Goal: Task Accomplishment & Management: Manage account settings

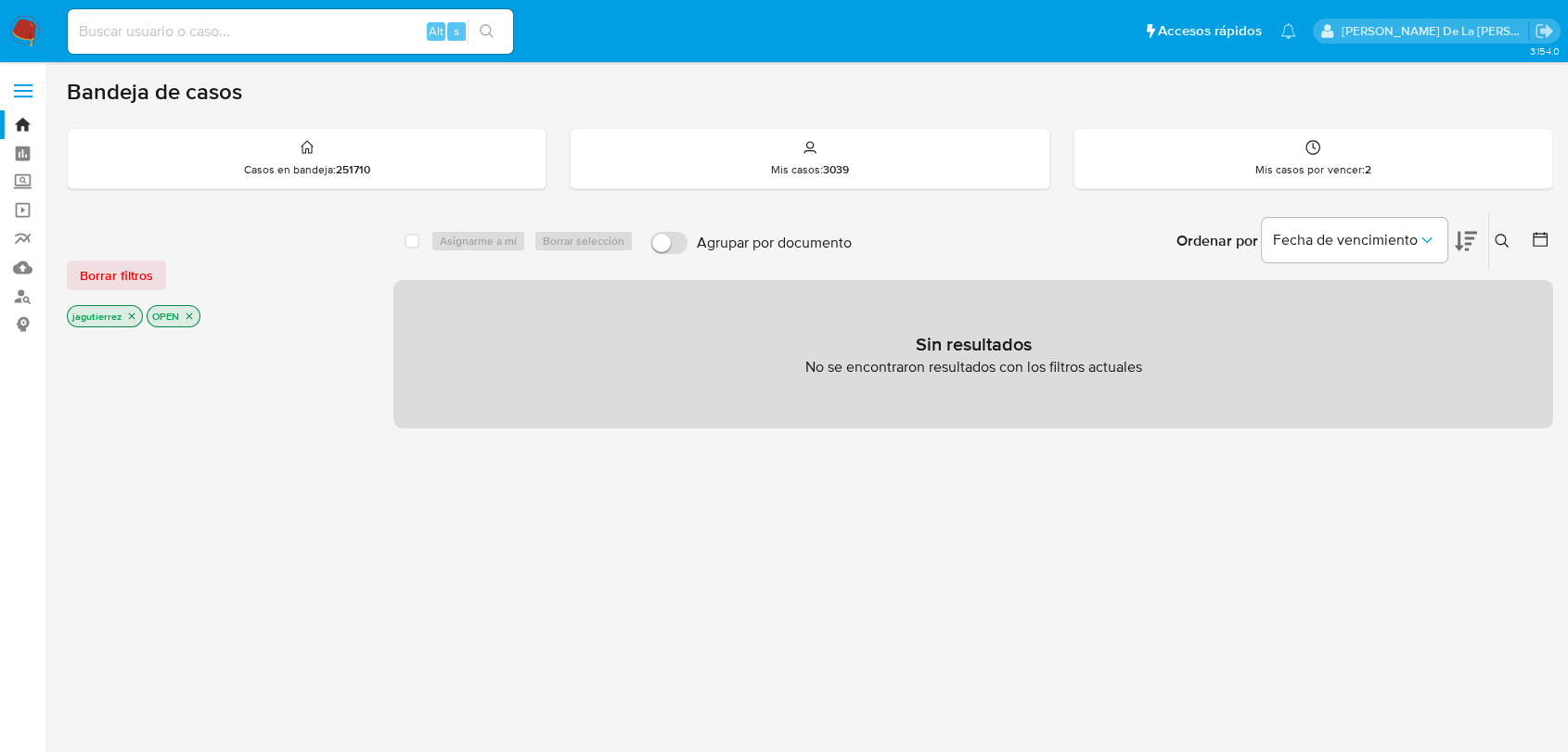
click at [27, 31] on img at bounding box center [25, 31] width 32 height 32
click at [134, 310] on icon "close-filter" at bounding box center [132, 316] width 12 height 12
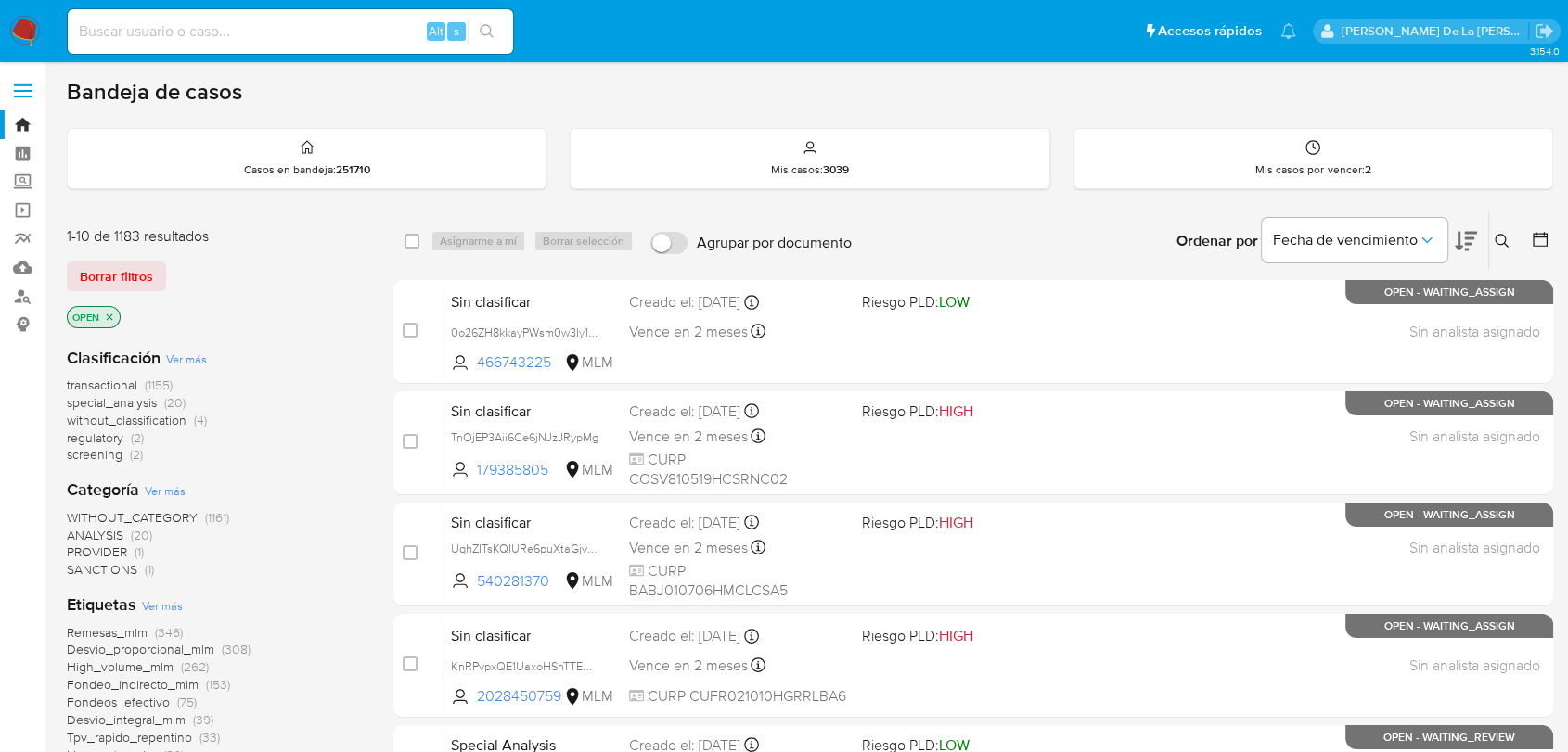
click at [1495, 233] on icon at bounding box center [1501, 240] width 14 height 14
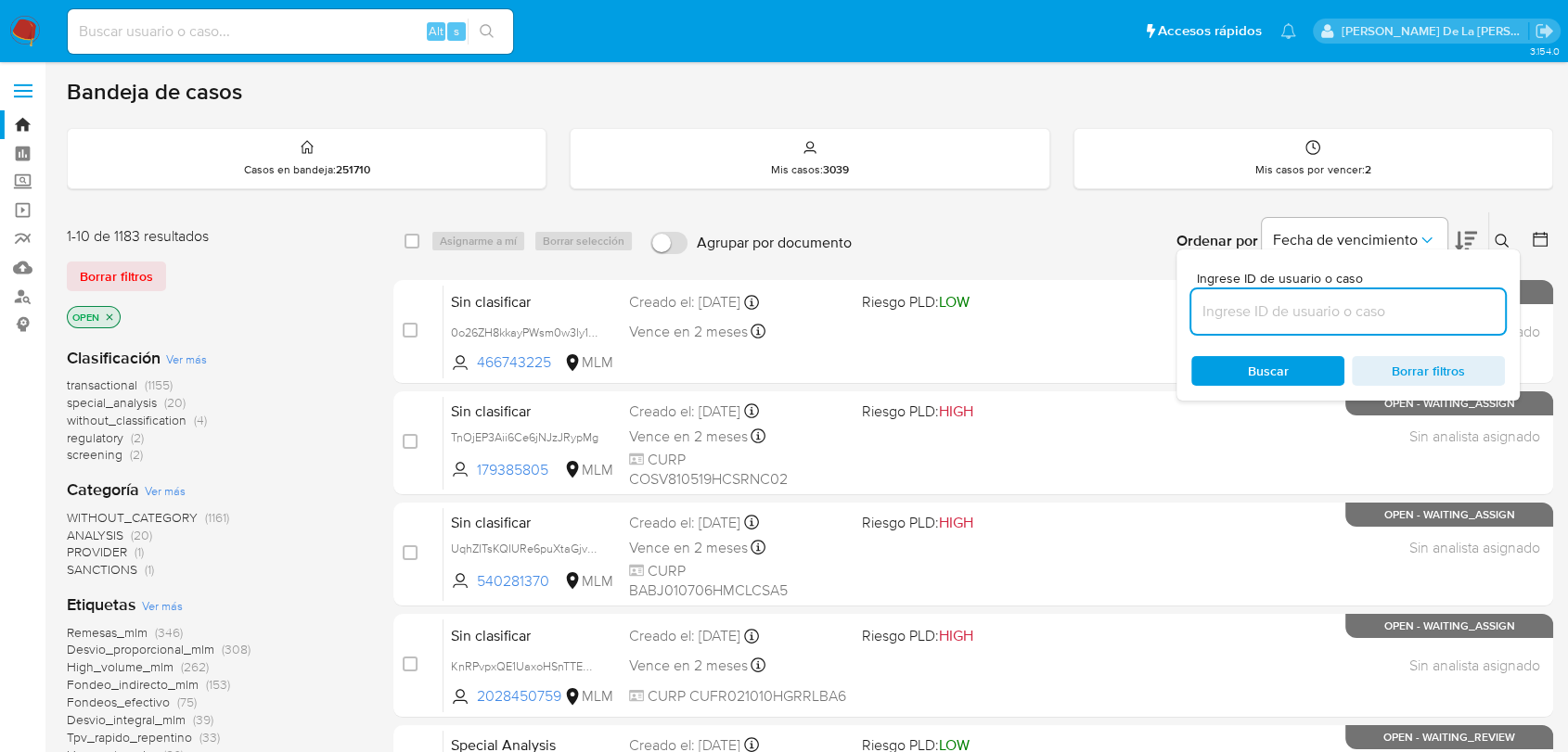
click at [1297, 317] on input at bounding box center [1347, 311] width 313 height 24
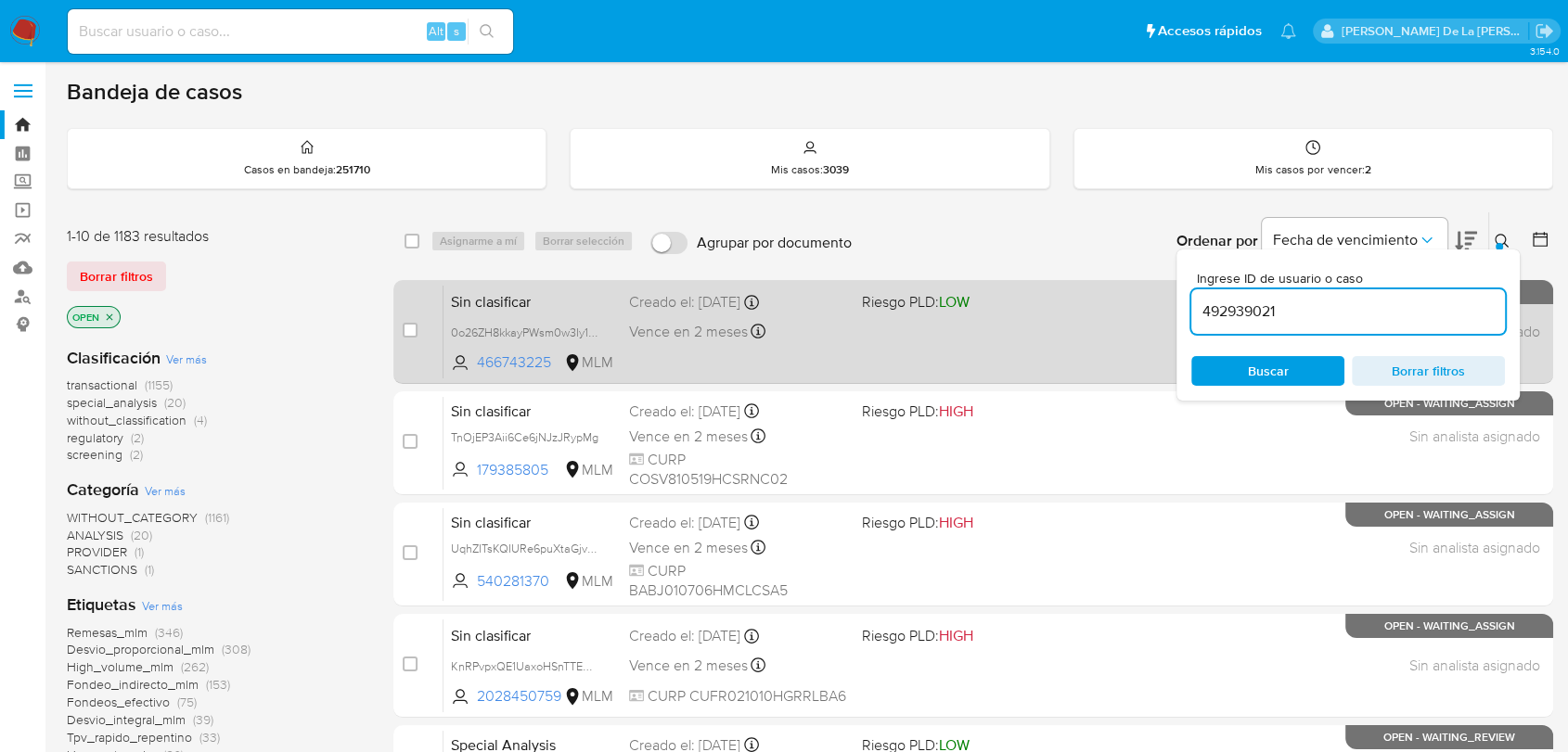
type input "492939021"
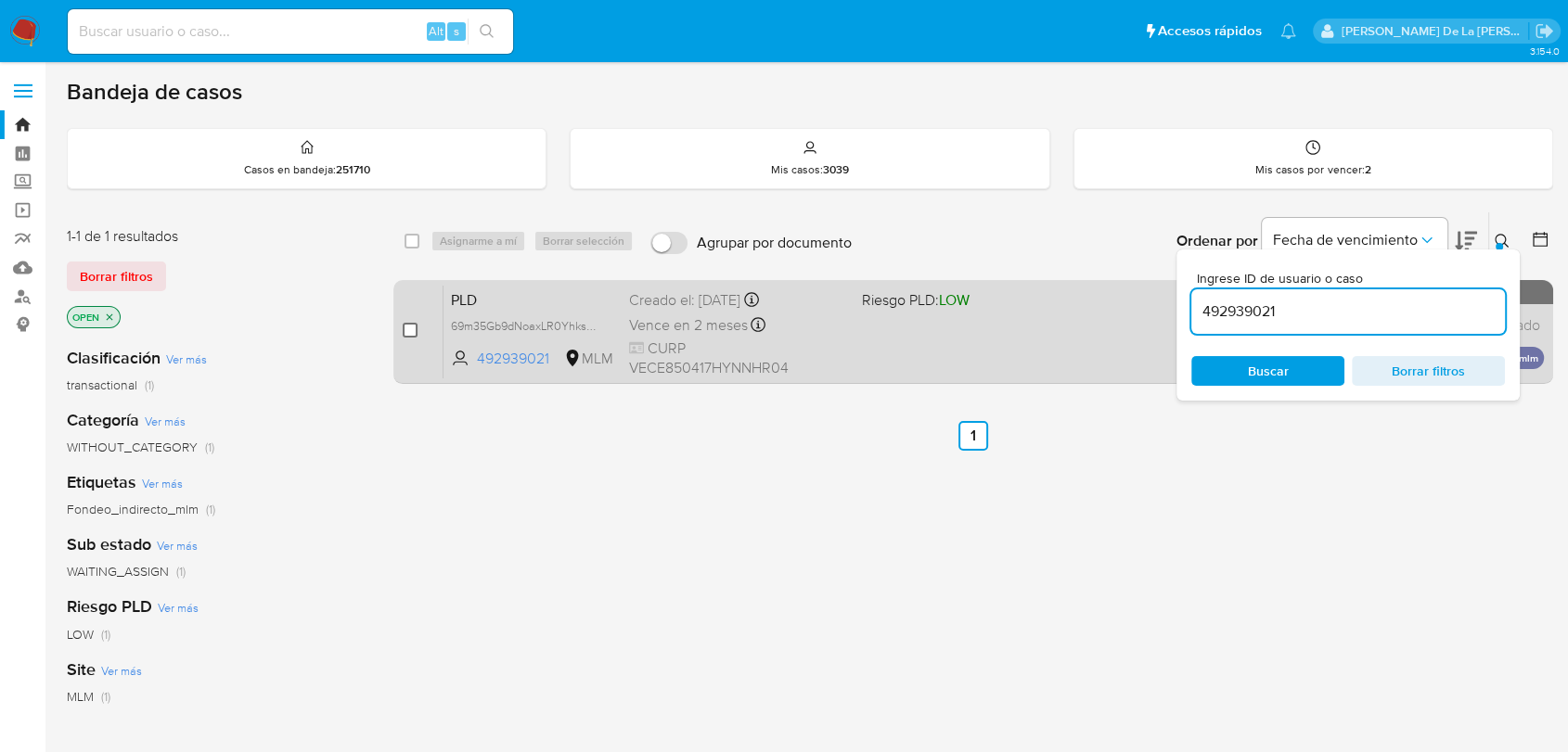
click at [407, 330] on input "checkbox" at bounding box center [410, 330] width 14 height 14
checkbox input "true"
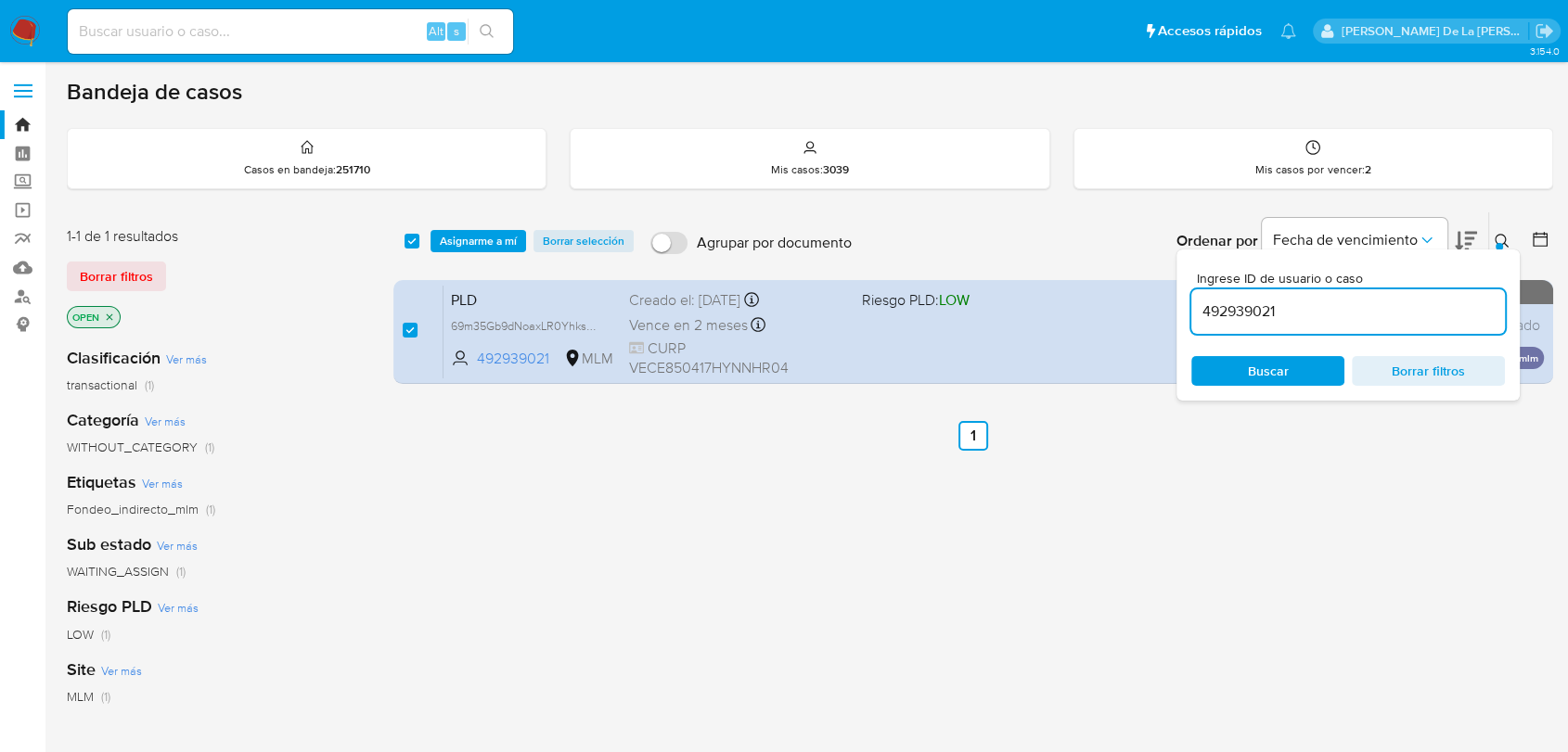
click at [1262, 301] on input "492939021" at bounding box center [1347, 311] width 313 height 24
type input "2407081248"
checkbox input "false"
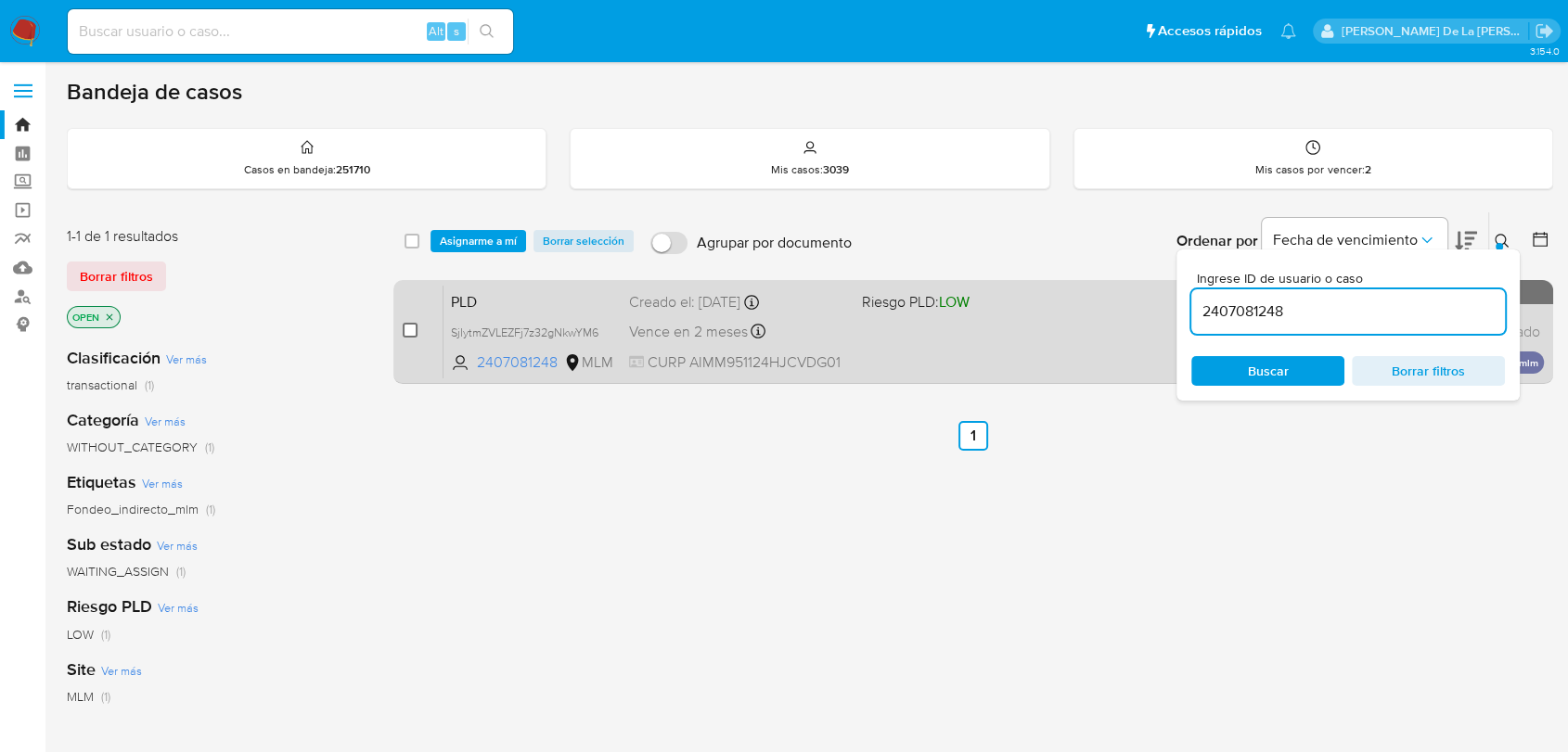
click at [408, 326] on input "checkbox" at bounding box center [410, 330] width 14 height 14
checkbox input "true"
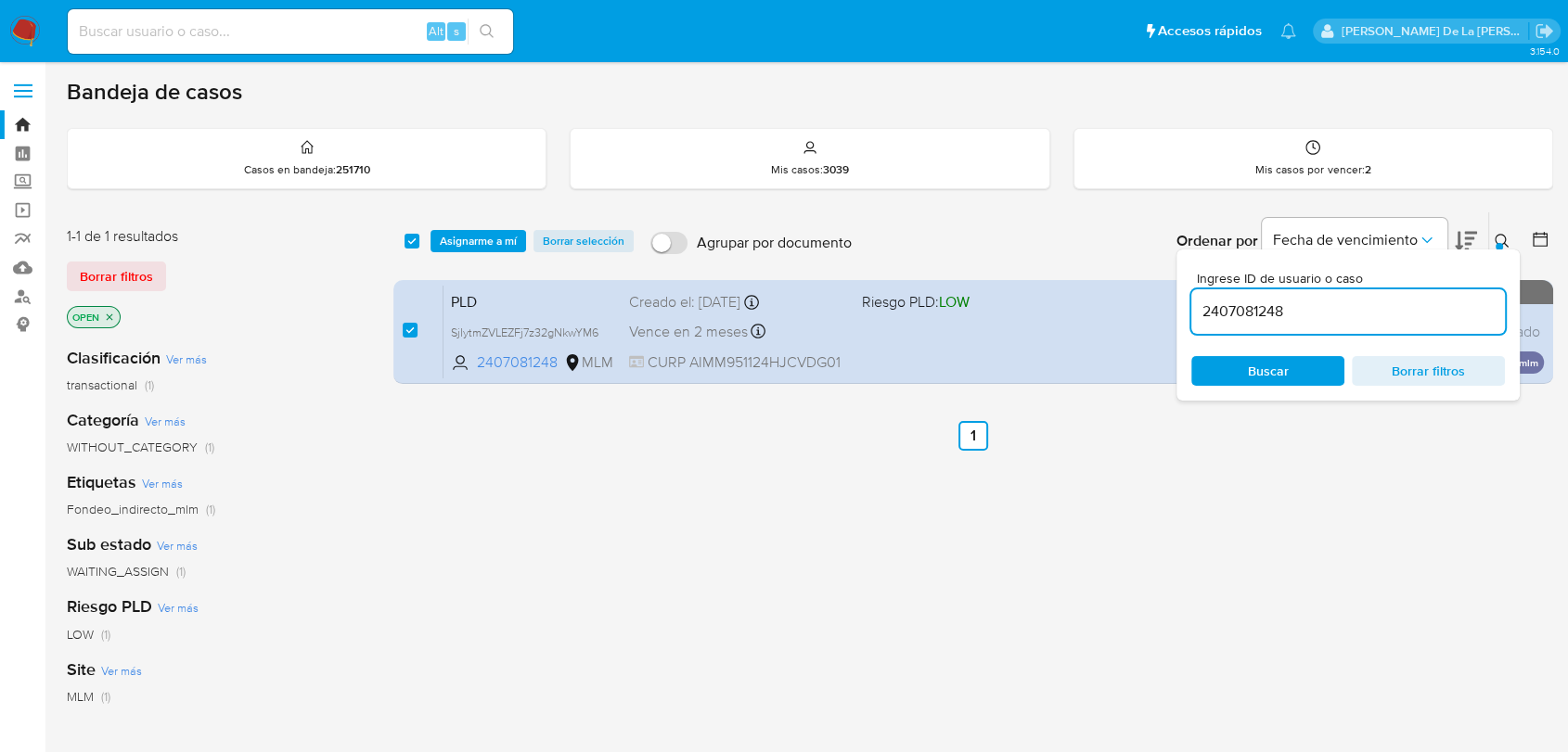
click at [1222, 315] on input "2407081248" at bounding box center [1347, 311] width 313 height 24
type input "280330179"
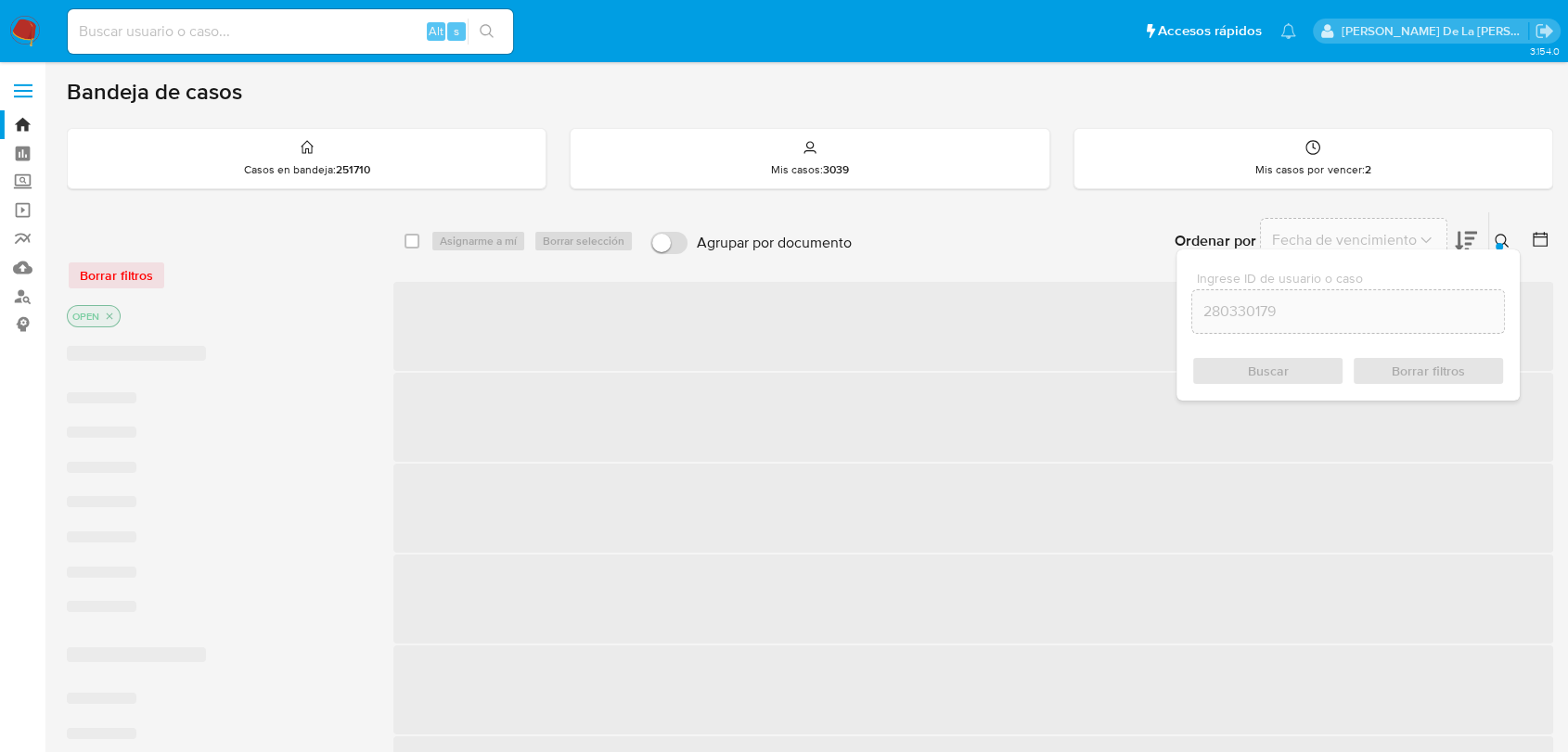
checkbox input "false"
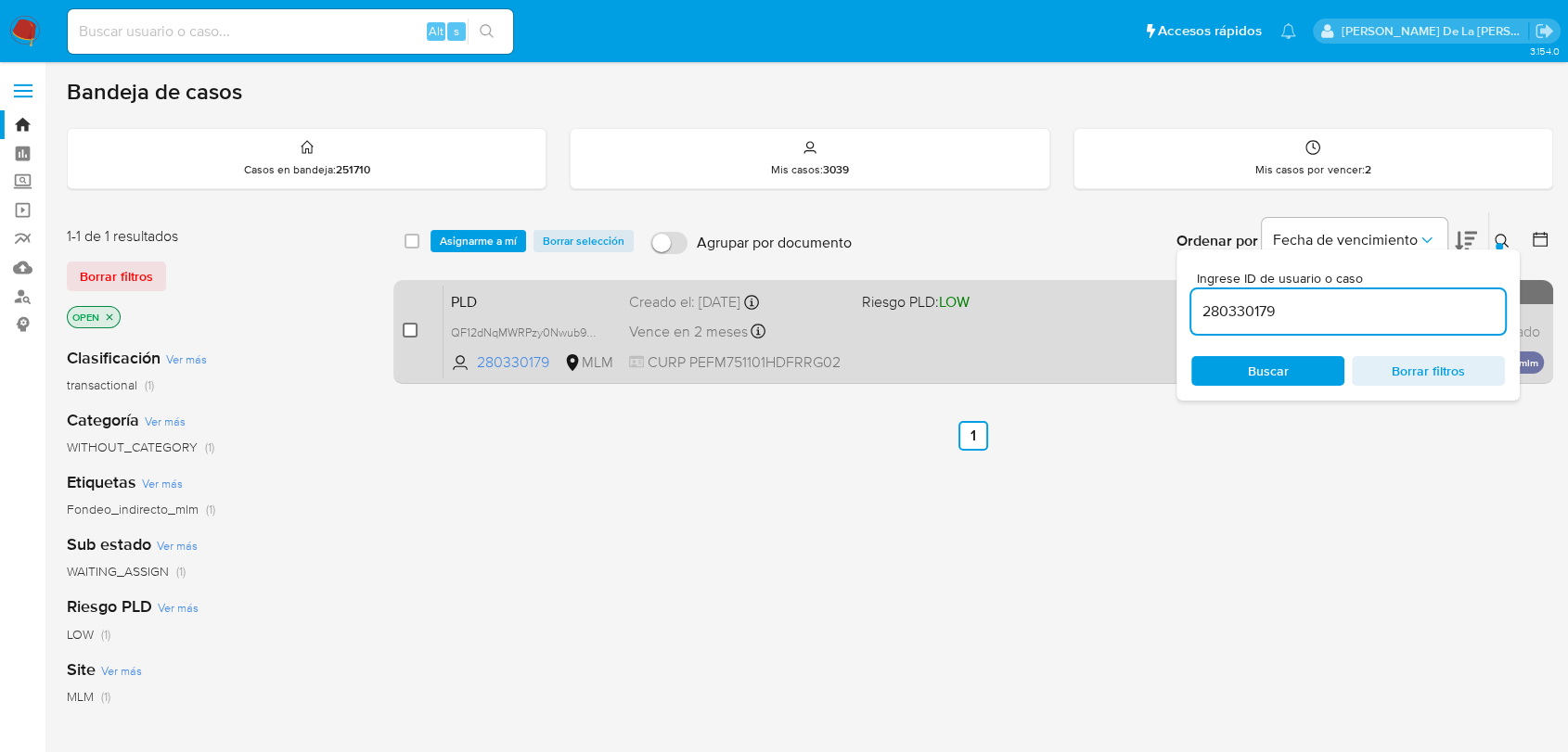
click at [406, 324] on input "checkbox" at bounding box center [410, 330] width 14 height 14
checkbox input "true"
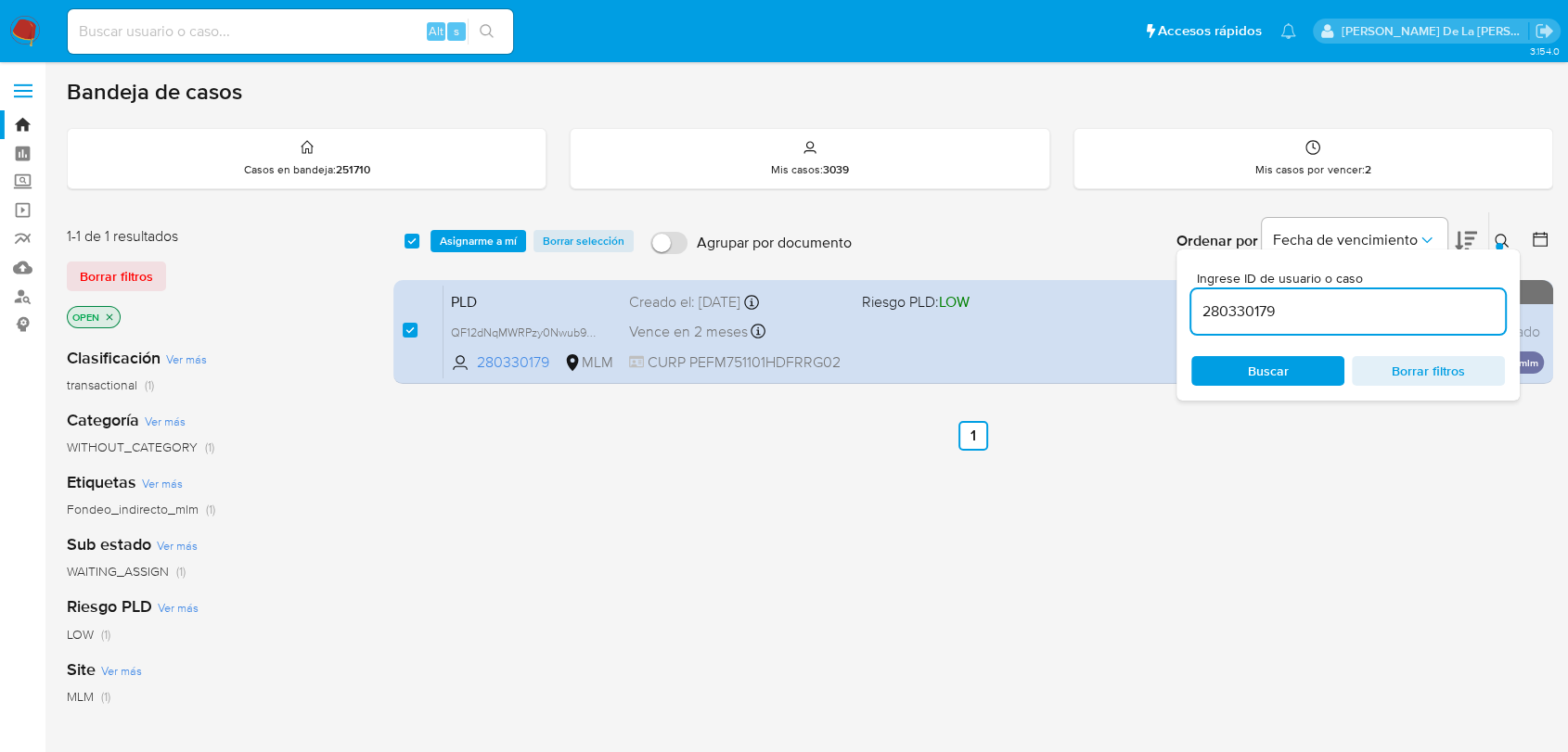
click at [1230, 297] on div "280330179" at bounding box center [1347, 311] width 313 height 44
click at [1226, 307] on input "280330179" at bounding box center [1347, 311] width 313 height 24
paste input "197150646"
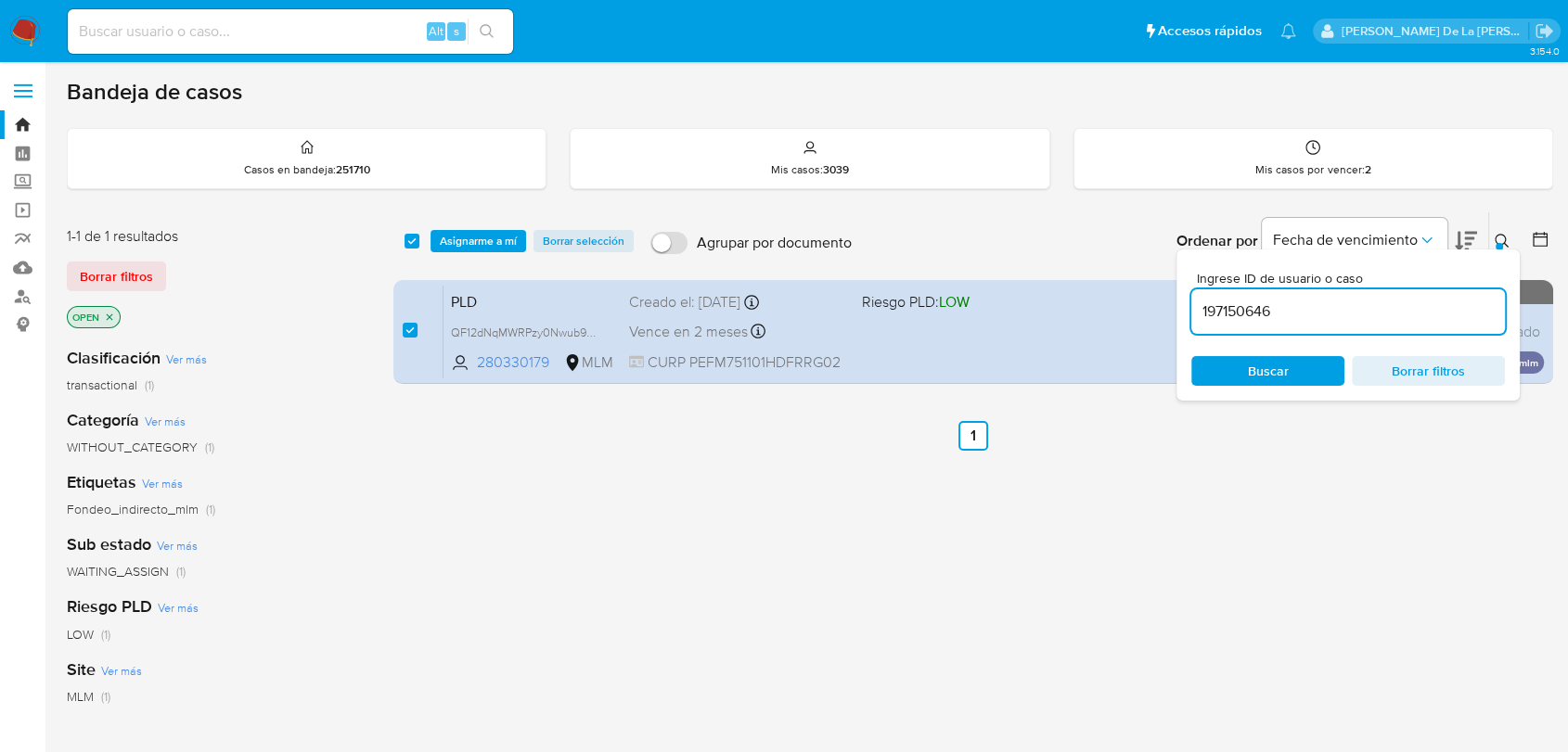
type input "197150646"
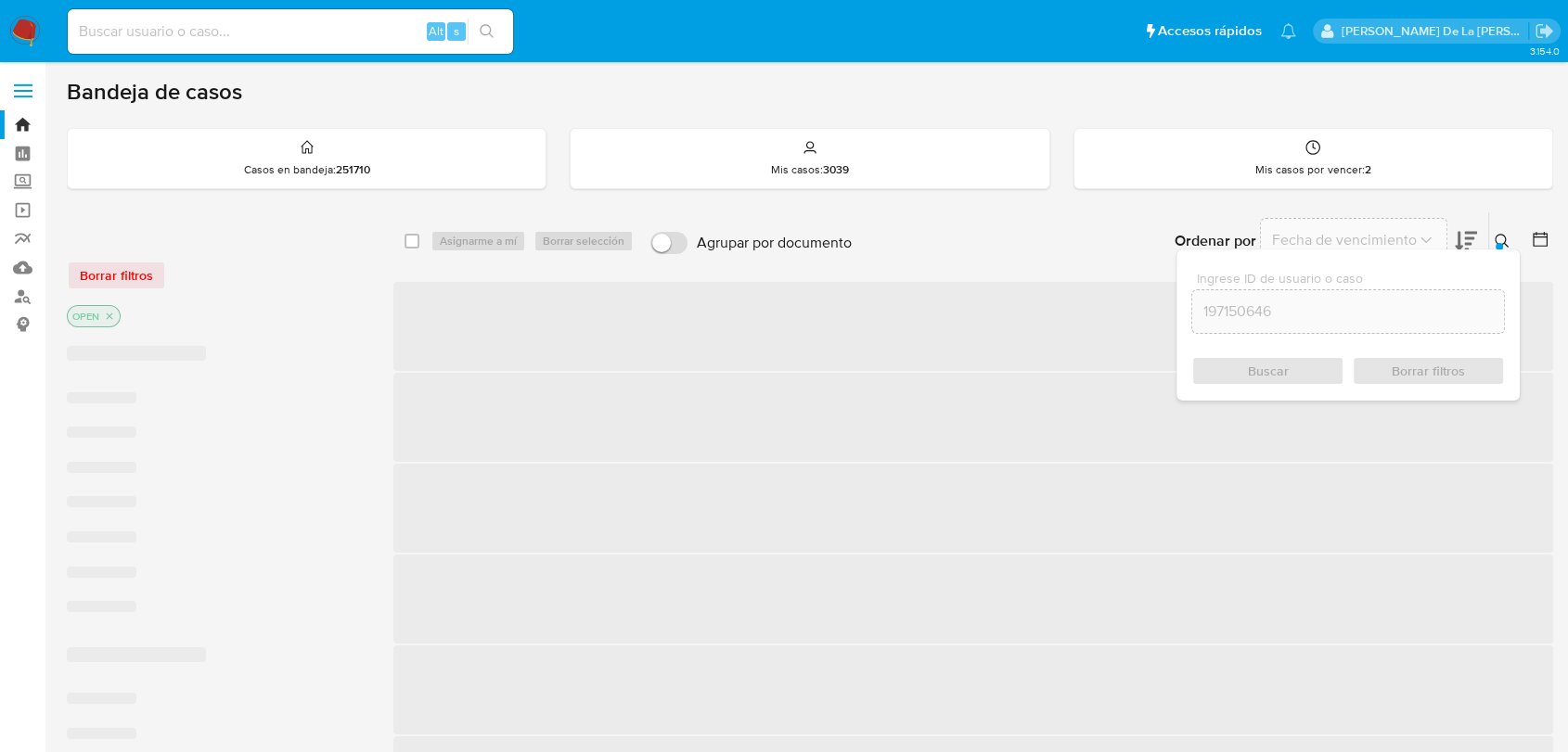
checkbox input "false"
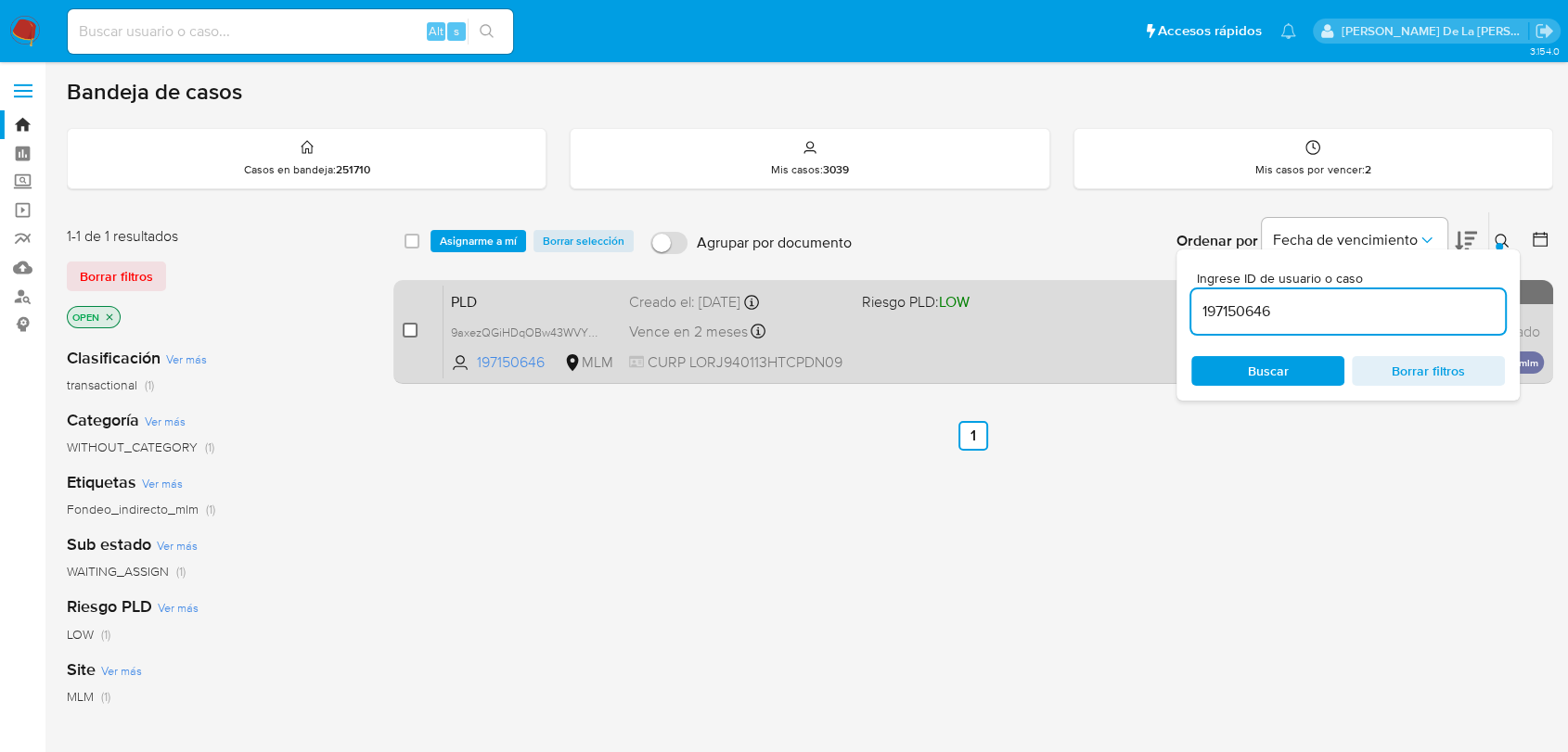
click at [410, 326] on input "checkbox" at bounding box center [410, 330] width 14 height 14
checkbox input "true"
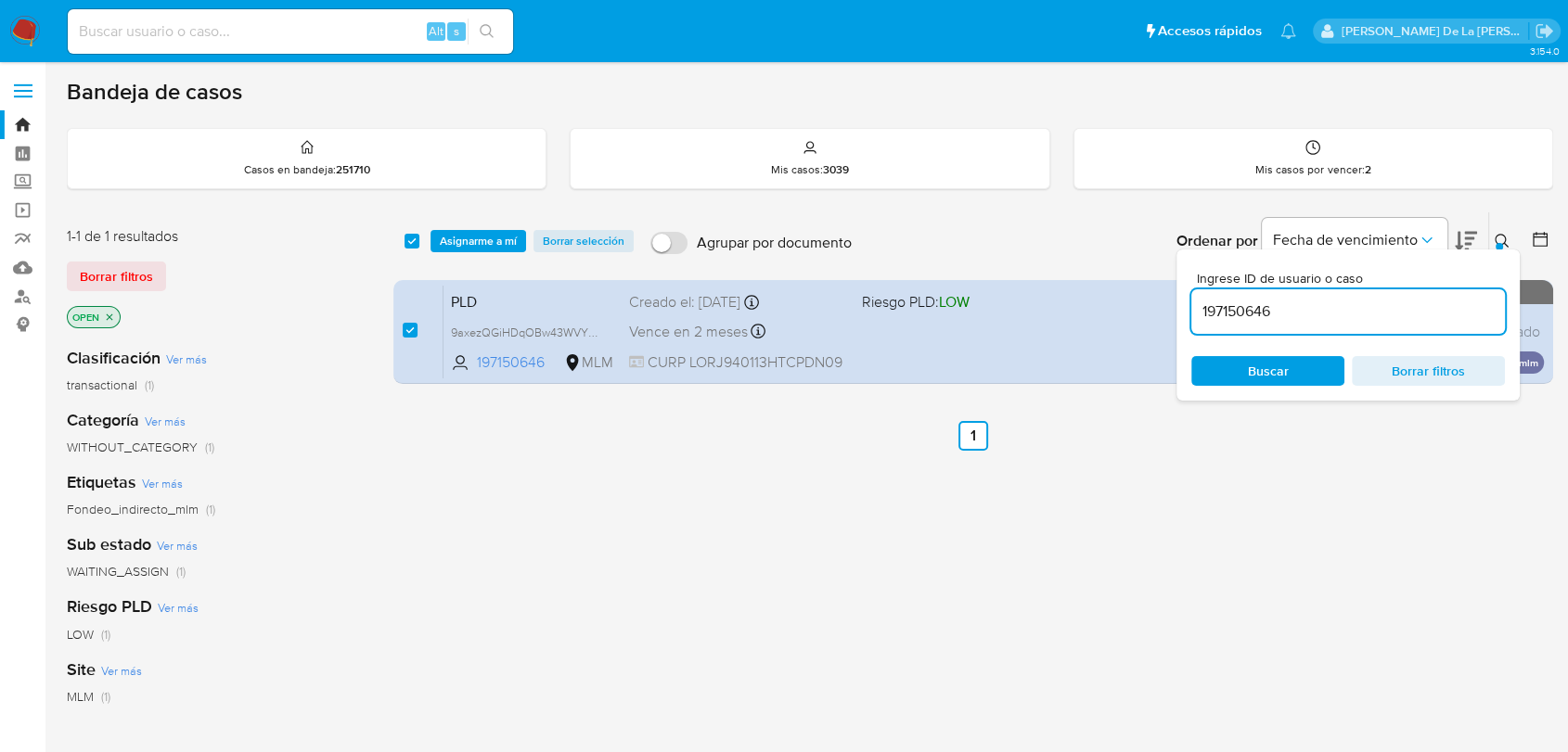
click at [1266, 320] on input "197150646" at bounding box center [1347, 311] width 313 height 24
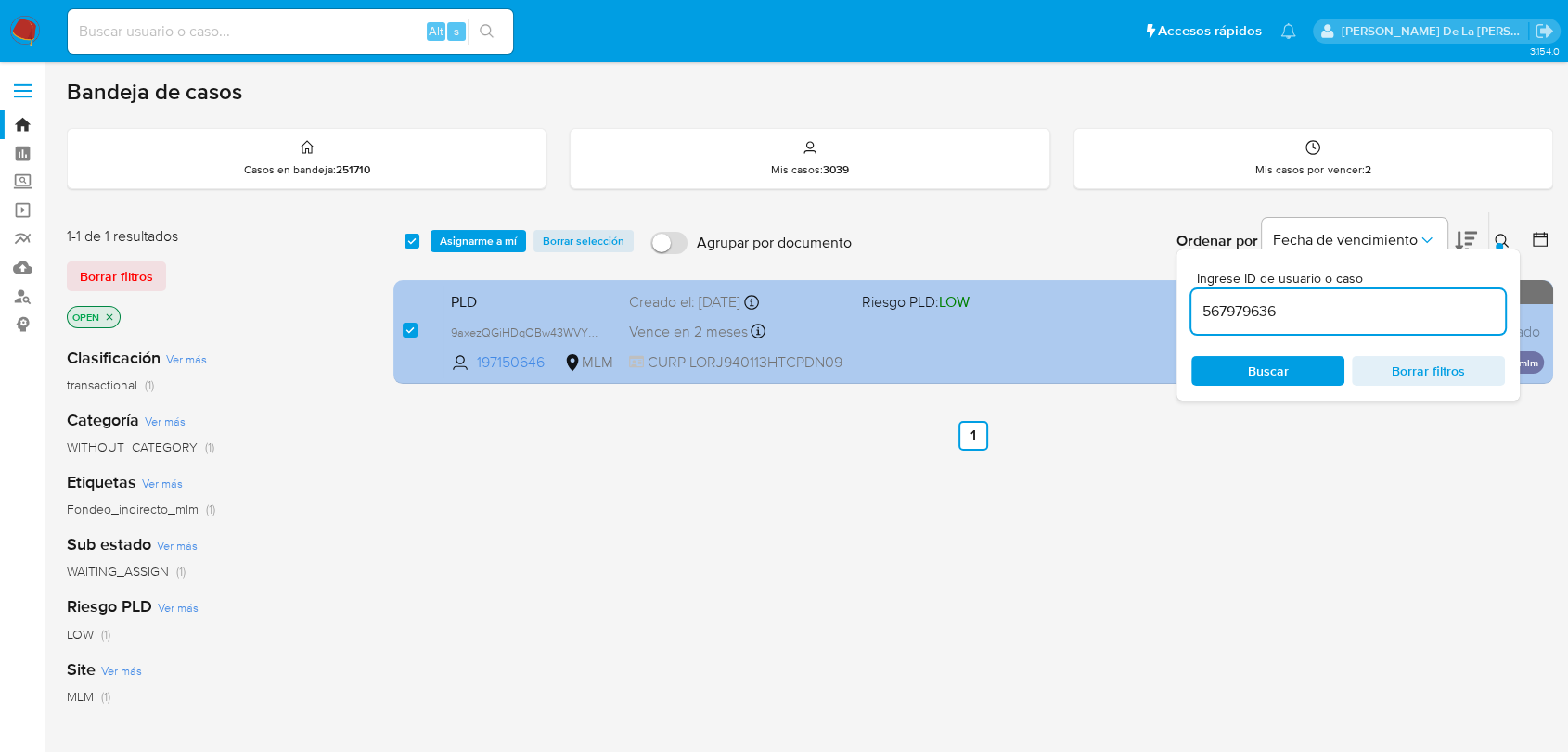
type input "567979636"
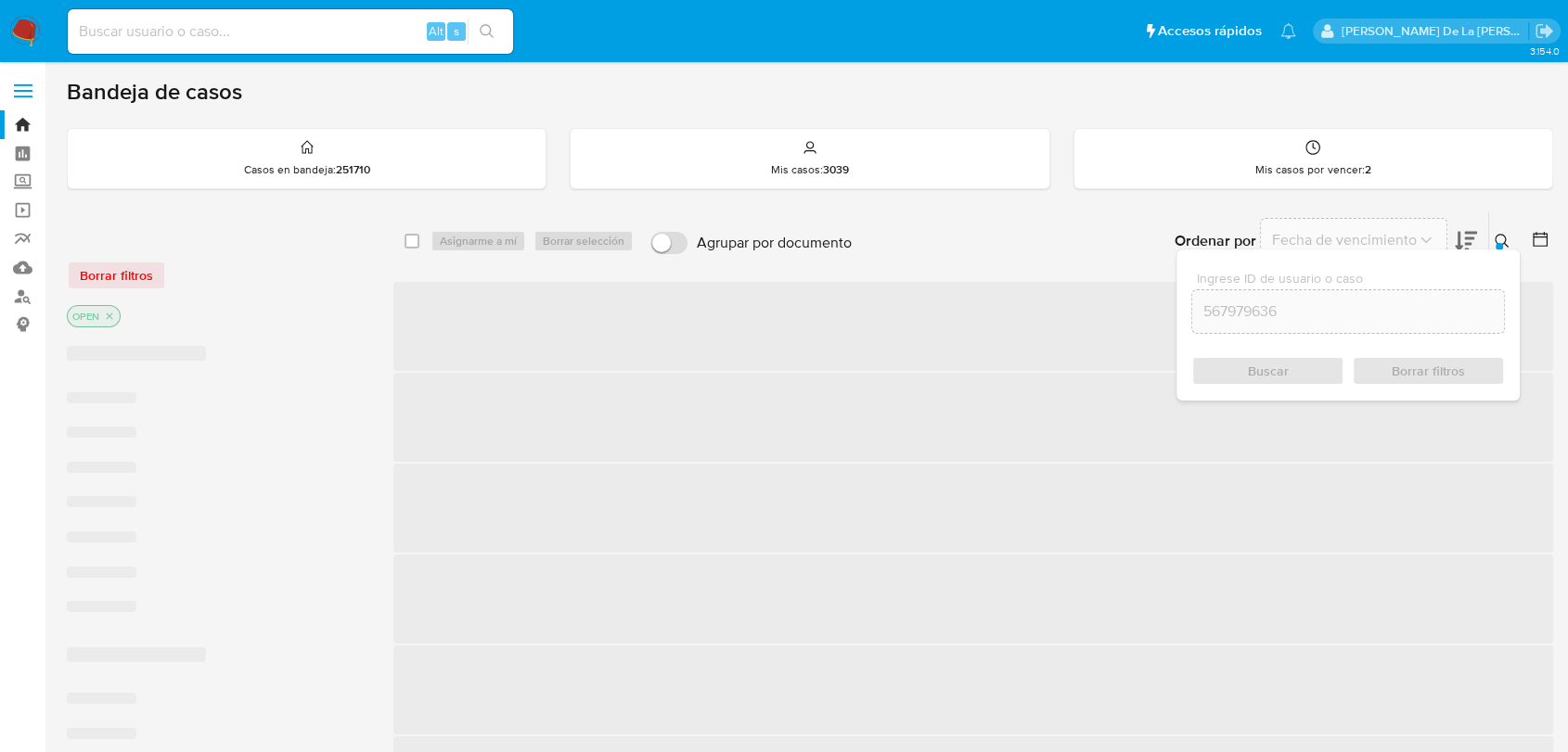
checkbox input "false"
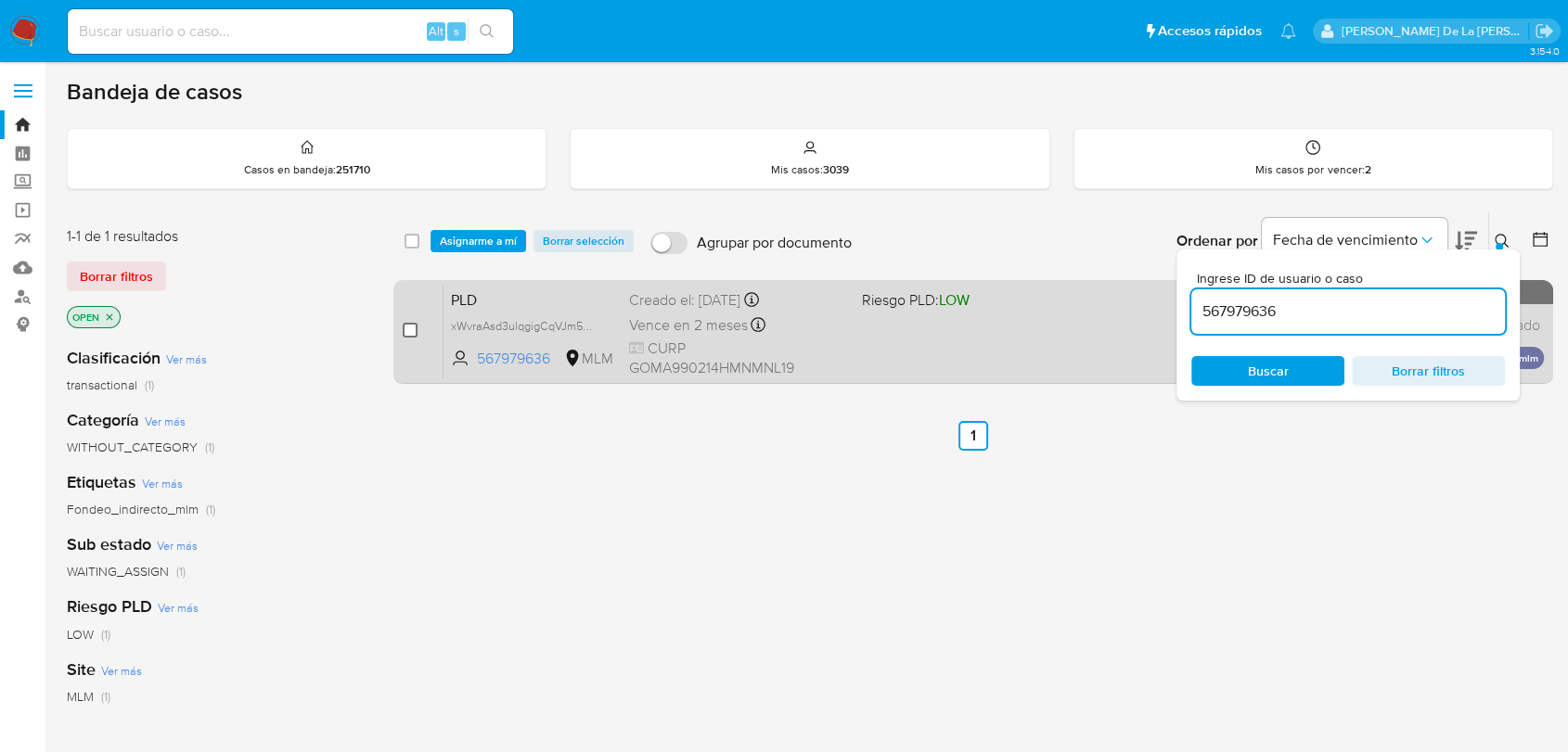
click at [404, 326] on input "checkbox" at bounding box center [410, 330] width 14 height 14
checkbox input "true"
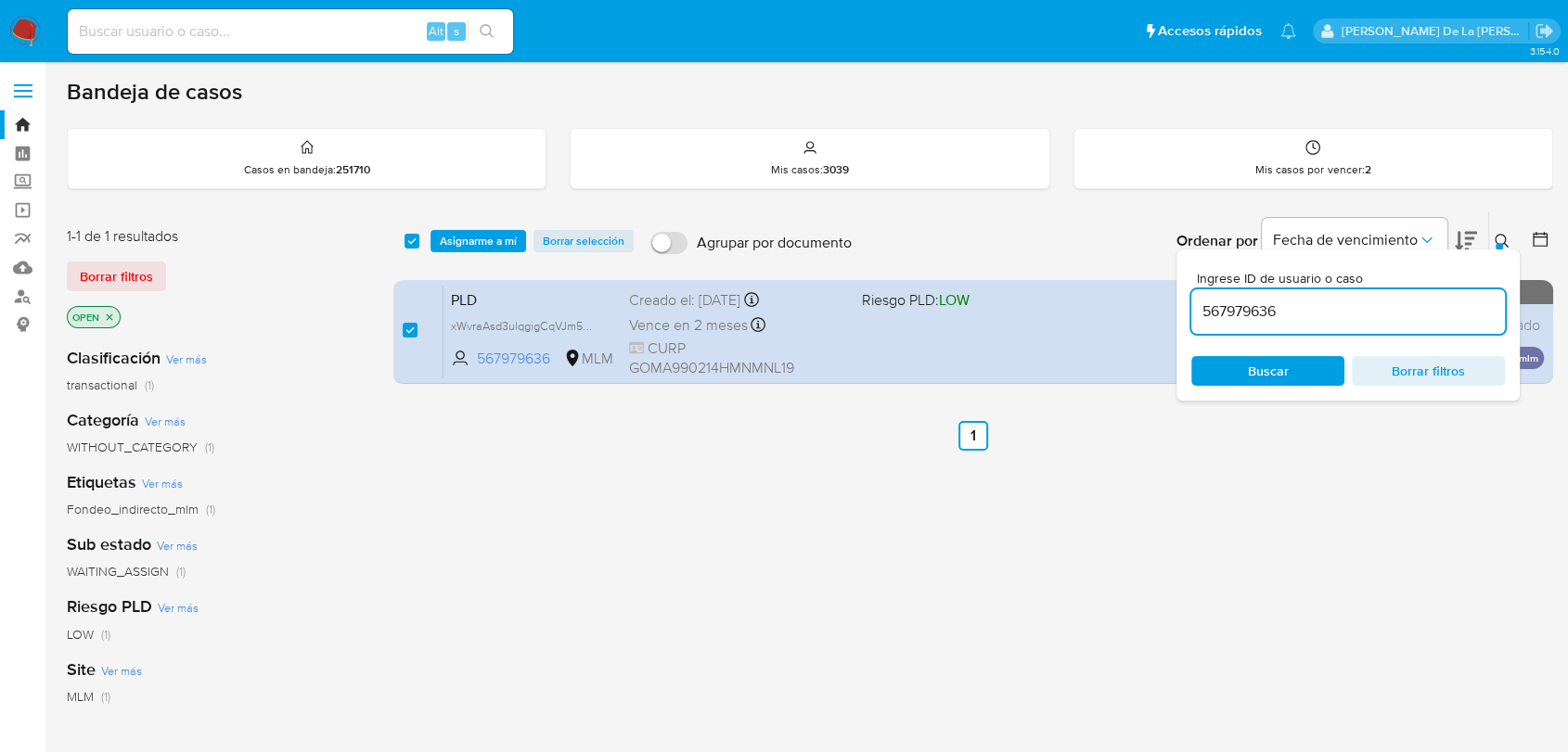
click at [1247, 313] on input "567979636" at bounding box center [1347, 311] width 313 height 24
click at [1247, 312] on input "567979636" at bounding box center [1347, 311] width 313 height 24
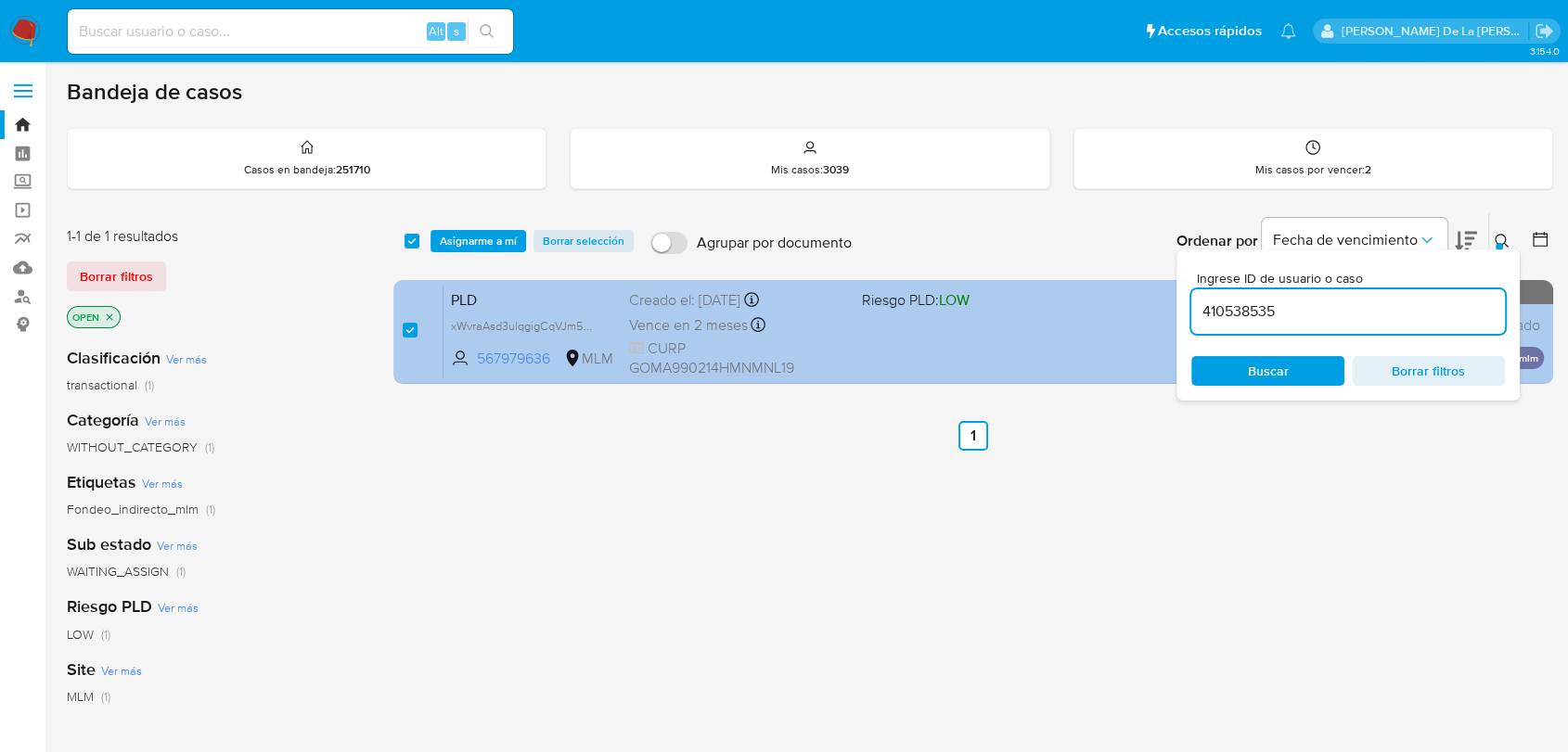
type input "410538535"
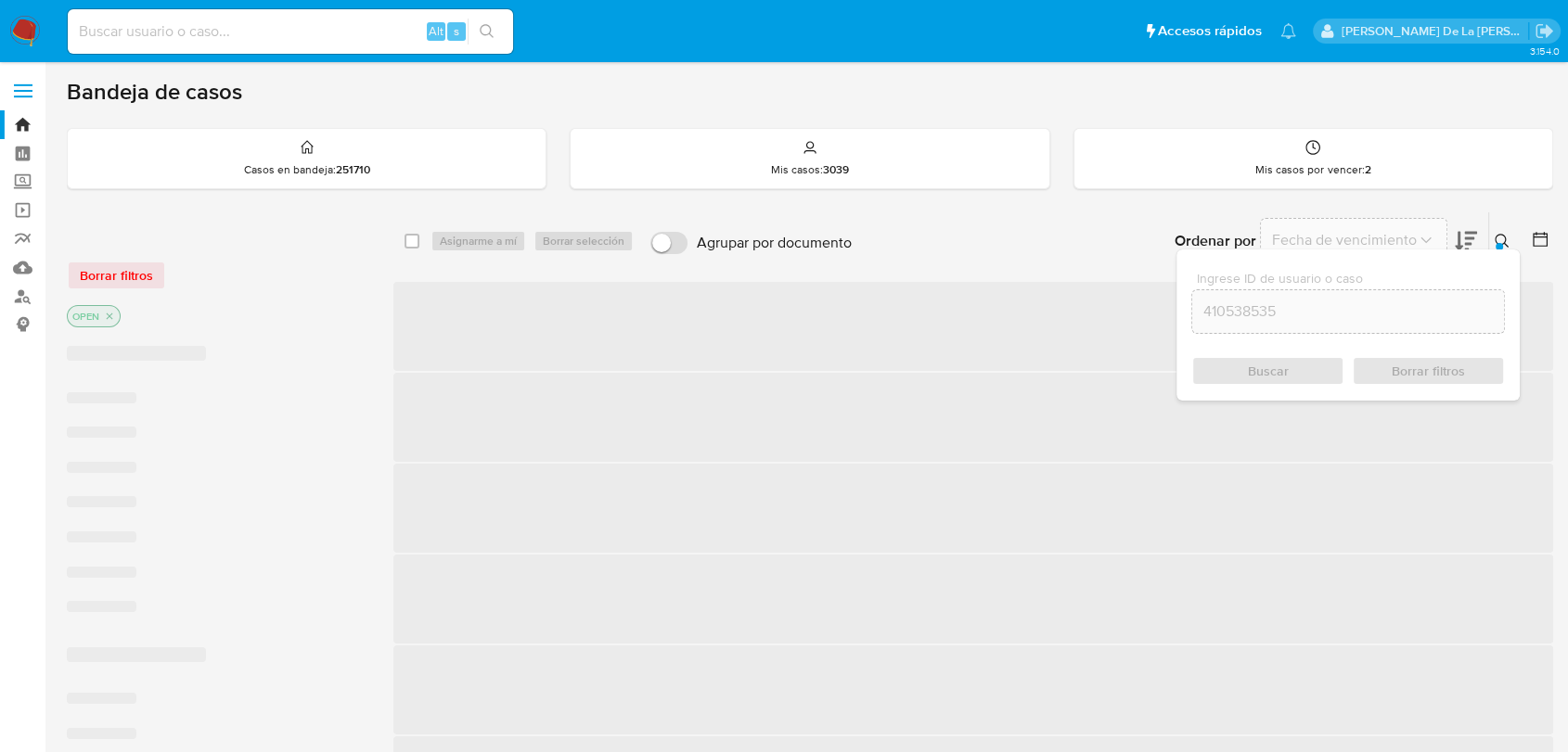
checkbox input "false"
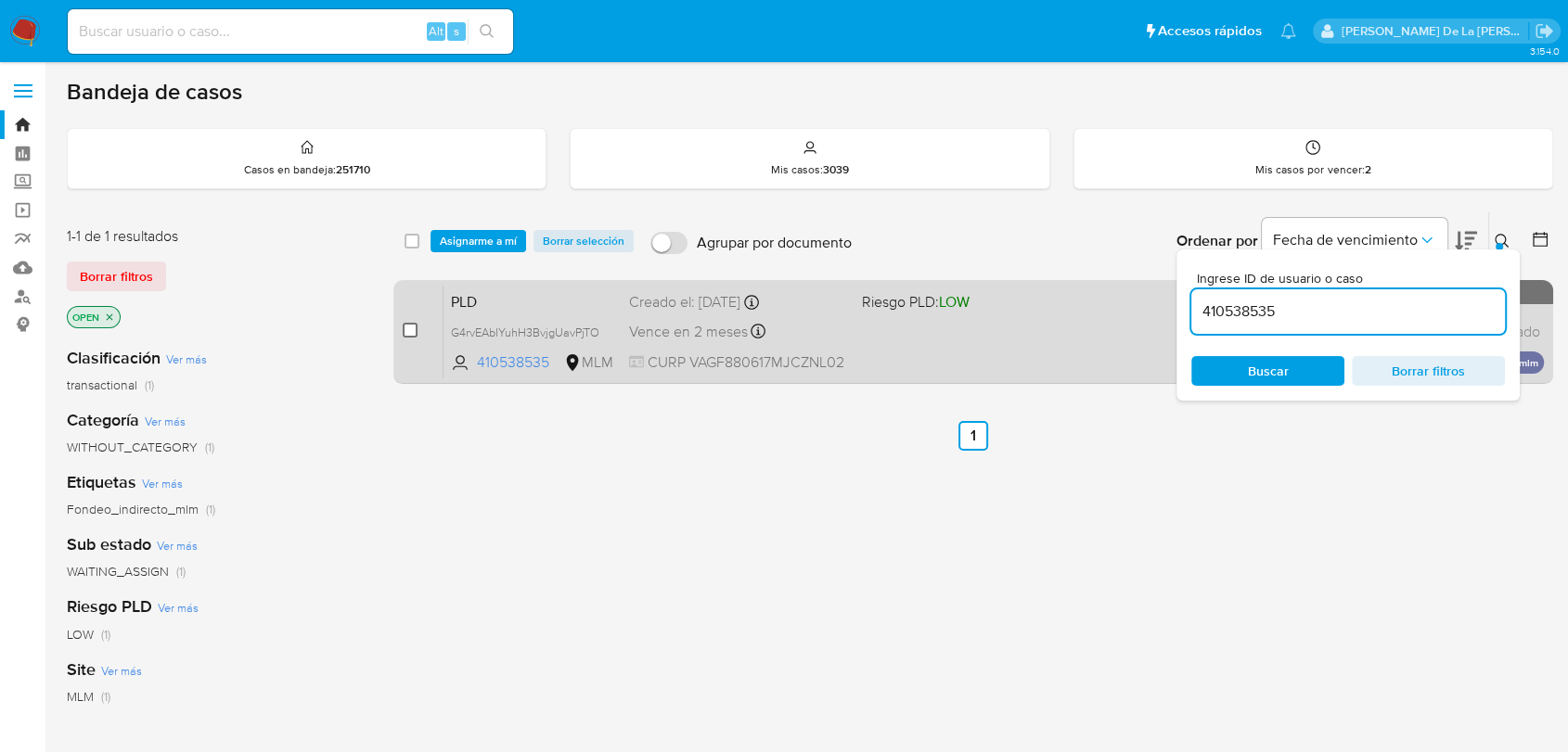
click at [415, 331] on input "checkbox" at bounding box center [410, 330] width 14 height 14
checkbox input "true"
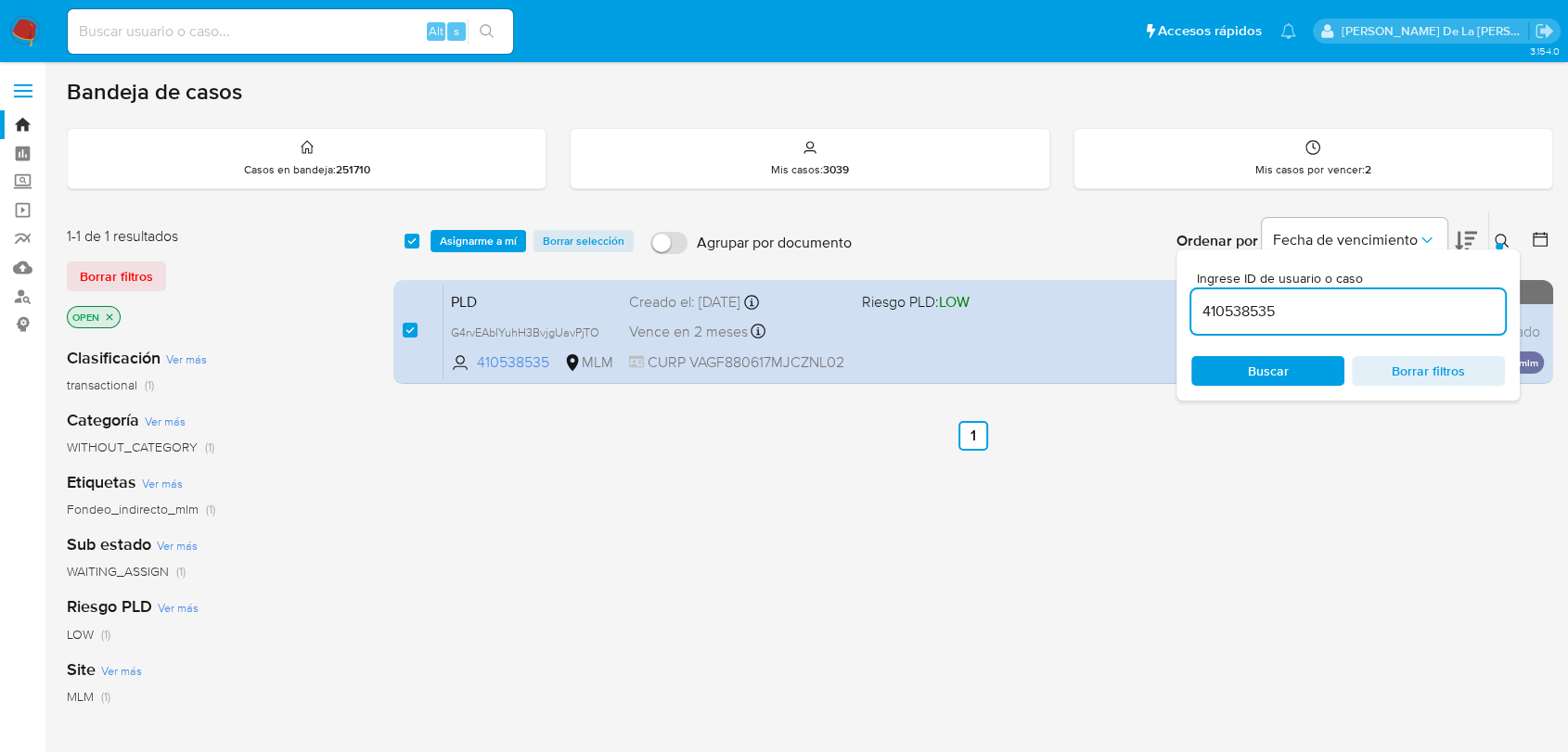
click at [1215, 321] on input "410538535" at bounding box center [1347, 311] width 313 height 24
type input "1206434744"
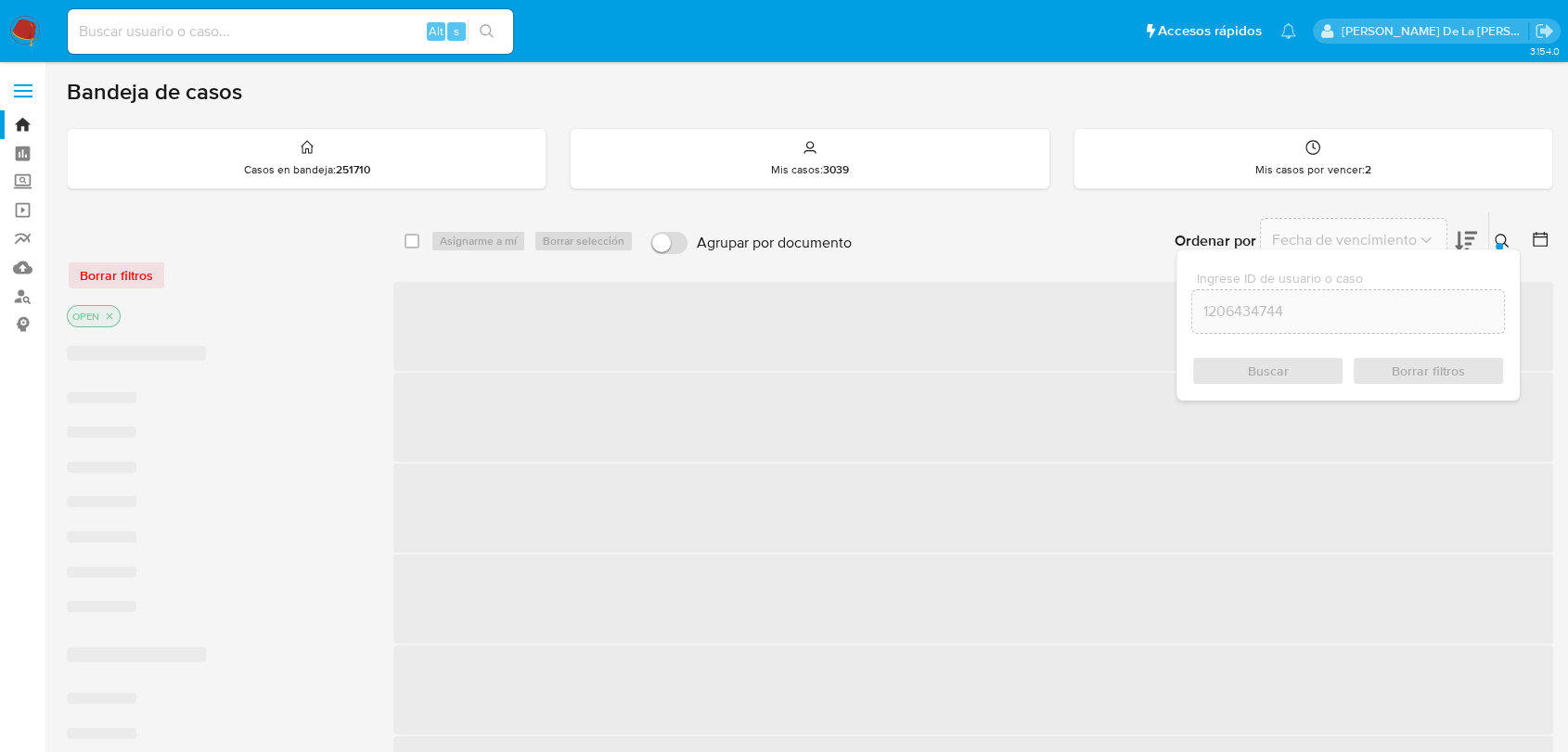
checkbox input "false"
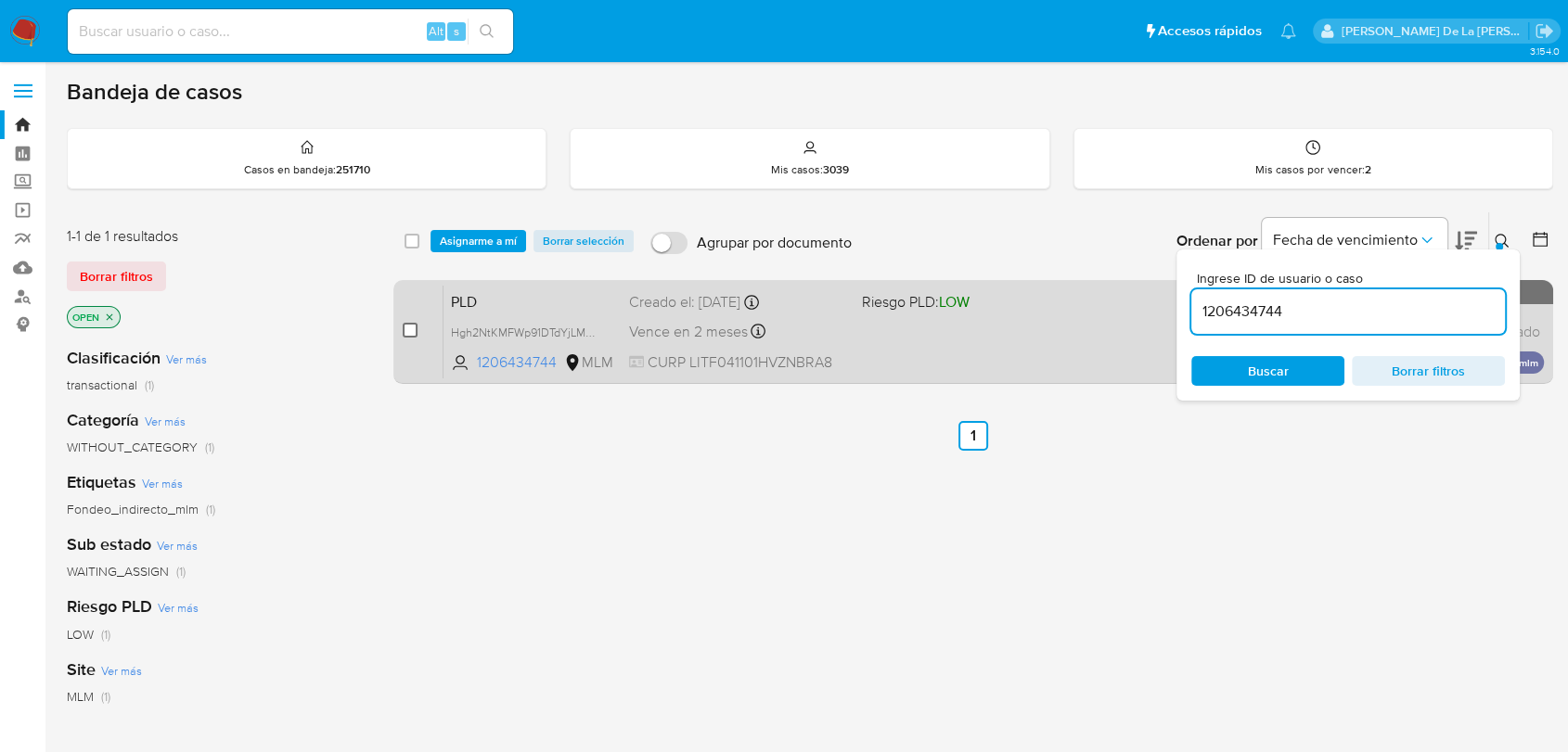
click at [416, 331] on input "checkbox" at bounding box center [410, 330] width 14 height 14
checkbox input "true"
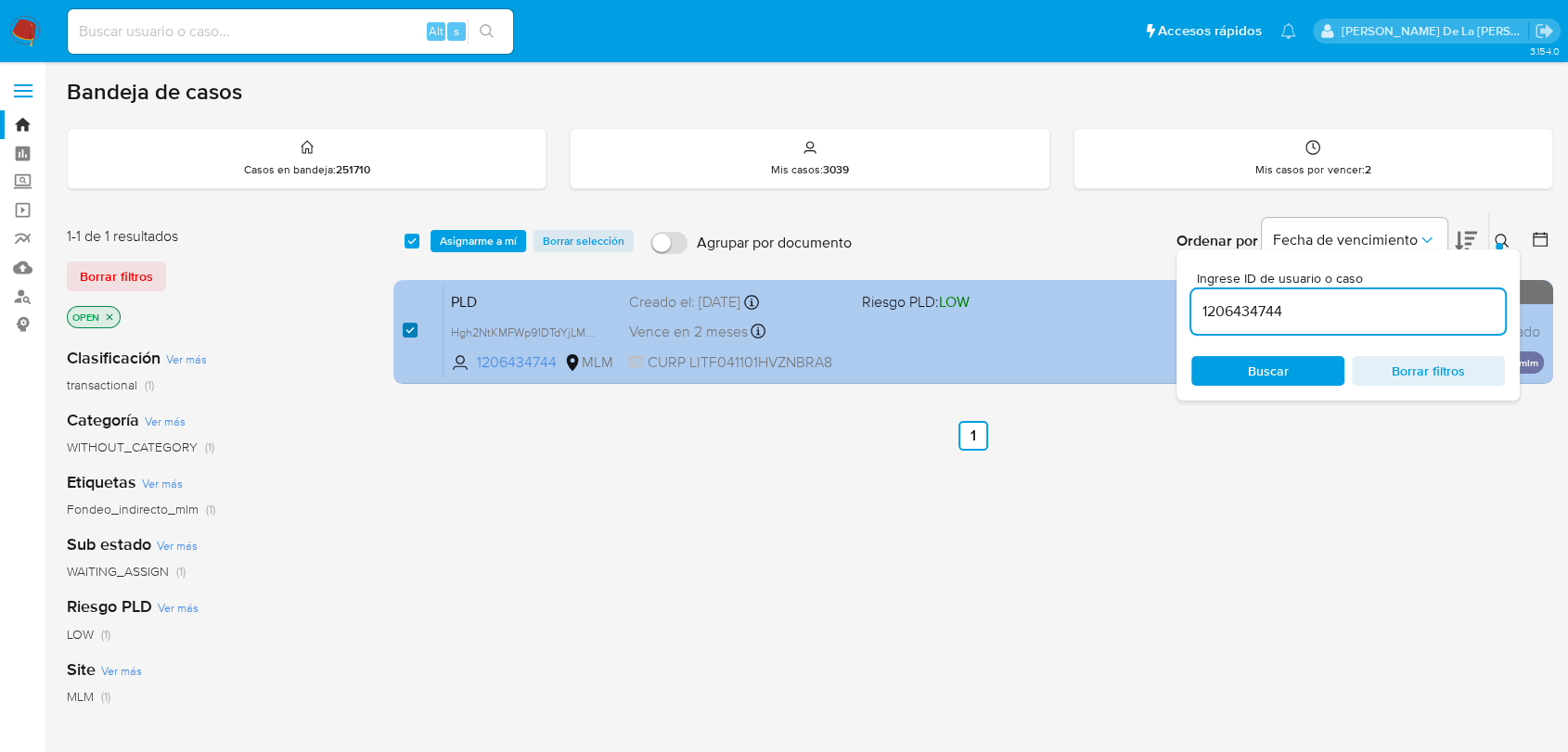
checkbox input "true"
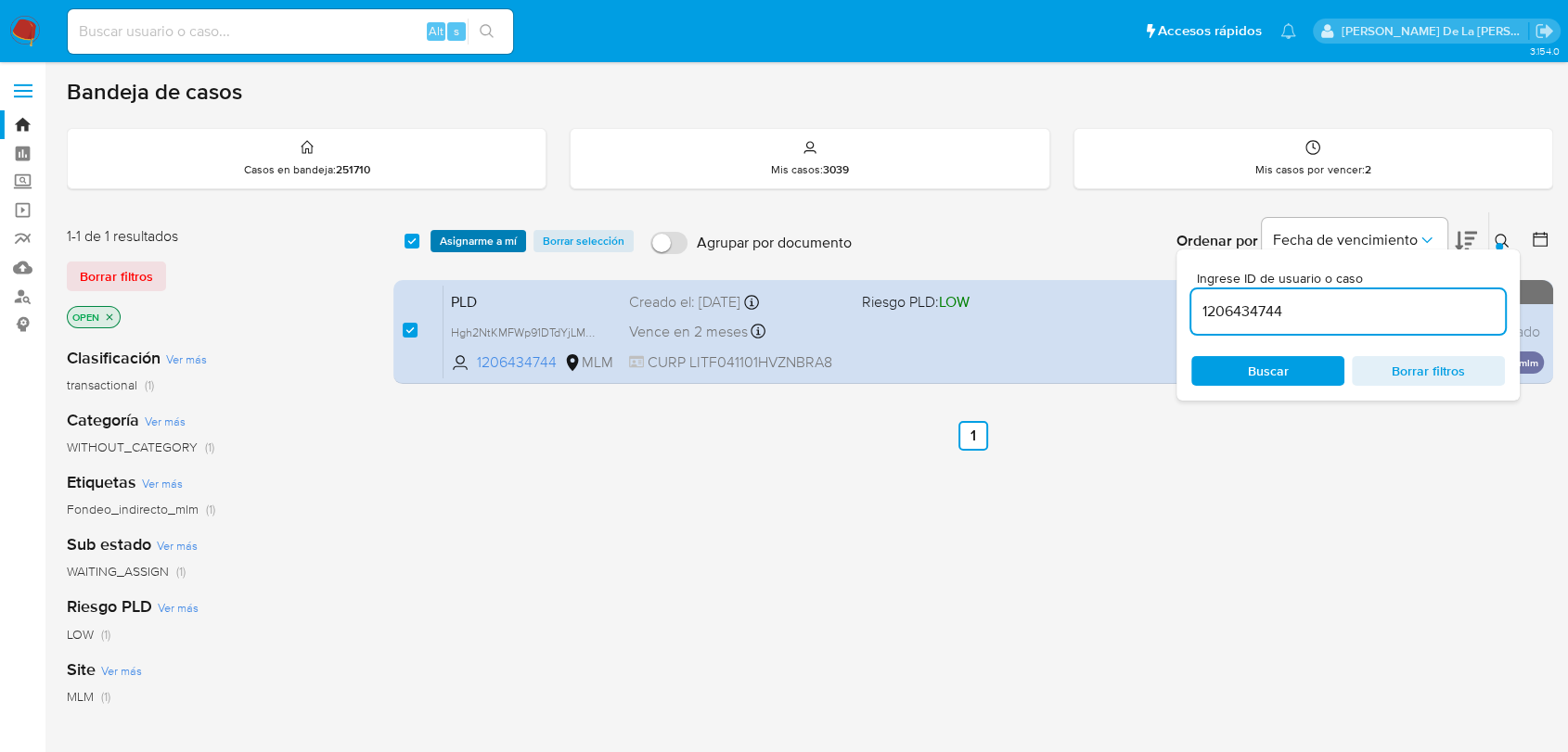
click at [473, 232] on span "Asignarme a mí" at bounding box center [478, 241] width 77 height 18
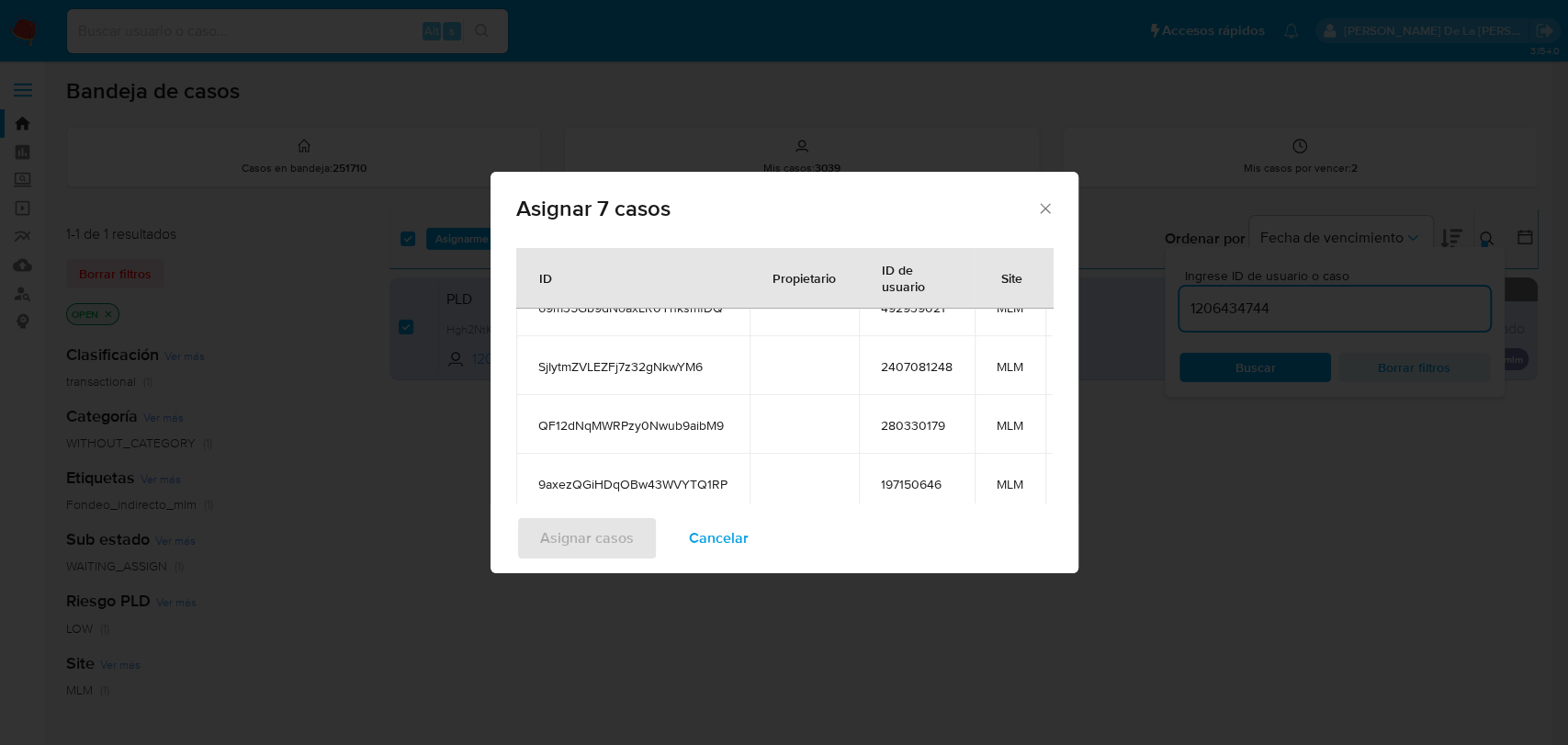
scroll to position [339, 0]
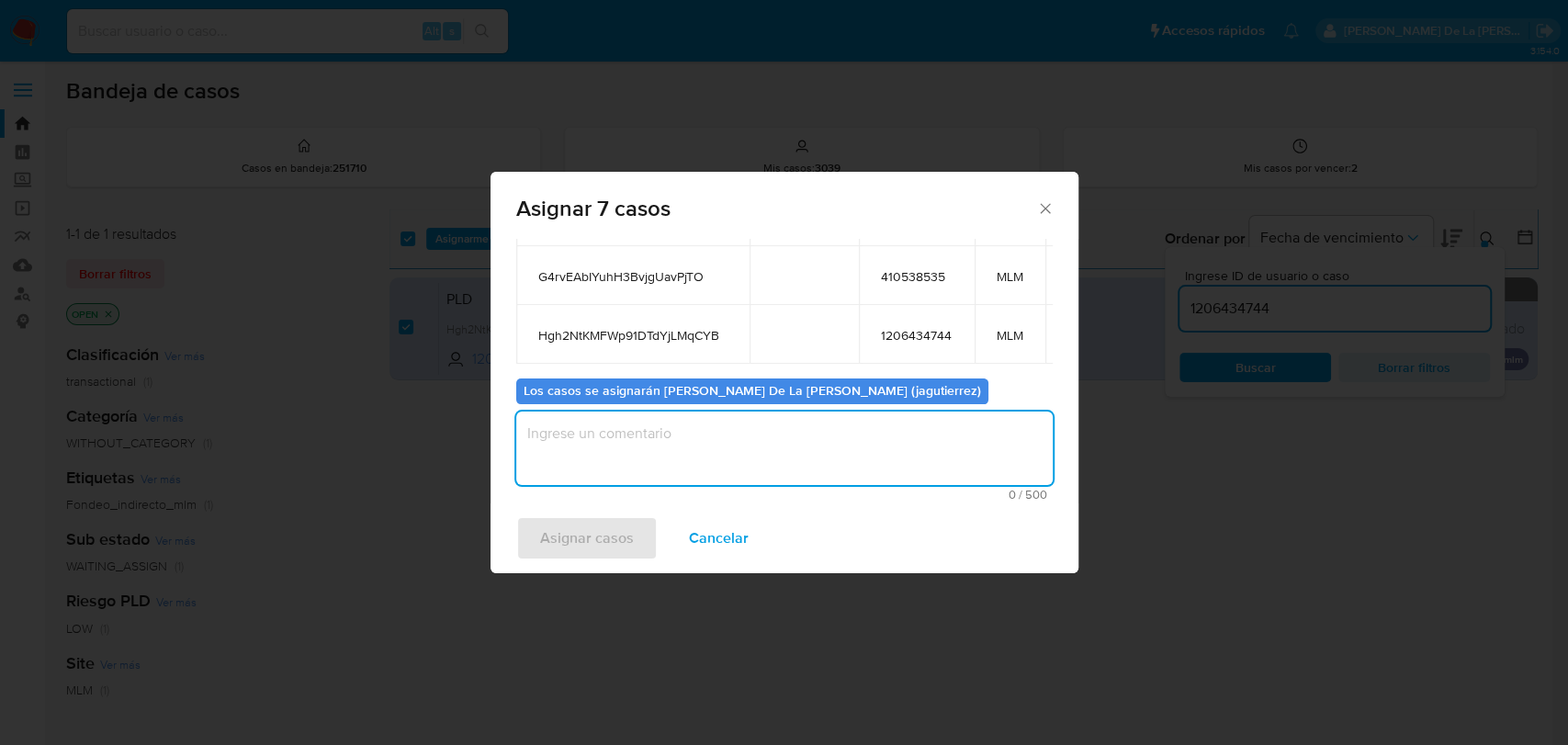
click at [654, 425] on textarea "assign-modal" at bounding box center [785, 448] width 537 height 74
type textarea "JG"
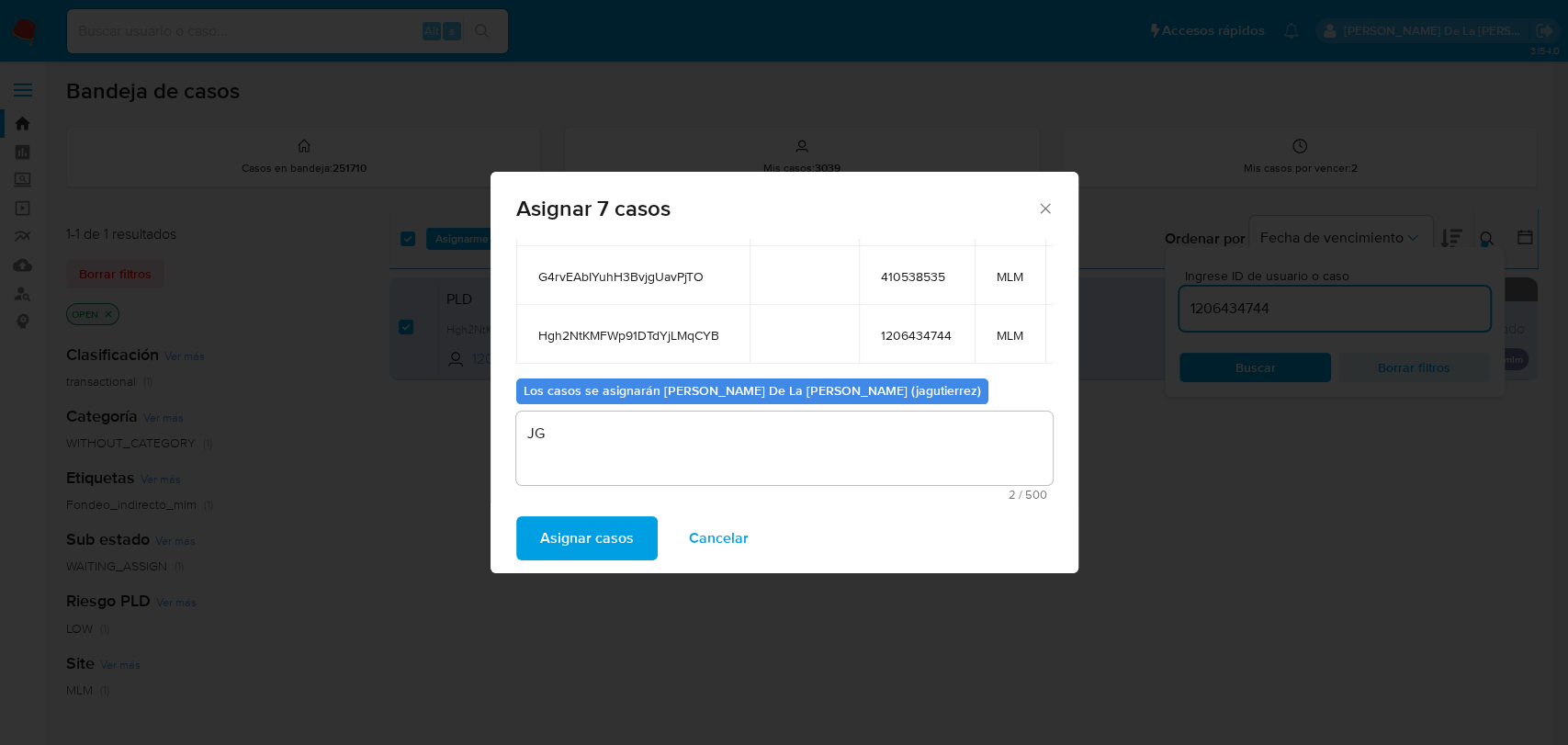
click at [584, 522] on span "Asignar casos" at bounding box center [587, 539] width 94 height 40
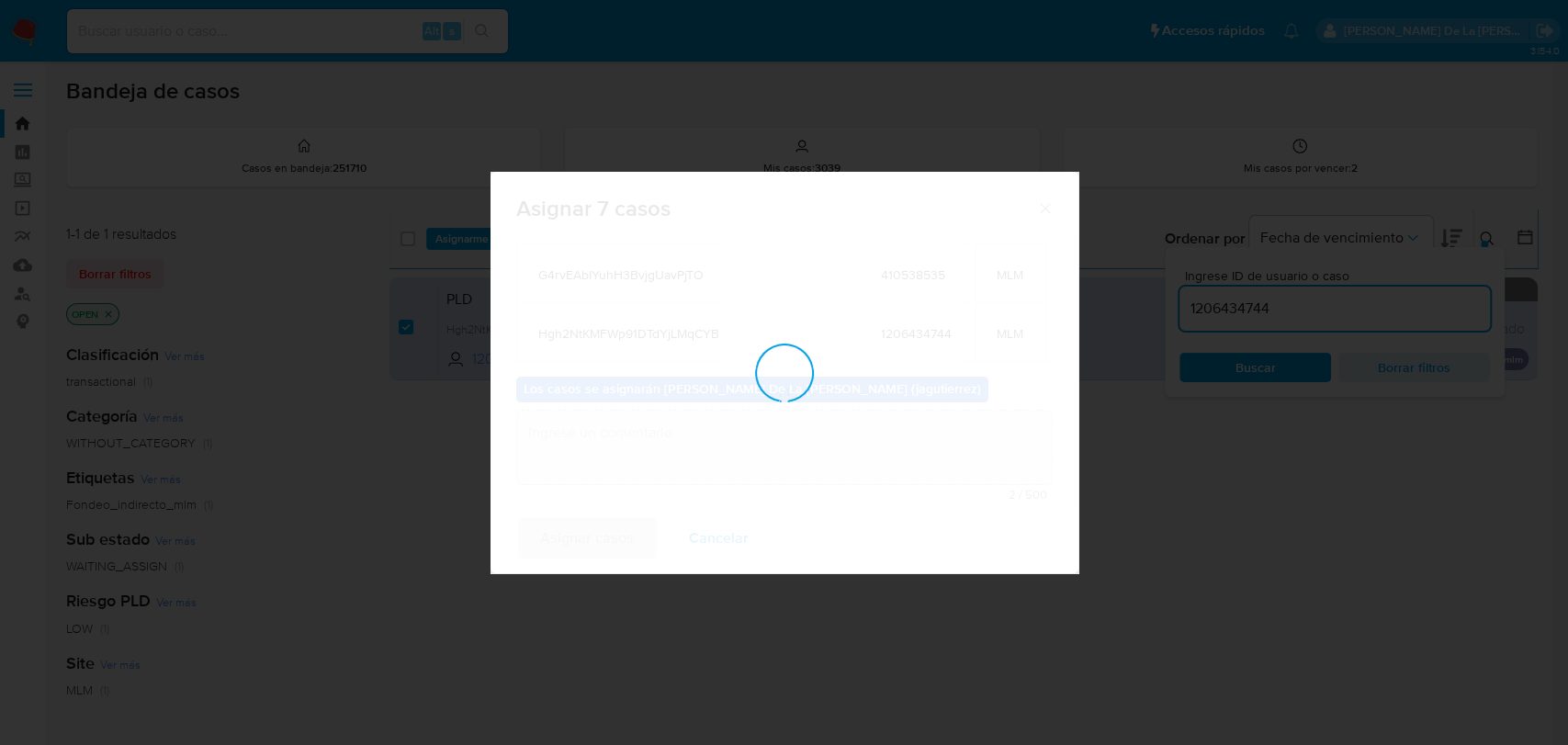
checkbox input "false"
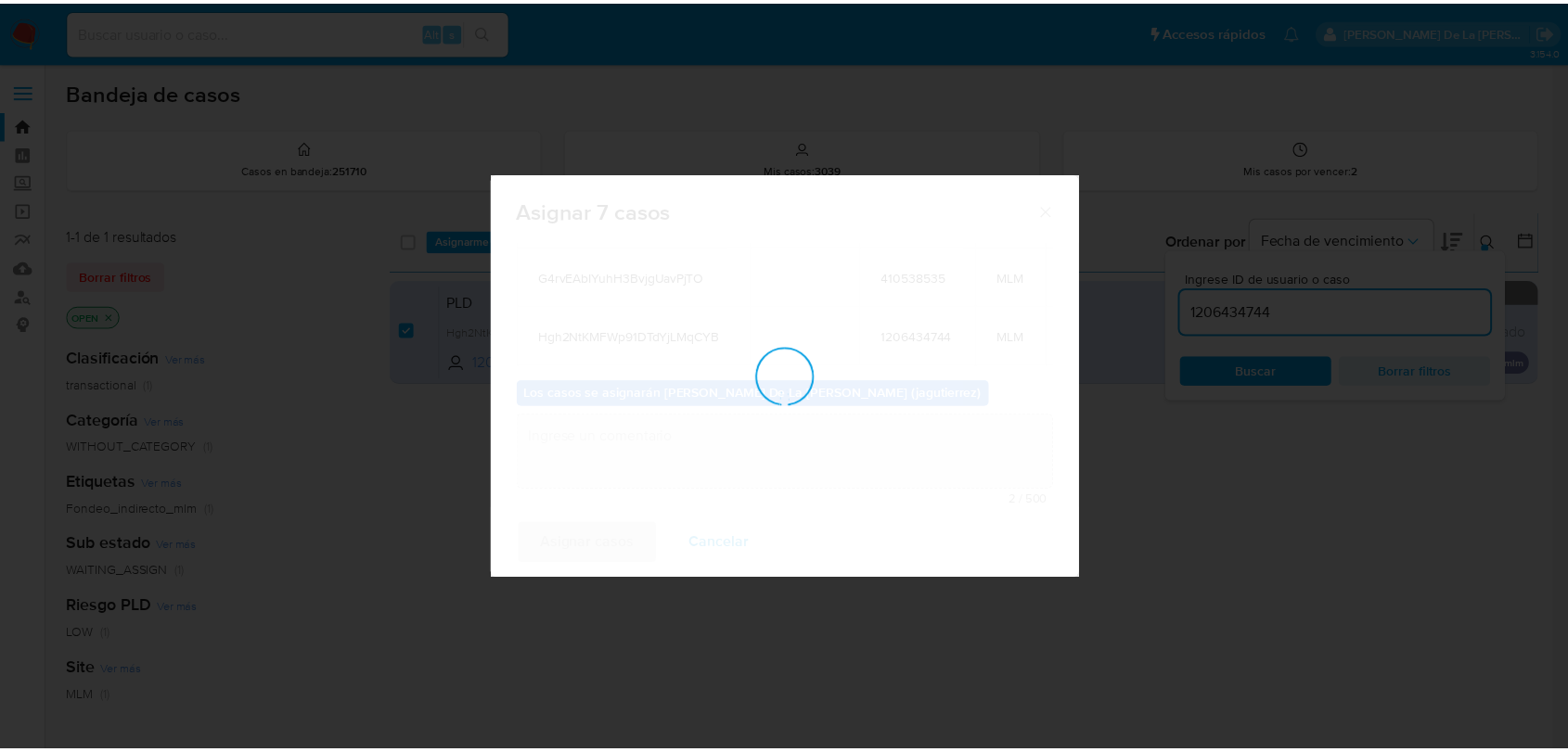
scroll to position [111, 0]
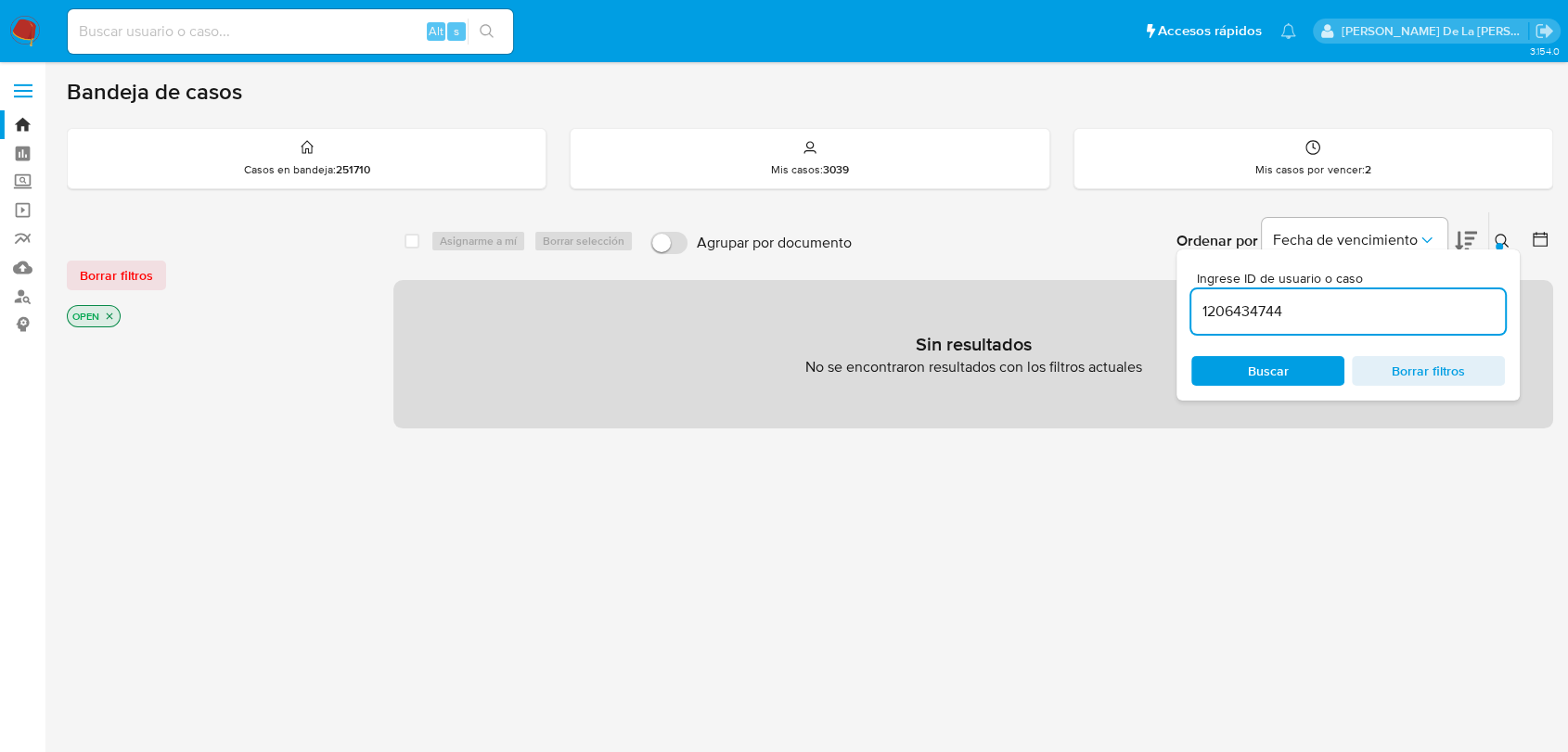
click at [16, 10] on nav "Pausado Ver notificaciones Alt s Accesos rápidos Presiona las siguientes teclas…" at bounding box center [784, 31] width 1568 height 62
click at [17, 15] on img at bounding box center [25, 31] width 32 height 32
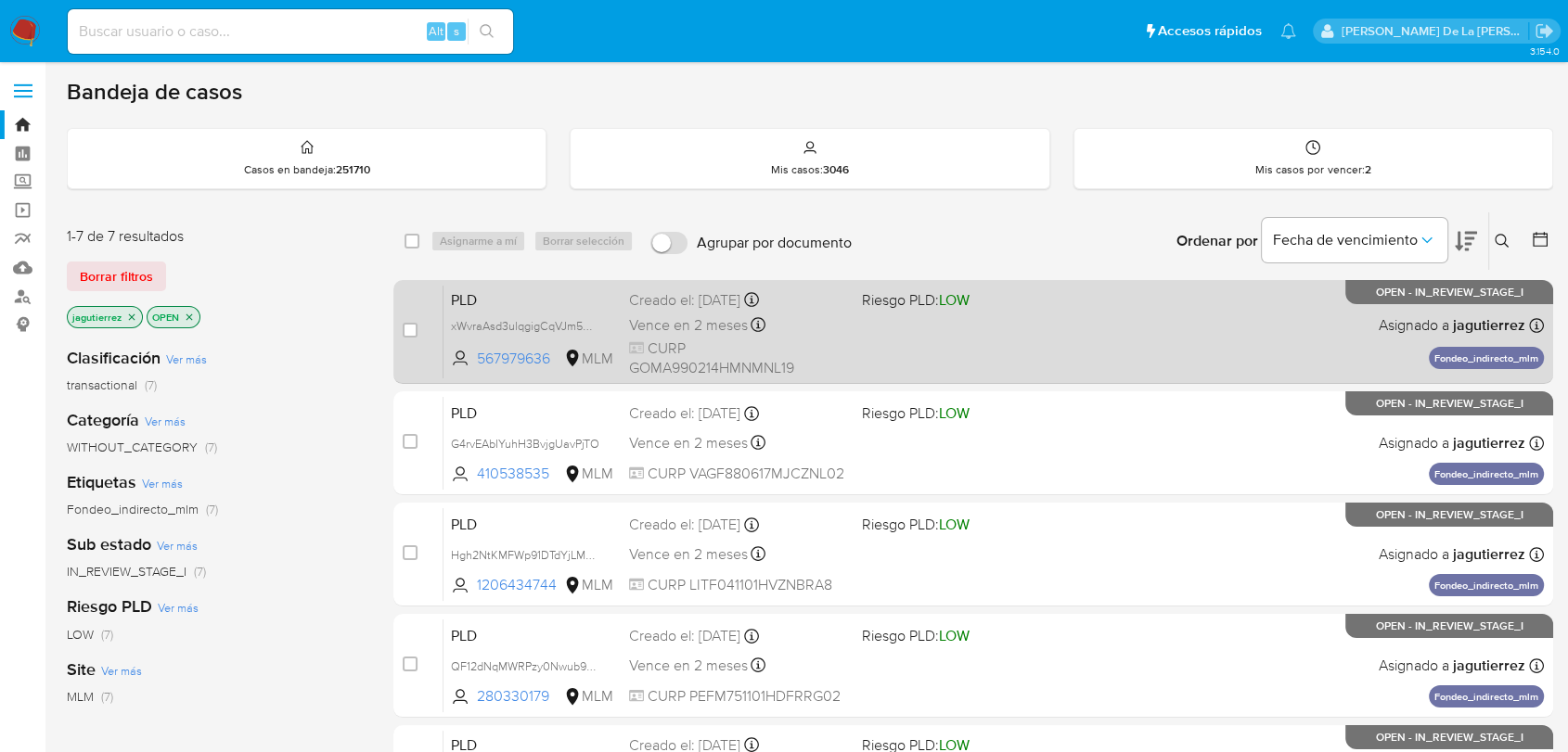
click at [927, 320] on div "PLD xWvraAsd3ulqgigCqVJm5ApB 567979636 MLM Riesgo PLD: LOW Creado el: 12/08/202…" at bounding box center [993, 331] width 1100 height 94
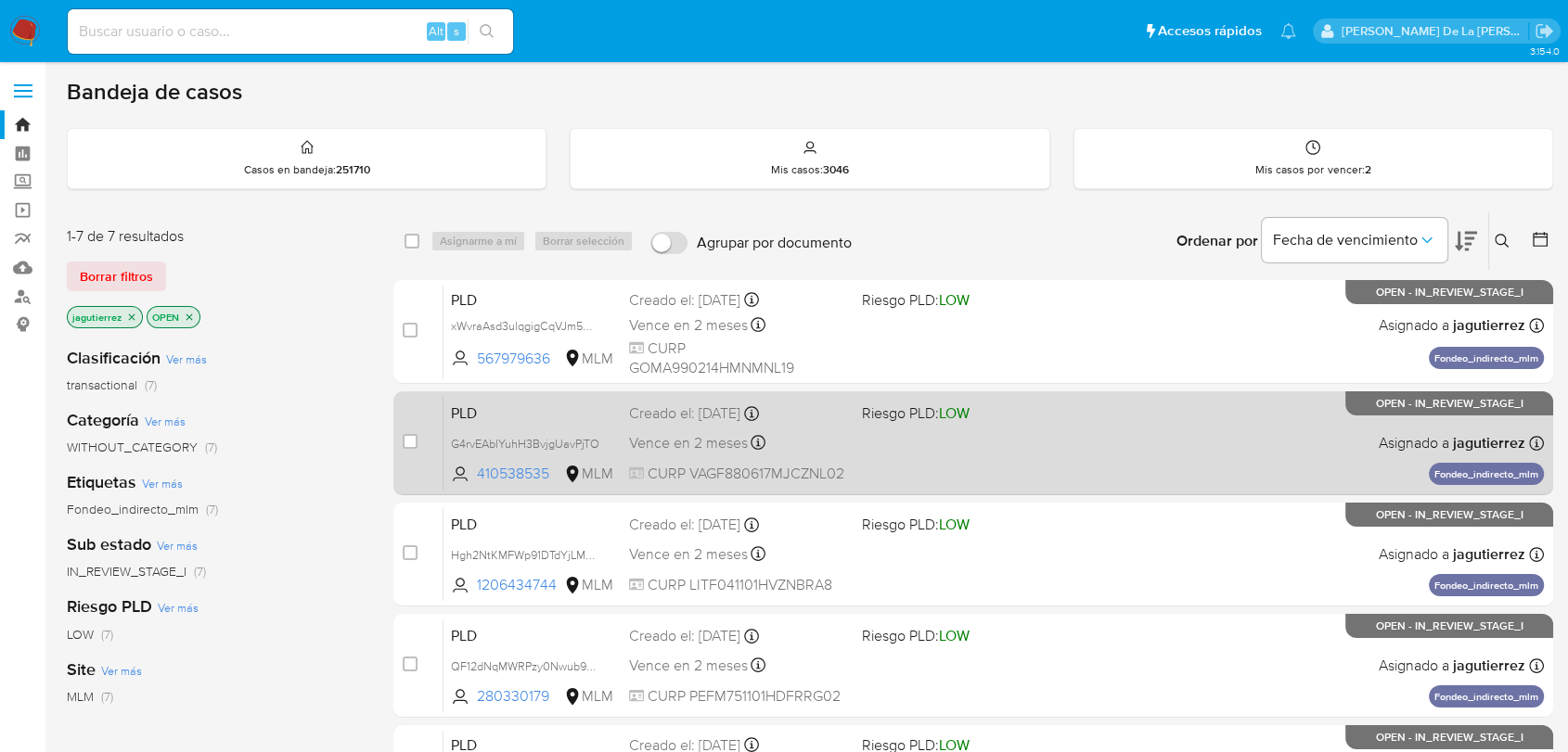
click at [960, 422] on span "Riesgo PLD: LOW" at bounding box center [970, 412] width 217 height 24
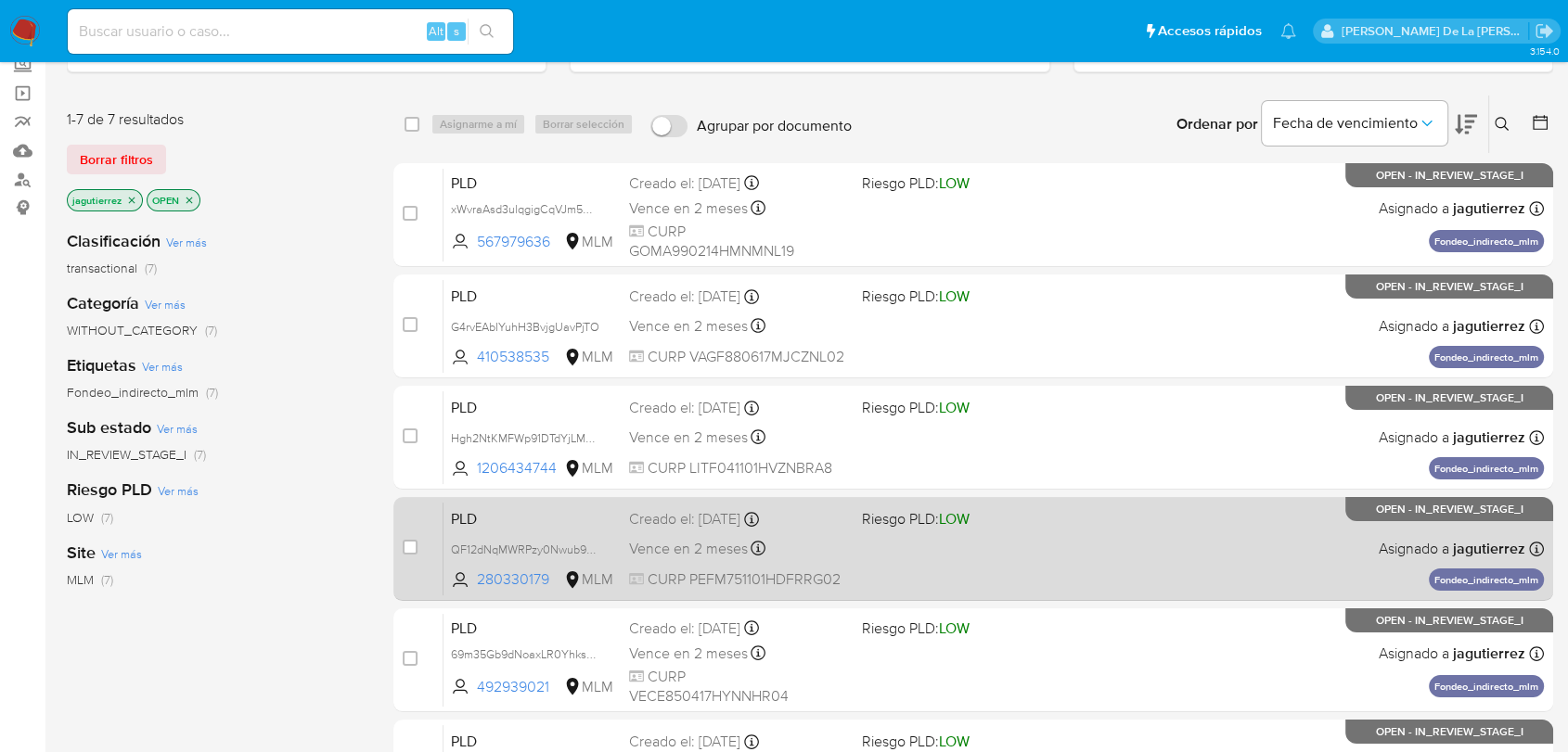
scroll to position [206, 0]
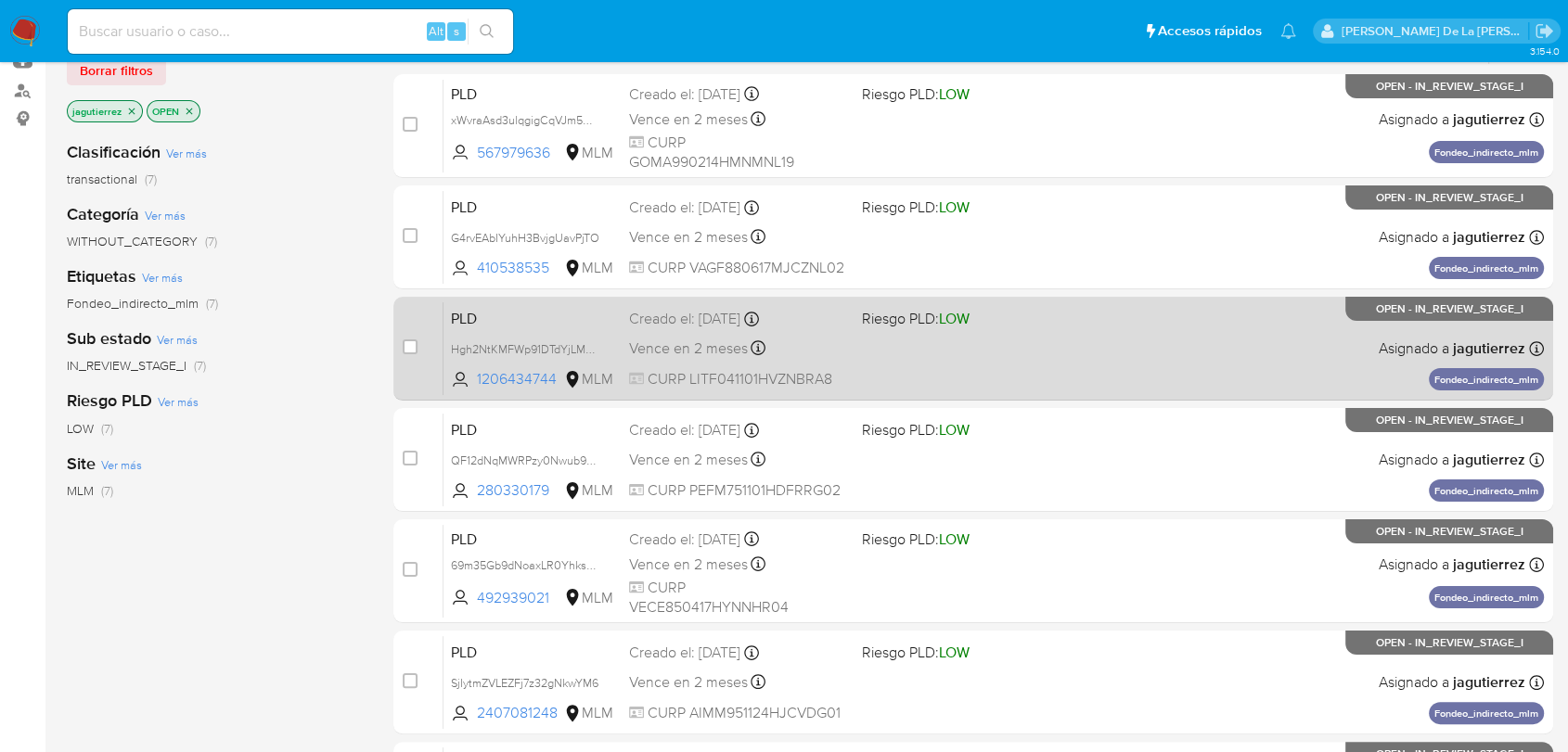
click at [960, 319] on span "LOW" at bounding box center [955, 318] width 31 height 21
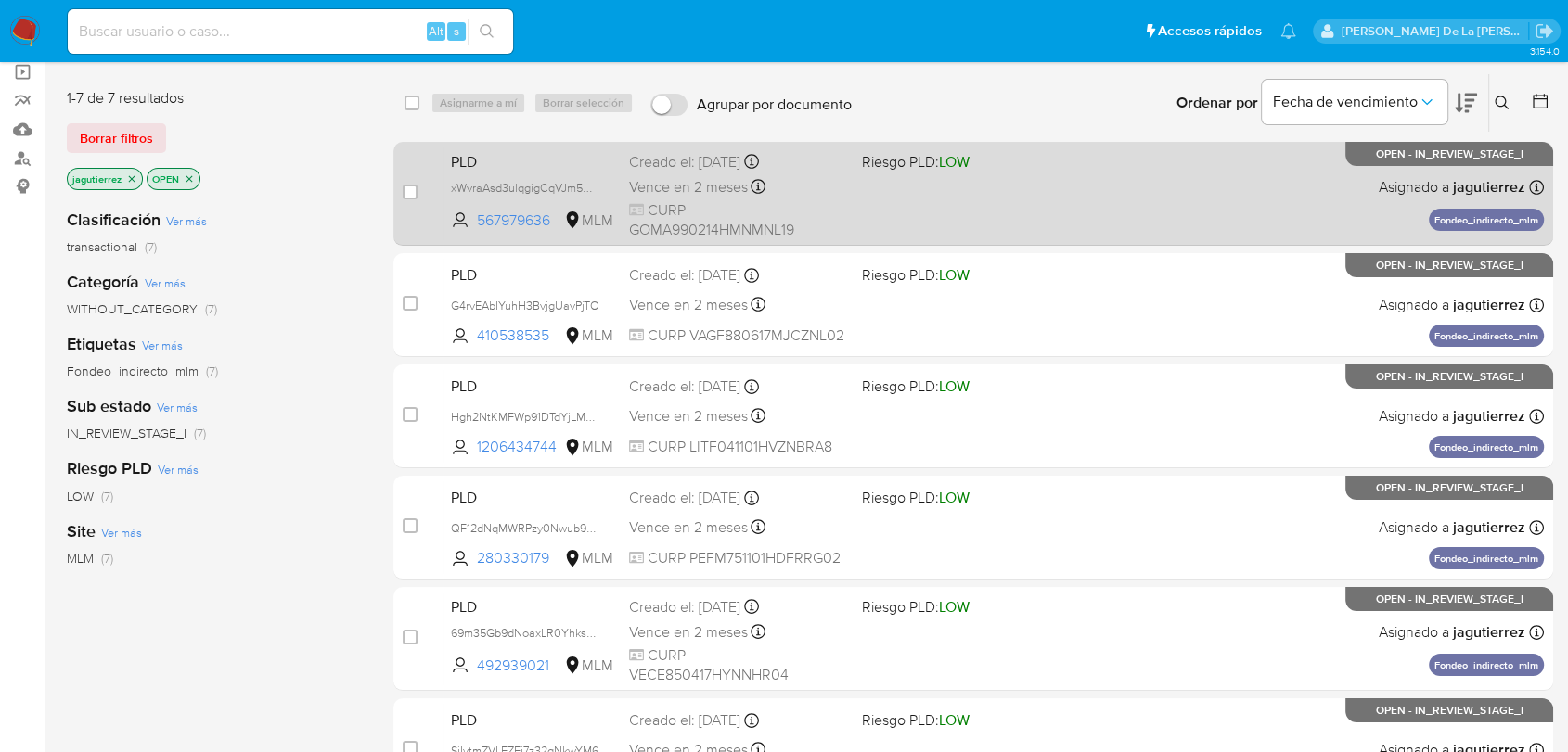
scroll to position [103, 0]
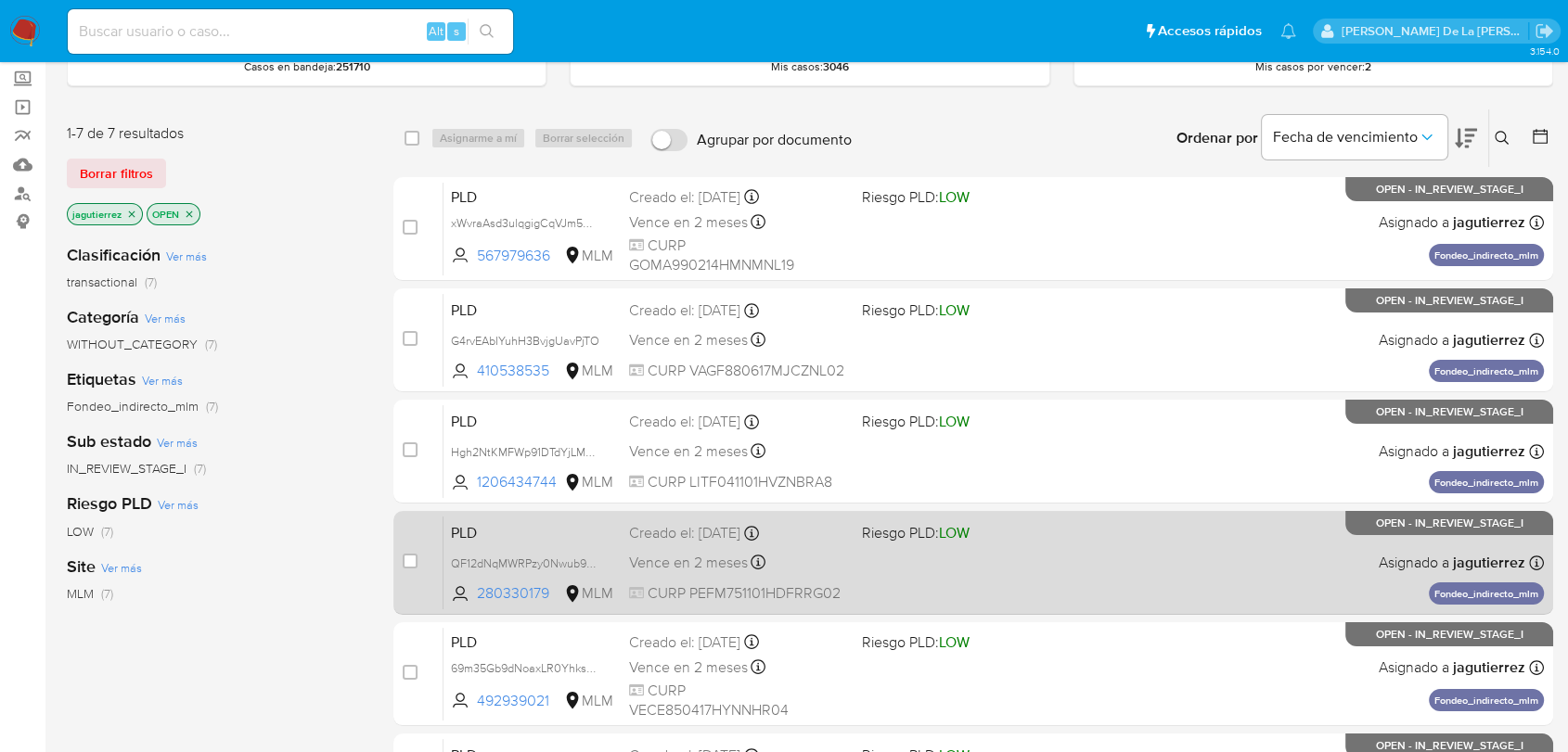
click at [970, 566] on div "PLD QF12dNqMWRPzy0Nwub9aibM9 280330179 MLM Riesgo PLD: LOW Creado el: 12/08/202…" at bounding box center [993, 562] width 1100 height 94
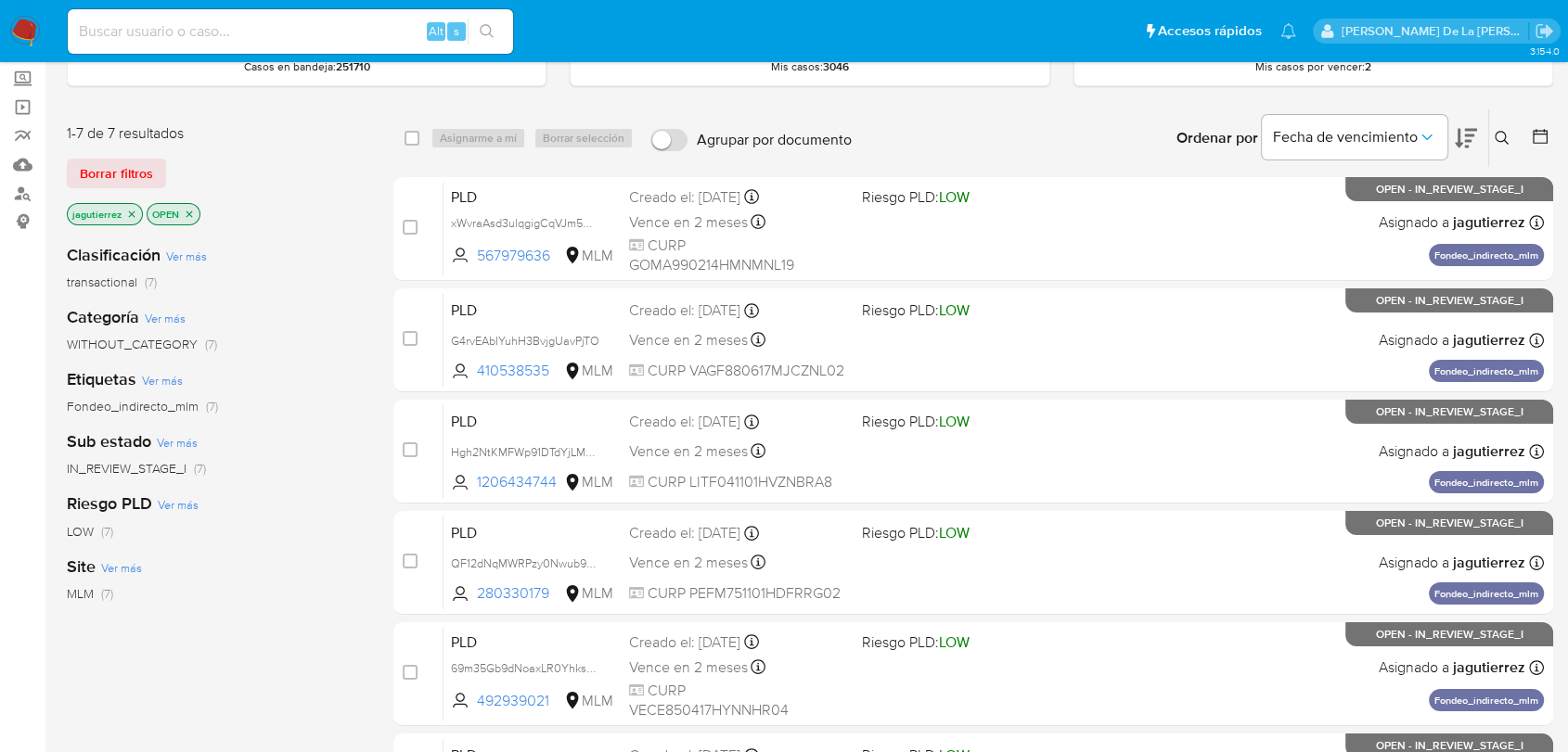
click at [131, 211] on icon "close-filter" at bounding box center [132, 213] width 7 height 7
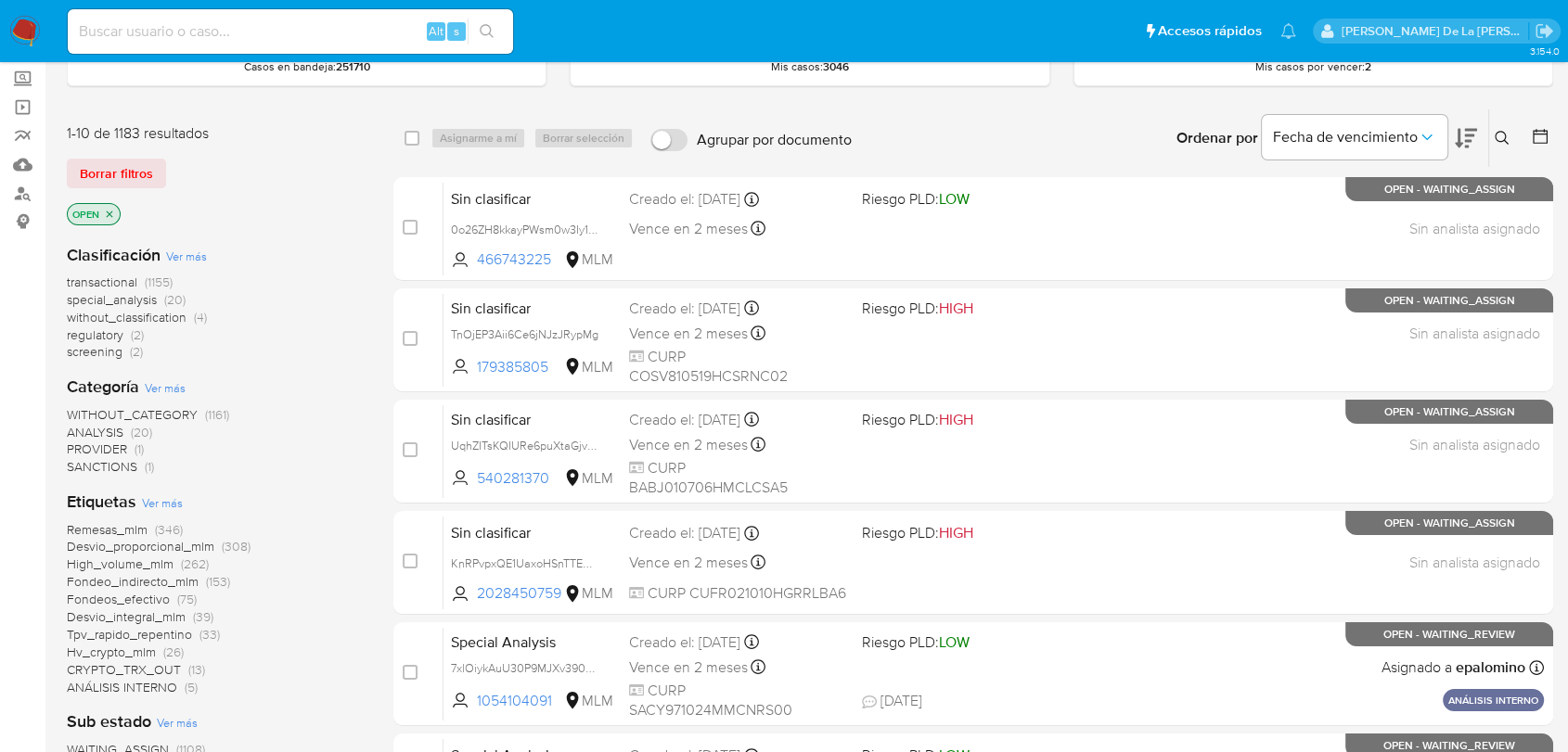
click at [98, 358] on span "screening" at bounding box center [95, 351] width 56 height 18
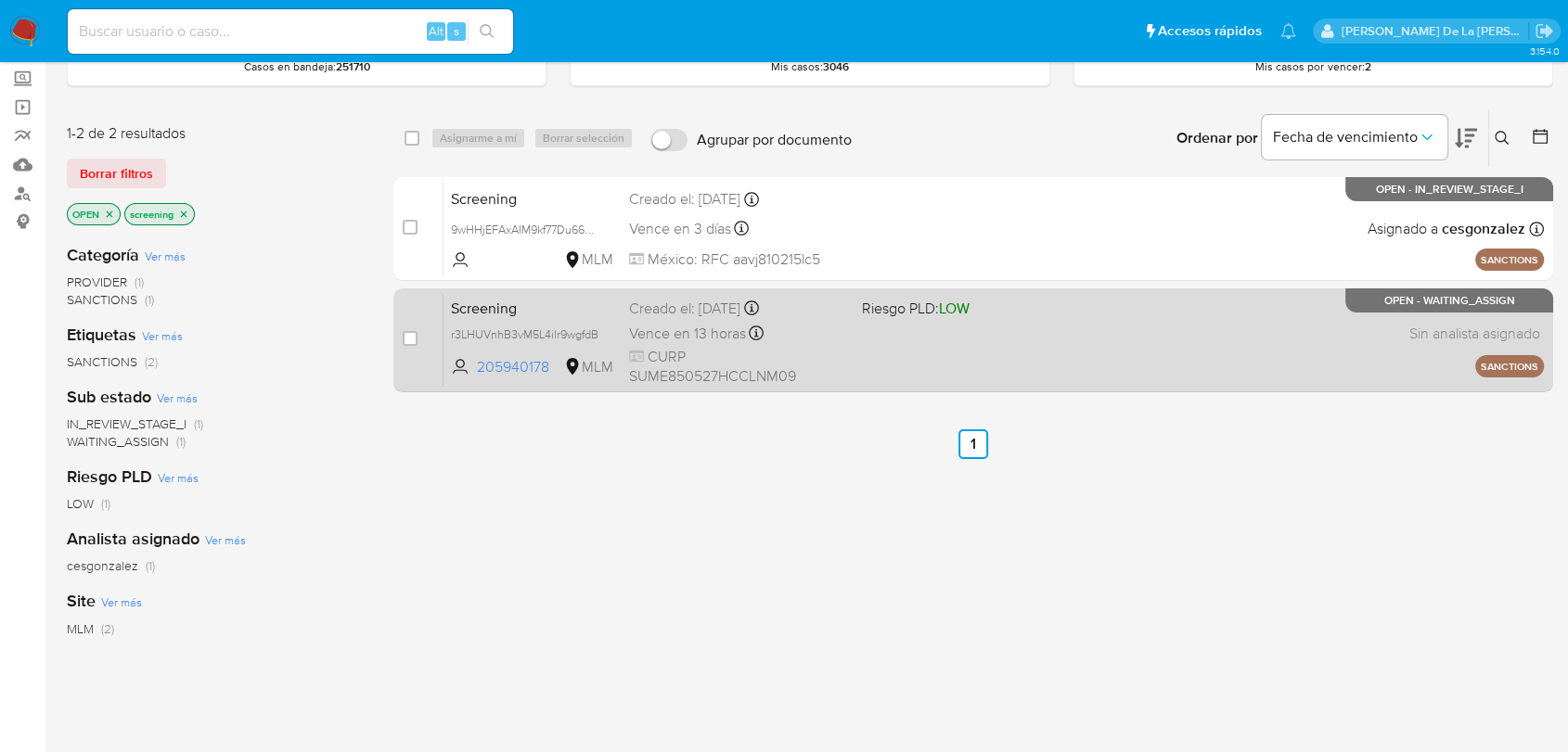
click at [961, 343] on div "Screening r3LHUVnhB3vM5L4iIr9wgfdB 205940178 MLM Riesgo PLD: LOW Creado el: 18/…" at bounding box center [993, 339] width 1100 height 94
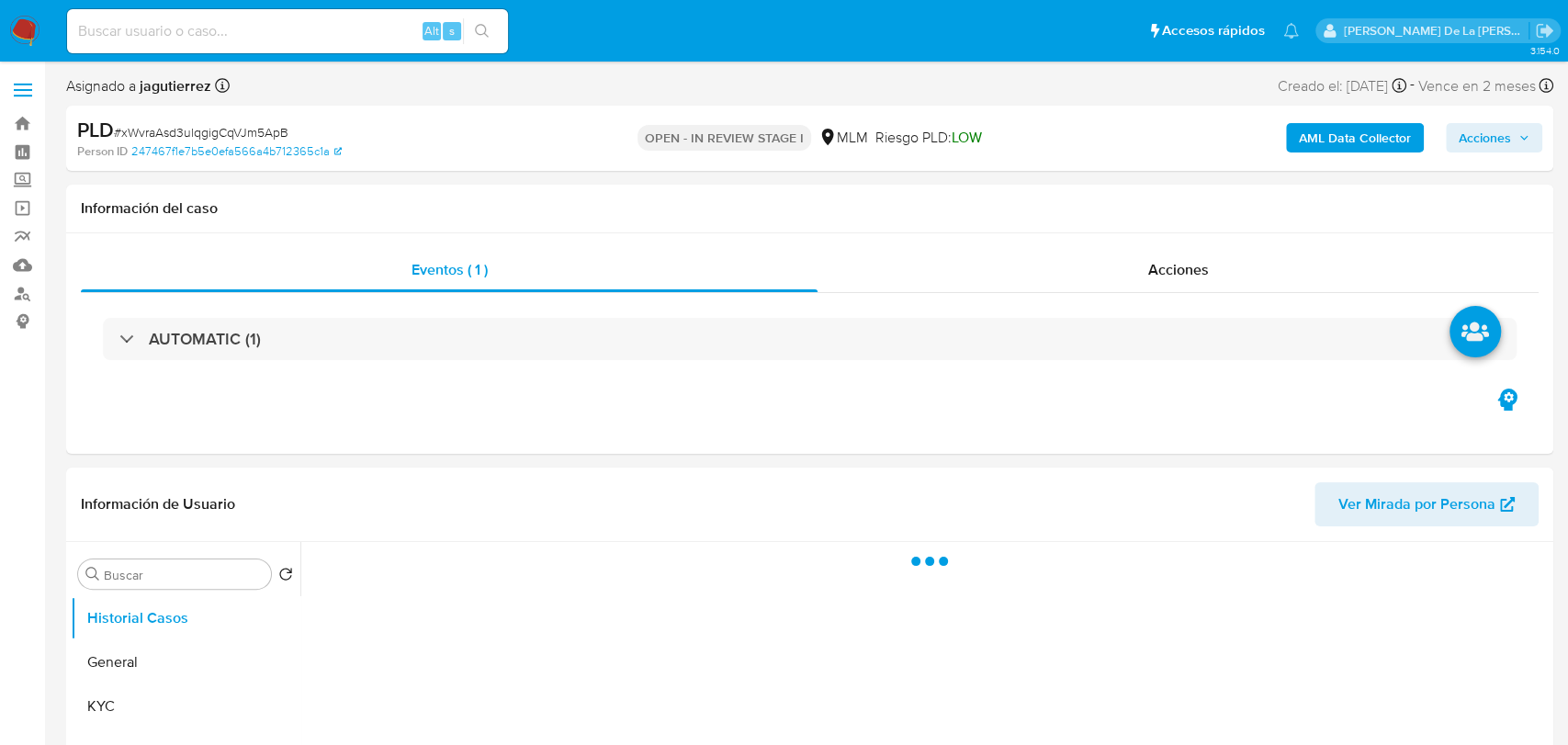
select select "10"
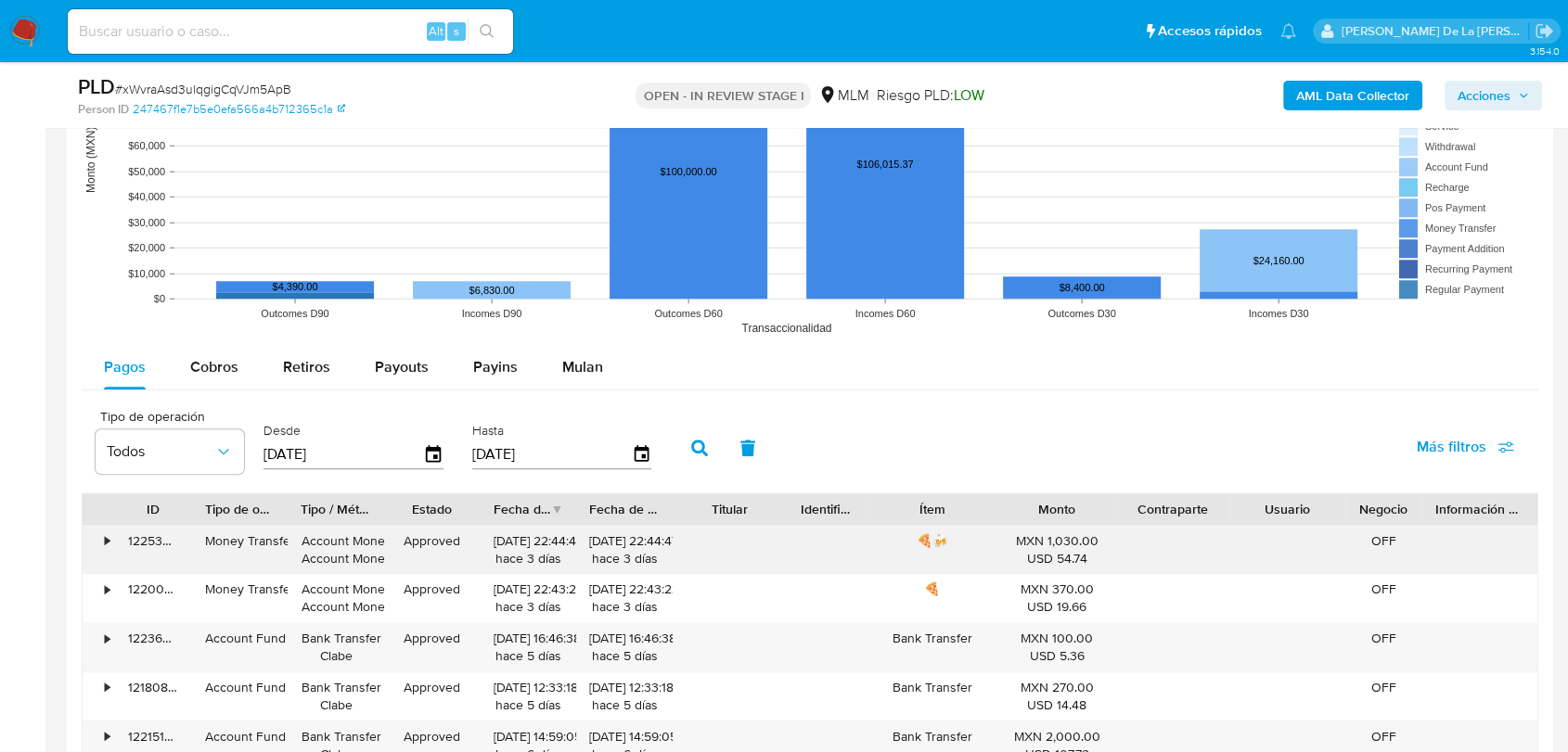
scroll to position [1958, 0]
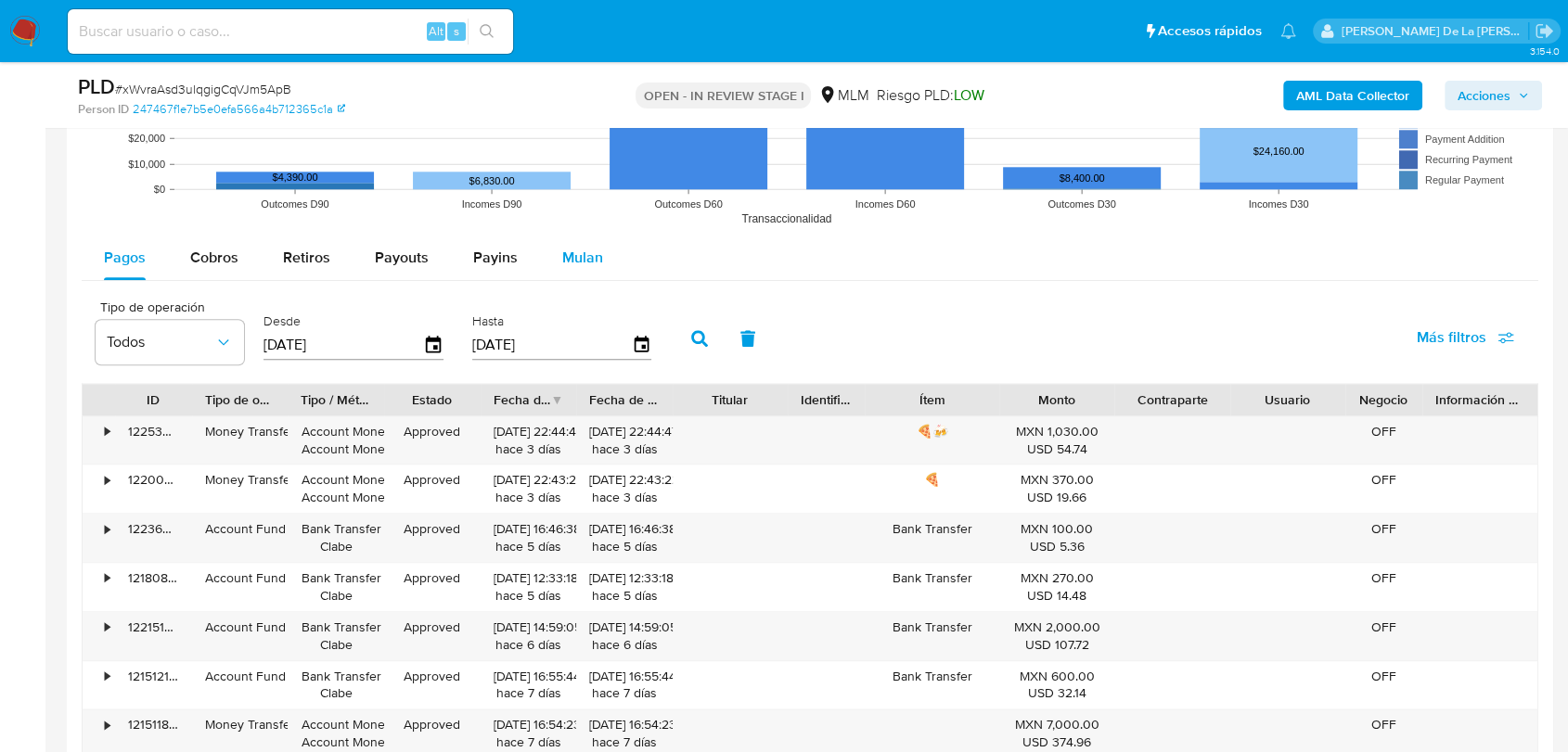
click at [586, 248] on span "Mulan" at bounding box center [582, 257] width 41 height 21
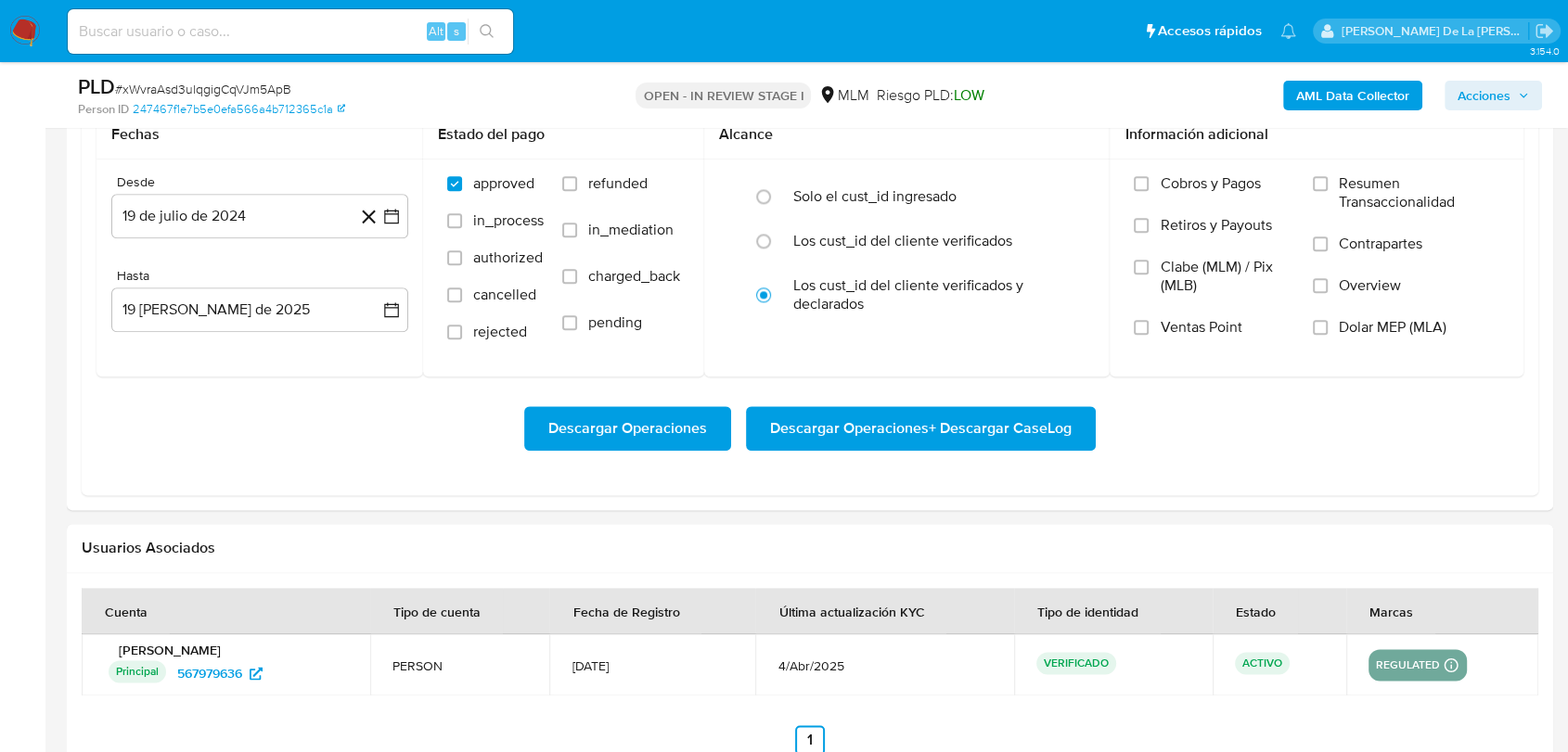
scroll to position [1976, 0]
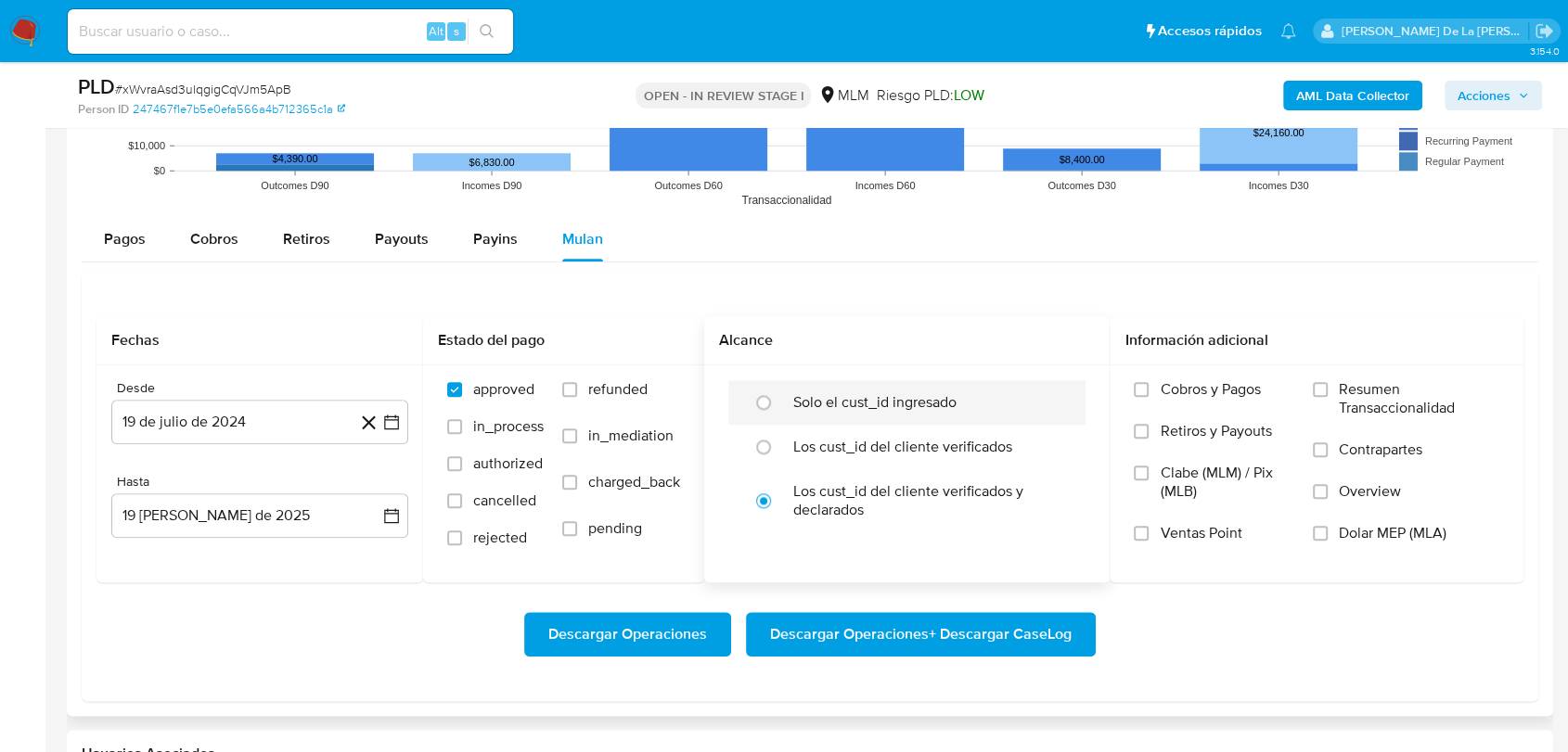
click at [830, 387] on div "Solo el cust_id ingresado" at bounding box center [927, 402] width 266 height 44
radio input "true"
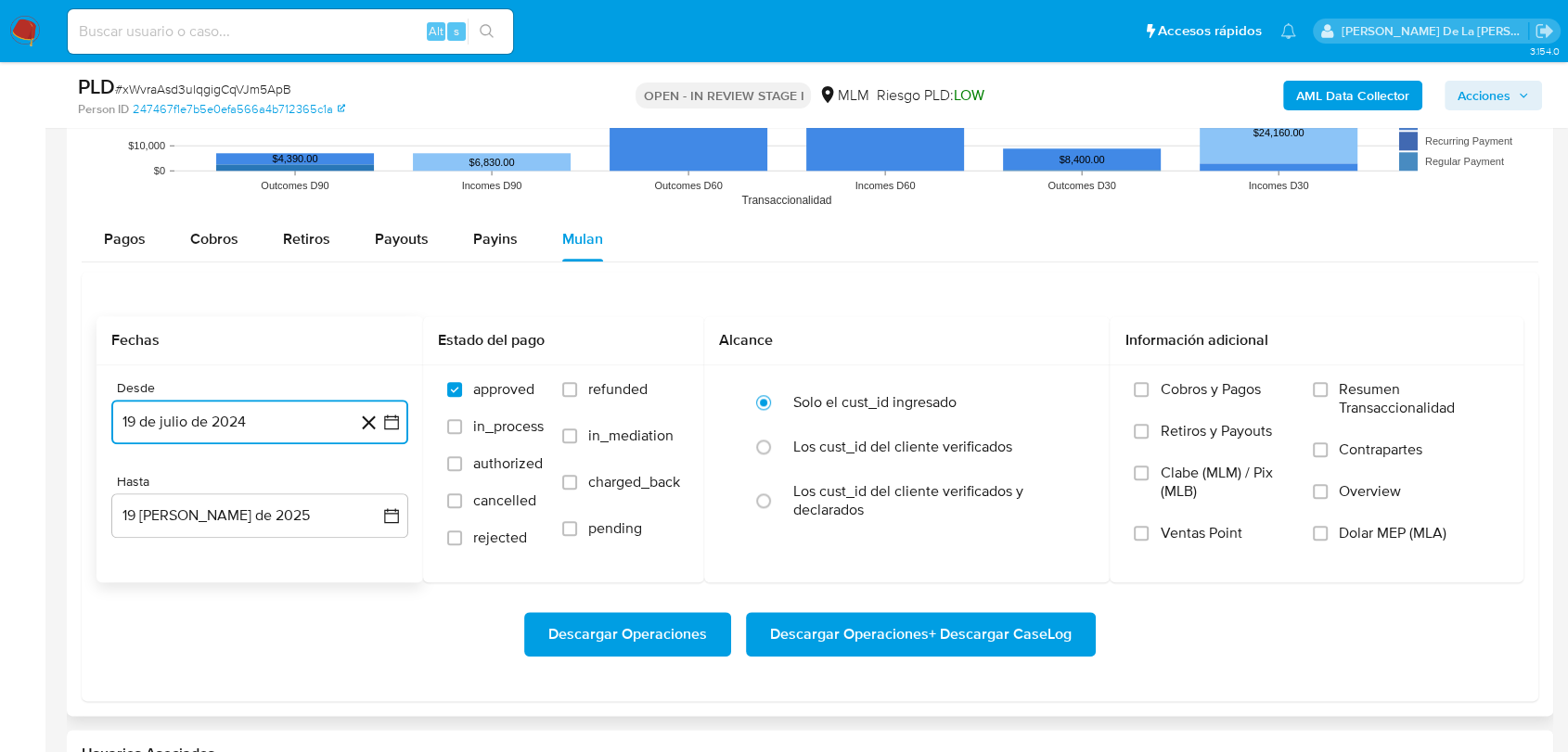
click at [401, 416] on button "19 de julio de 2024" at bounding box center [259, 422] width 297 height 44
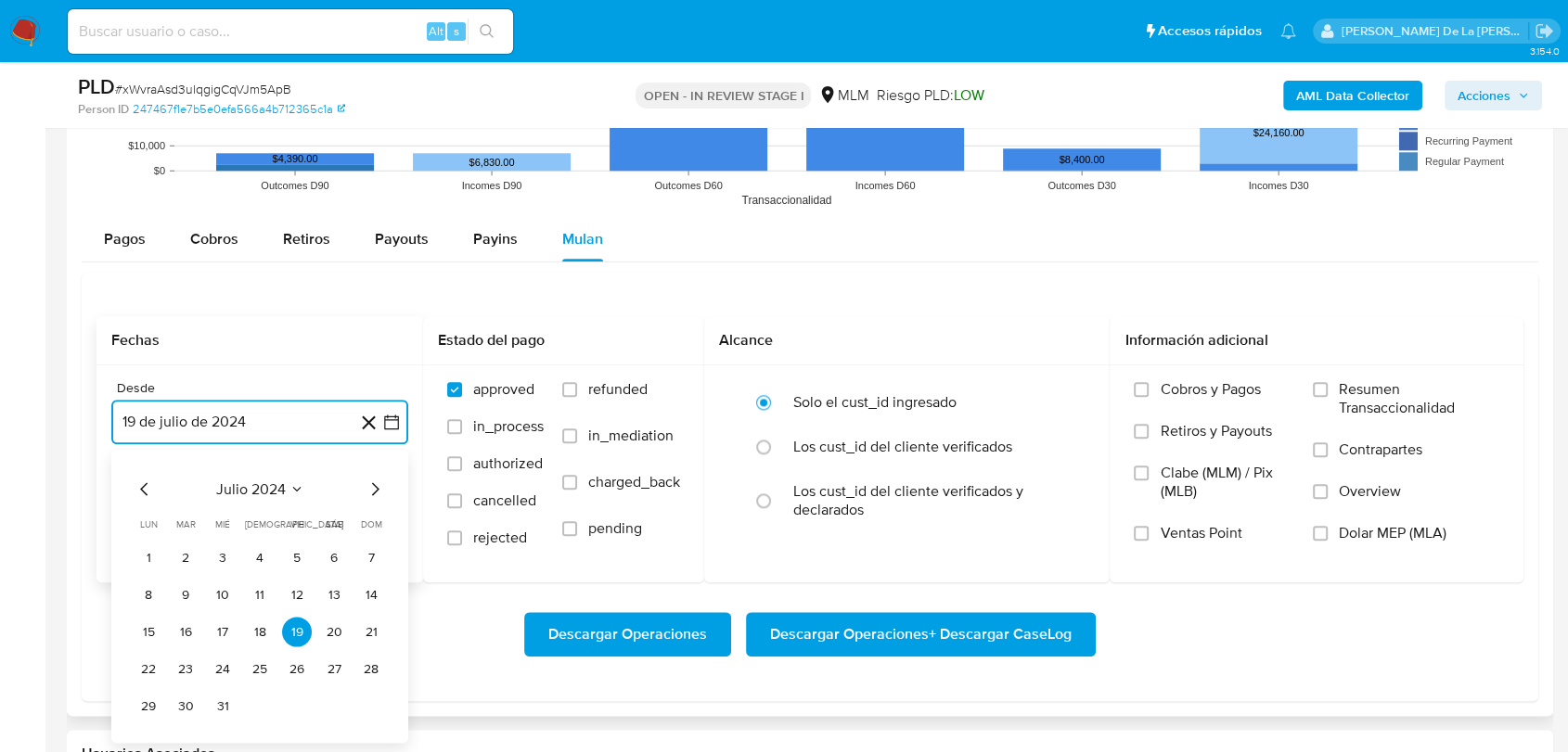
click at [380, 483] on icon "Mes siguiente" at bounding box center [374, 489] width 22 height 22
click at [380, 484] on icon "Mes siguiente" at bounding box center [374, 489] width 22 height 22
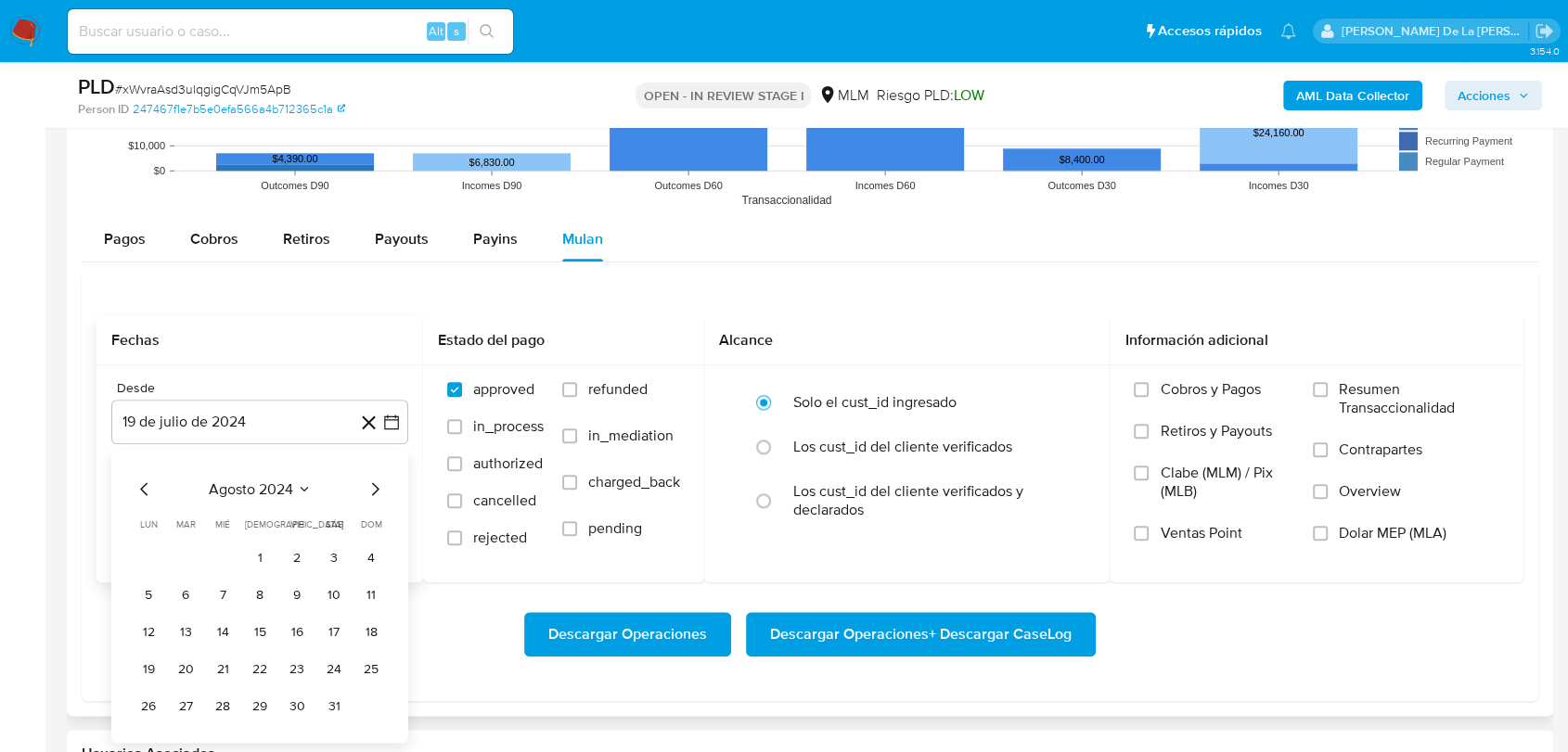
click at [380, 484] on div "Hasta" at bounding box center [259, 482] width 297 height 16
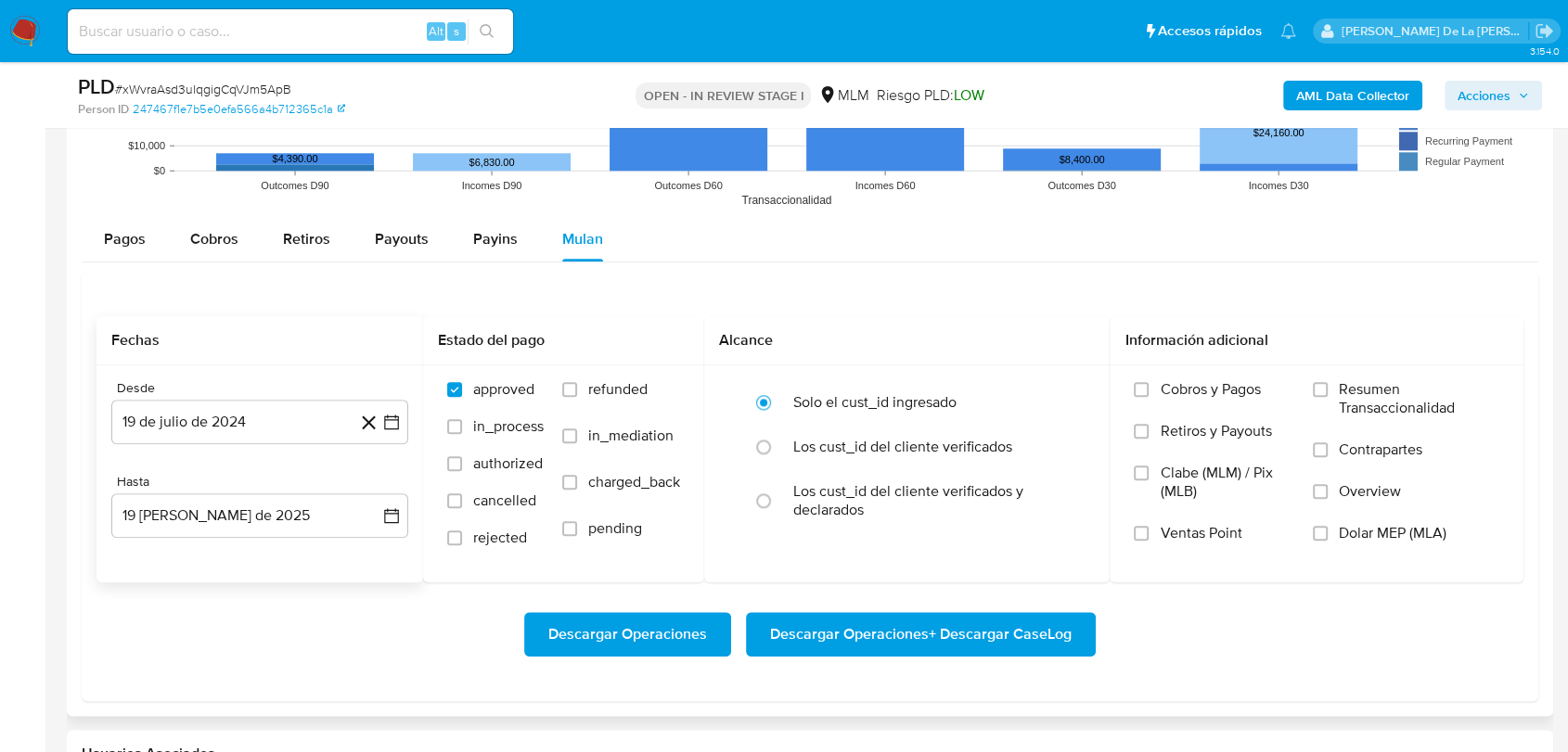
click at [380, 484] on div "Hasta" at bounding box center [259, 482] width 297 height 16
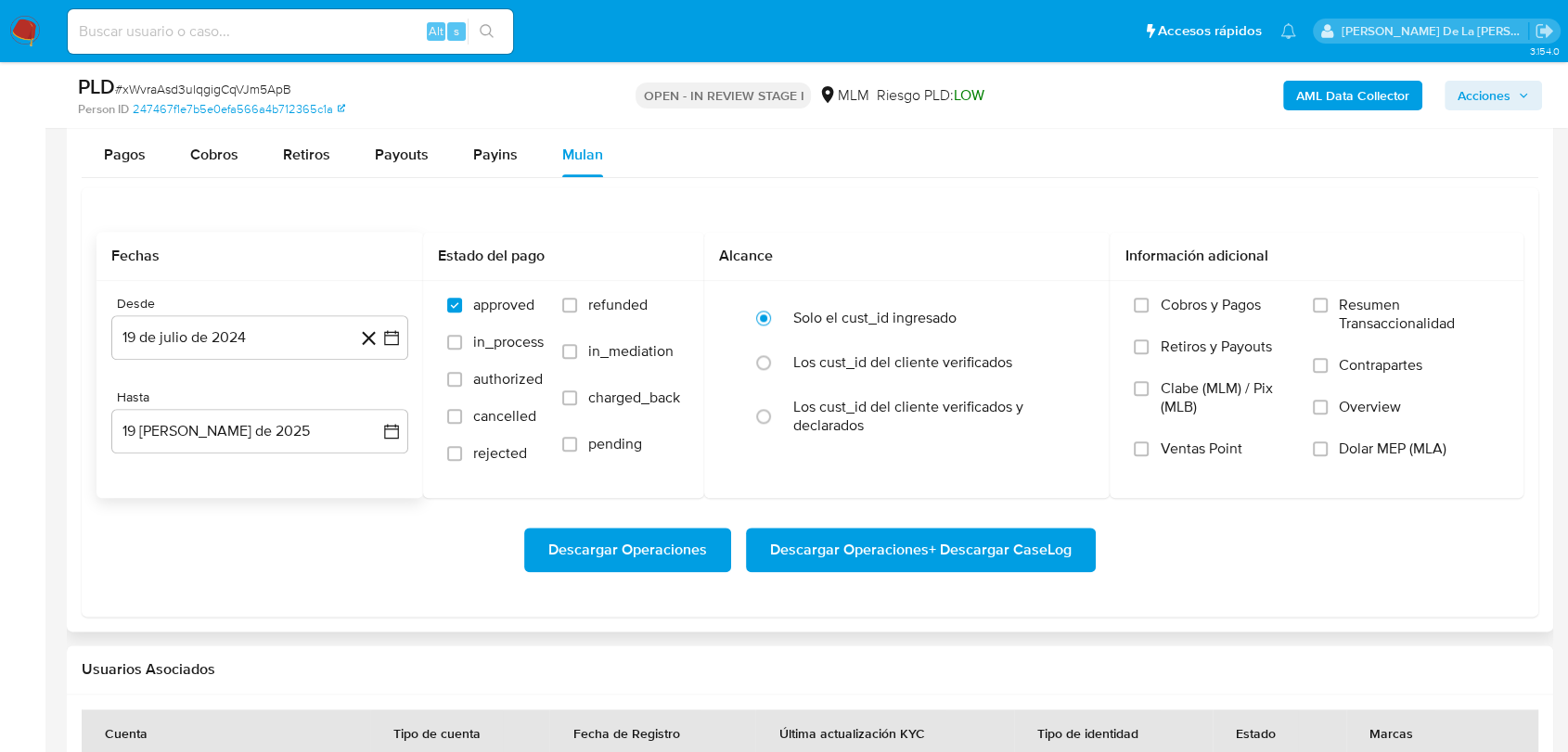
scroll to position [2183, 0]
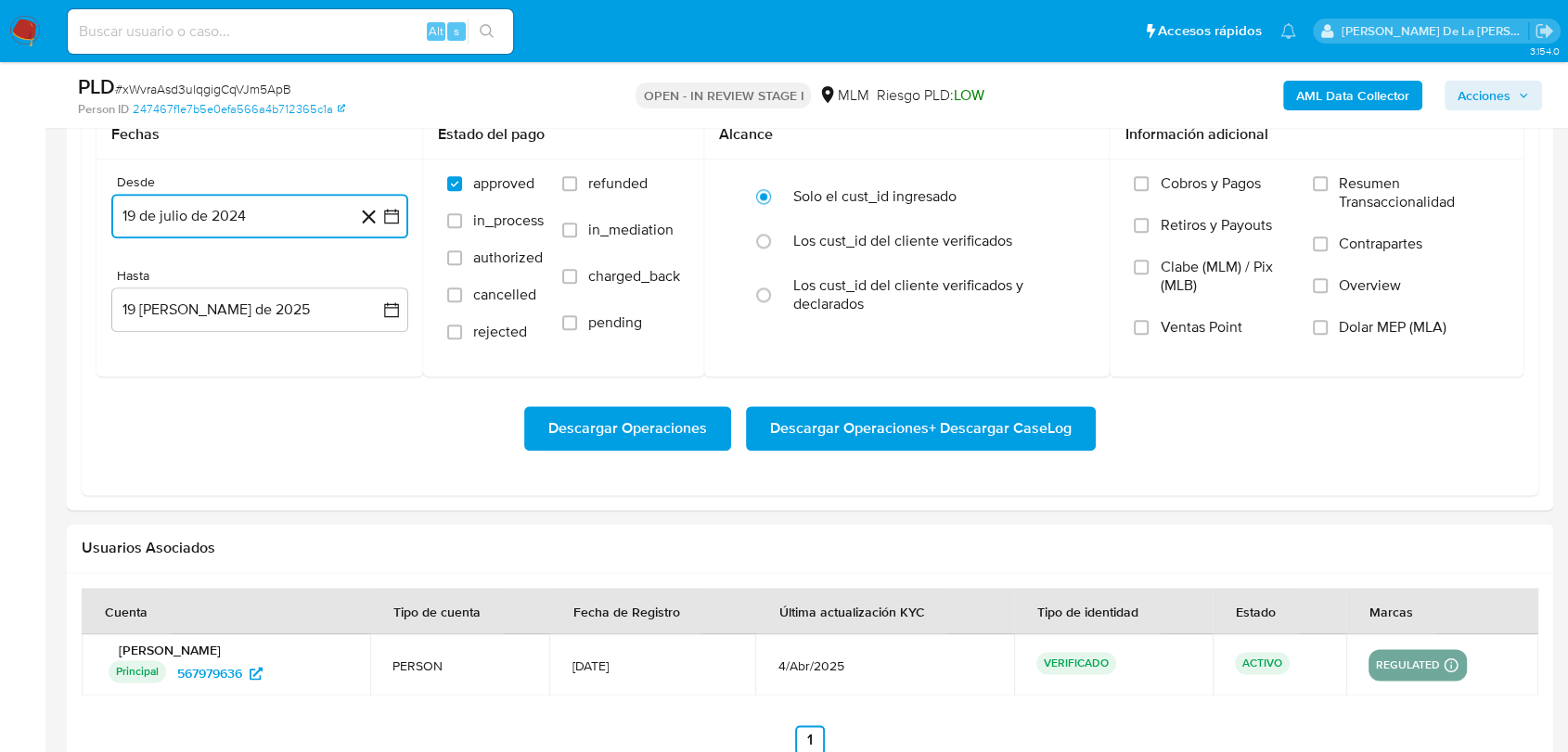
click at [397, 196] on button "19 de julio de 2024" at bounding box center [259, 216] width 297 height 44
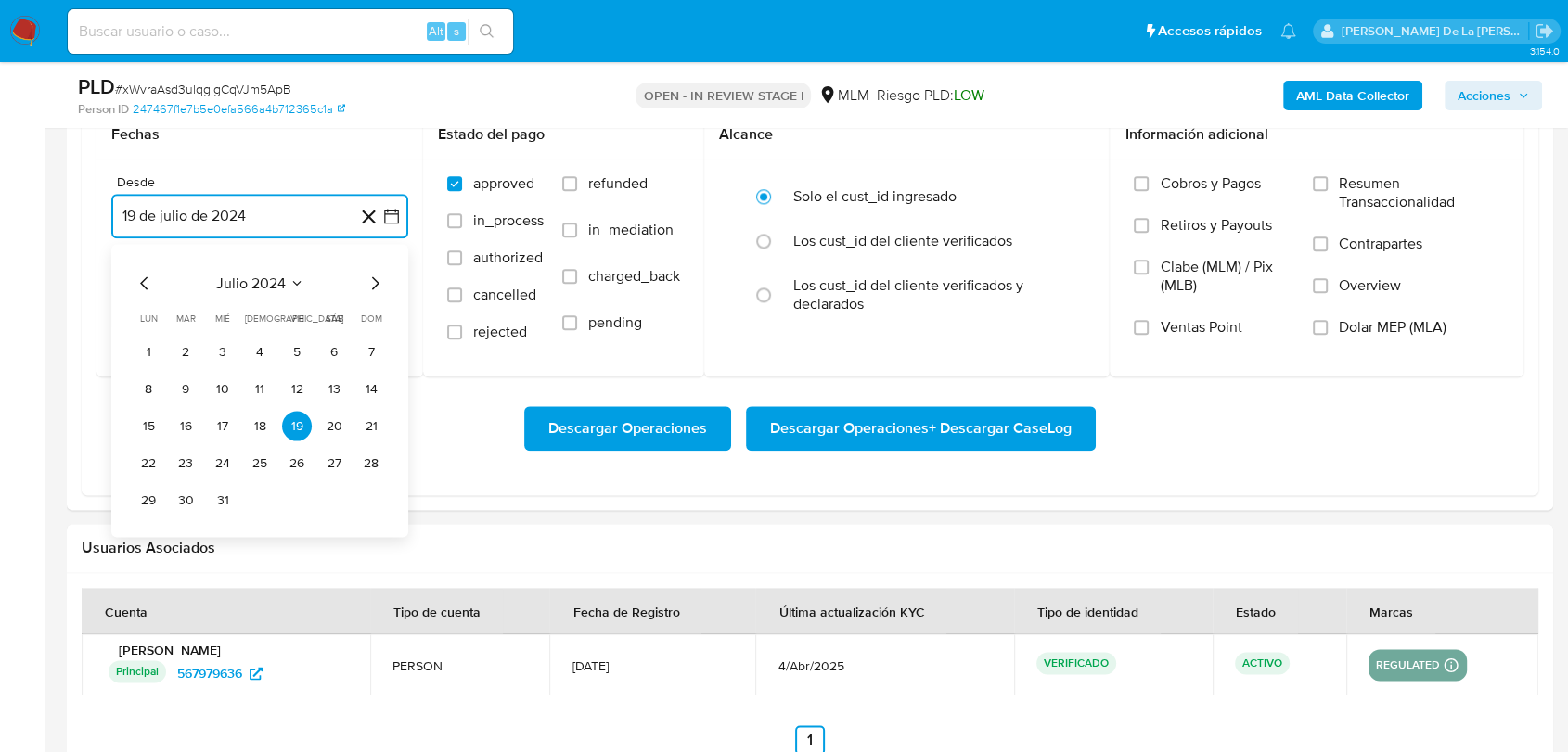
click at [372, 284] on icon "Mes siguiente" at bounding box center [374, 282] width 22 height 22
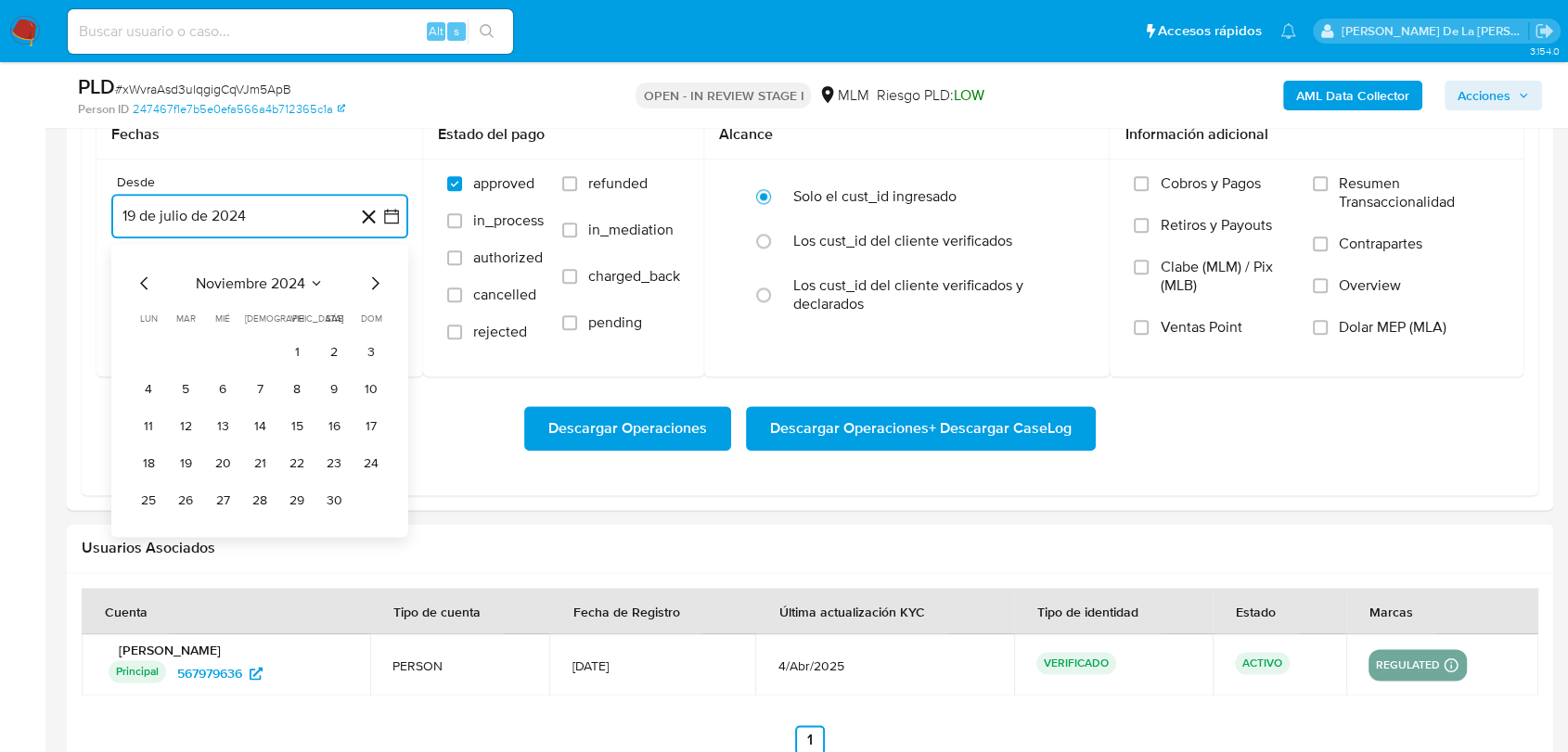
click at [372, 284] on icon "Mes siguiente" at bounding box center [374, 282] width 22 height 22
drag, startPoint x: 379, startPoint y: 280, endPoint x: 371, endPoint y: 291, distance: 13.6
click at [380, 279] on icon "Mes siguiente" at bounding box center [374, 282] width 22 height 22
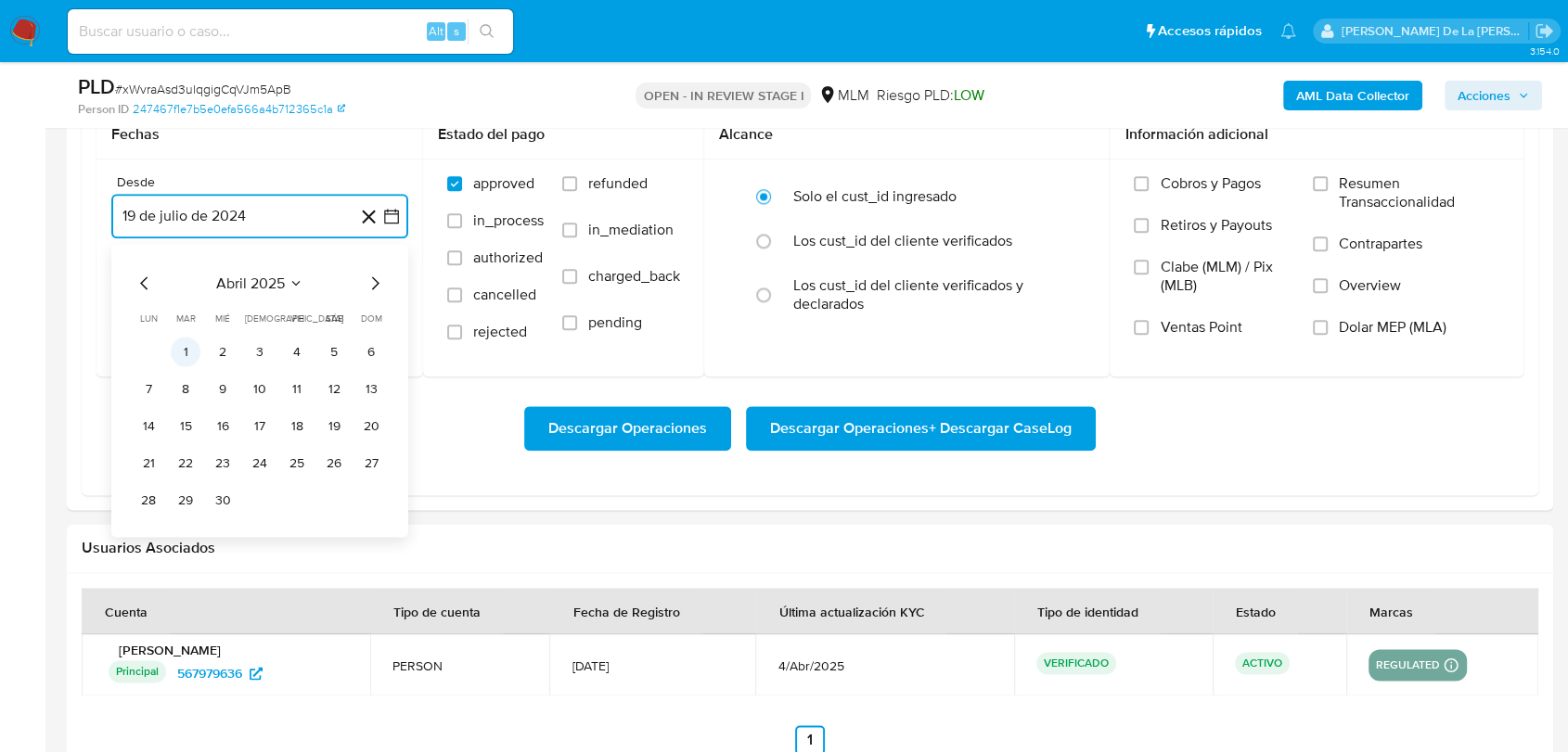
click at [185, 348] on button "1" at bounding box center [185, 351] width 30 height 30
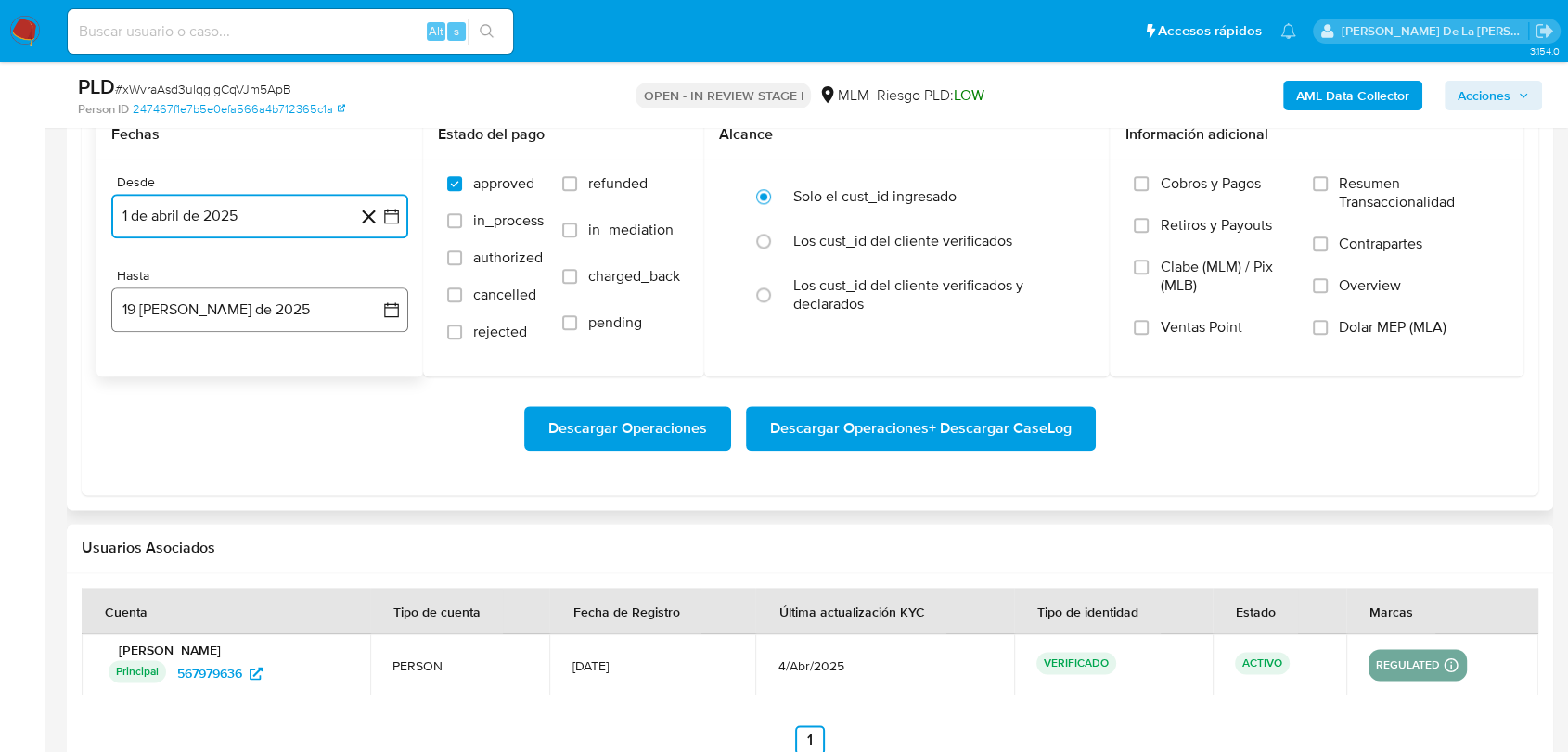
click at [217, 290] on button "19 de agosto de 2025" at bounding box center [259, 309] width 297 height 44
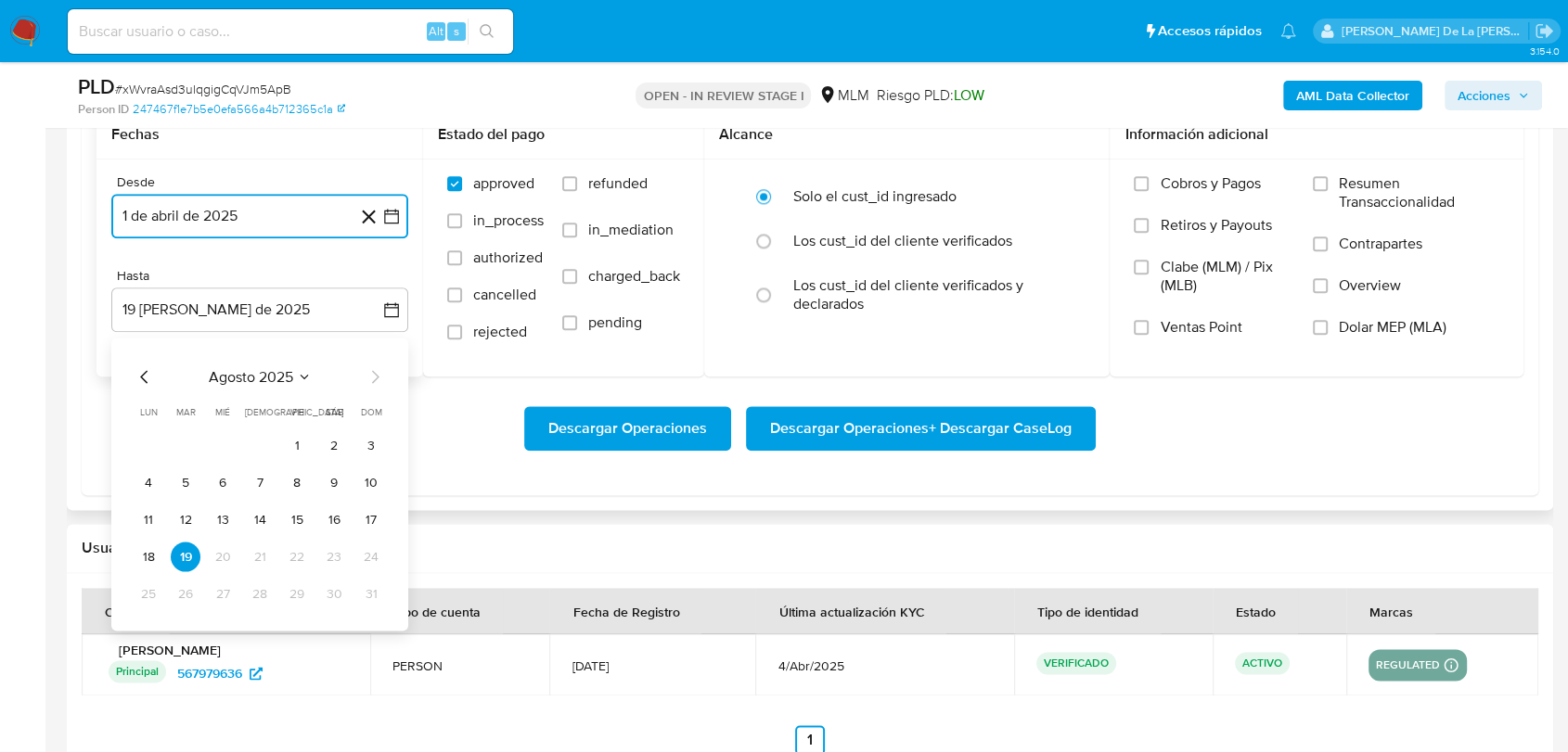
click at [144, 368] on icon "Mes anterior" at bounding box center [145, 376] width 22 height 22
click at [251, 598] on button "31" at bounding box center [259, 593] width 30 height 30
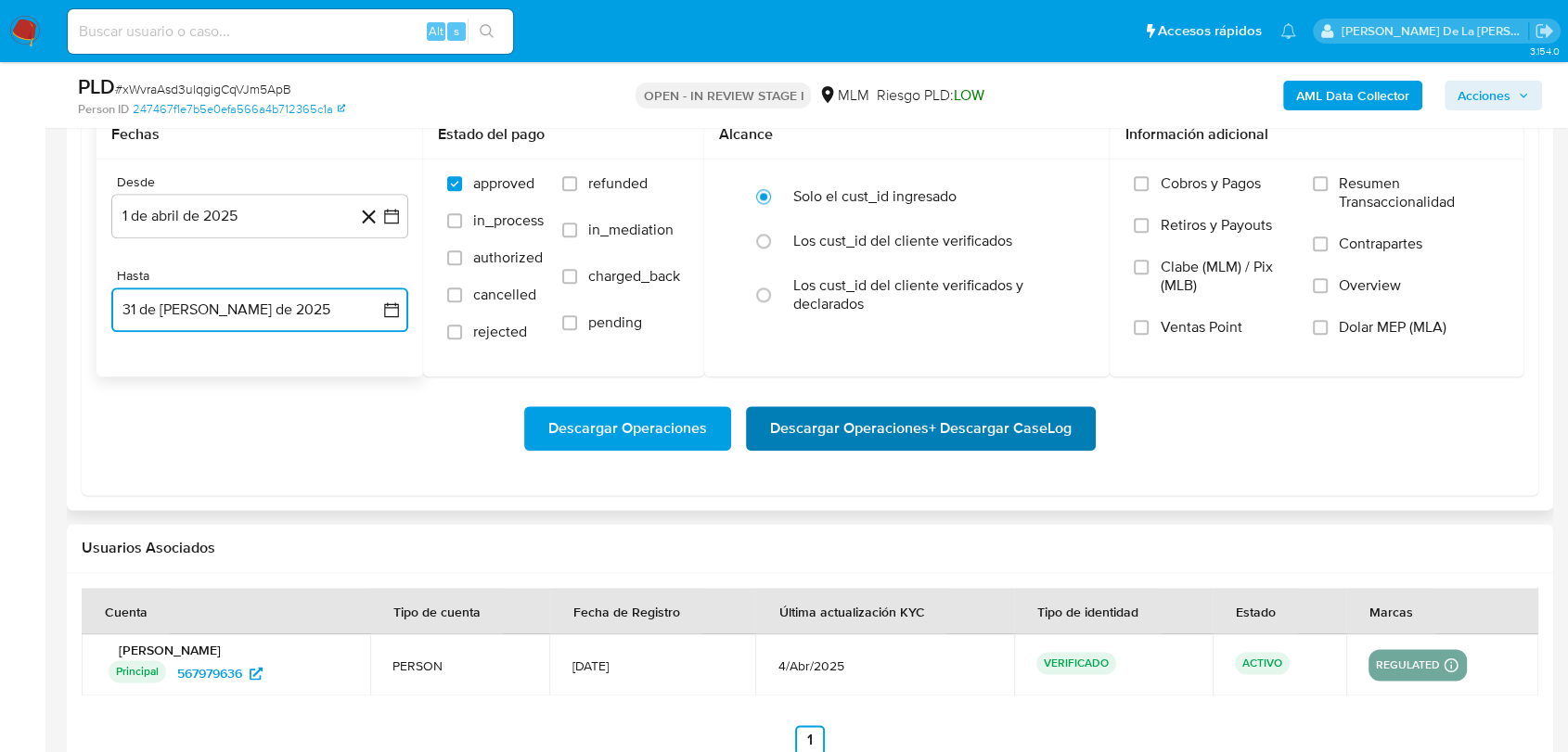
click at [922, 438] on span "Descargar Operaciones + Descargar CaseLog" at bounding box center [921, 428] width 302 height 40
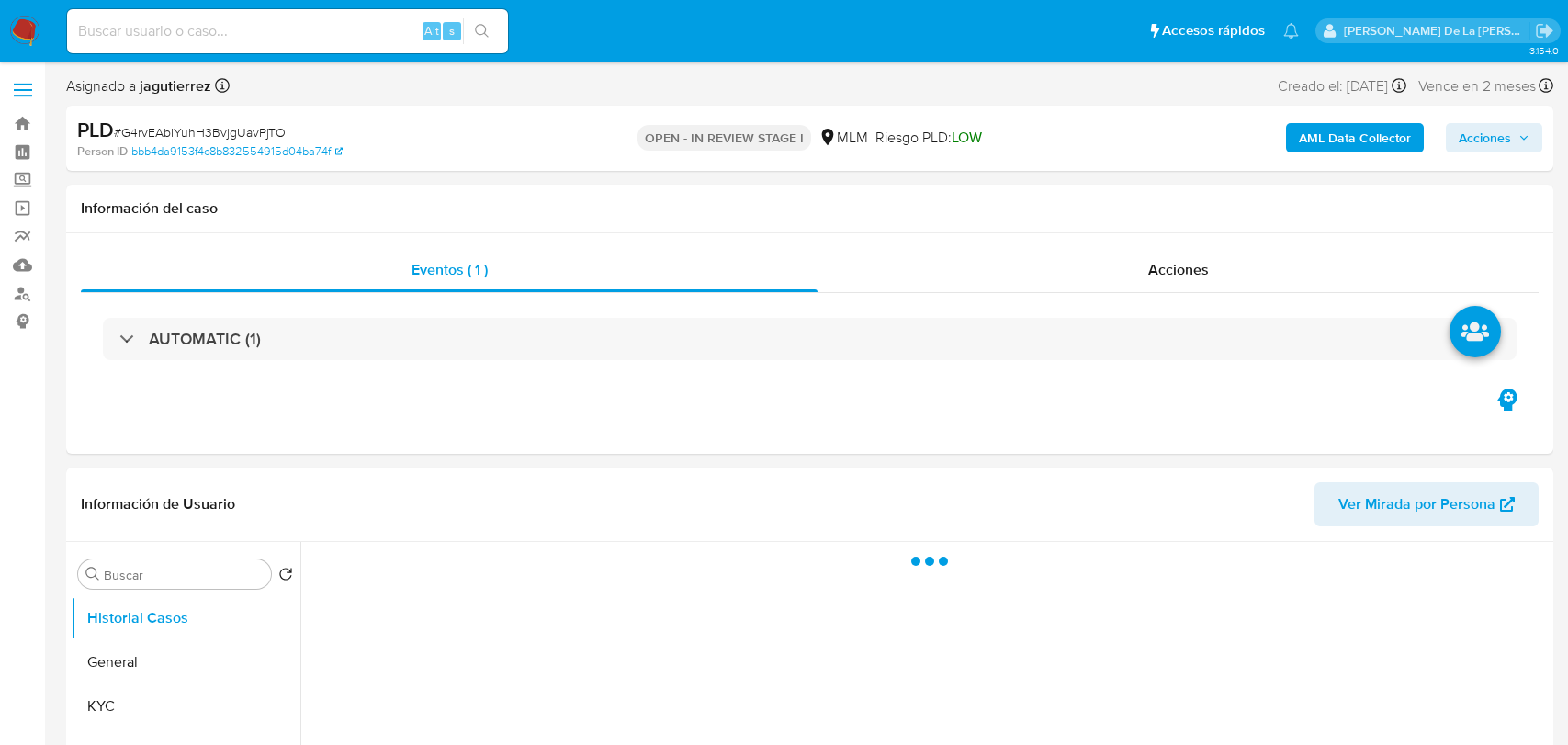
select select "10"
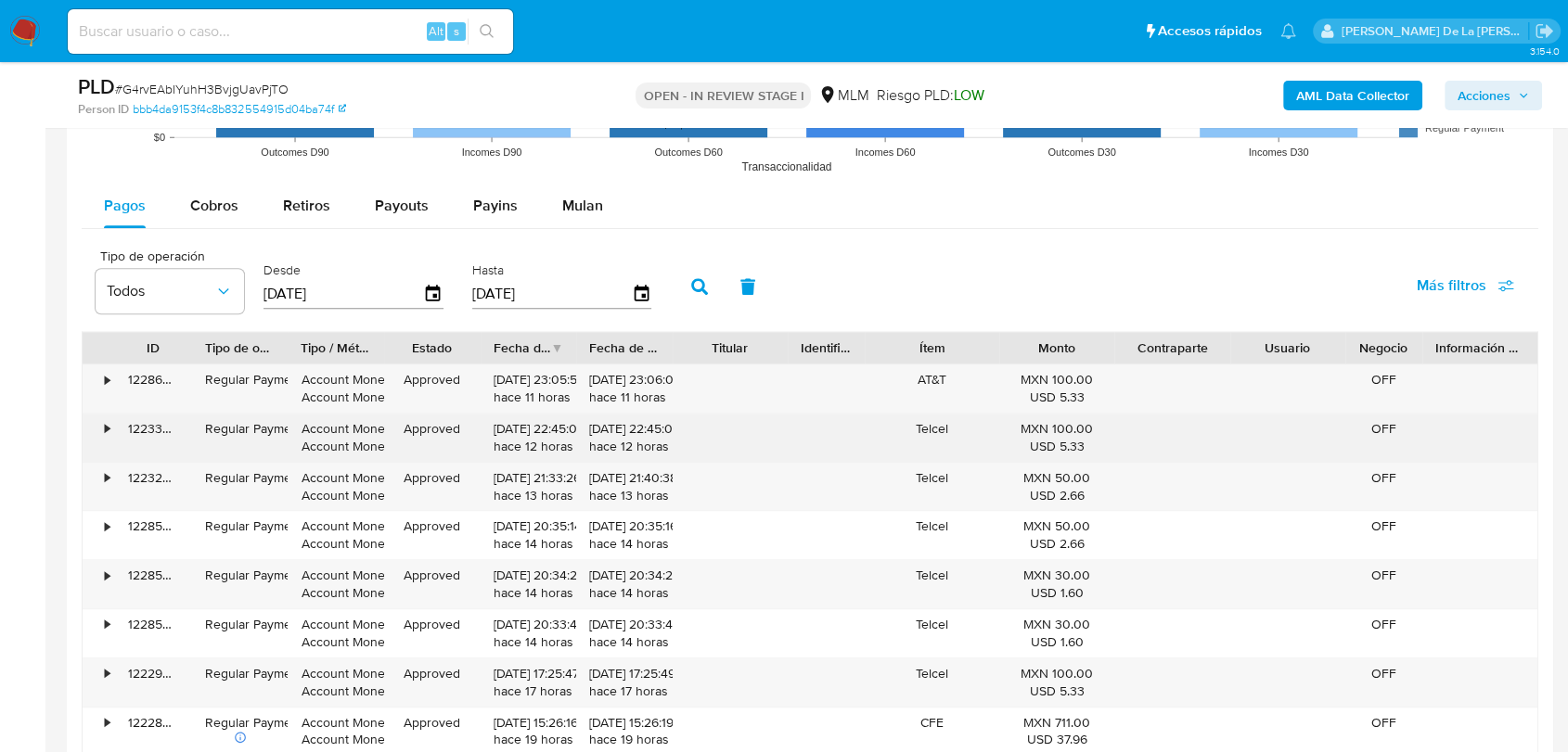
scroll to position [1777, 0]
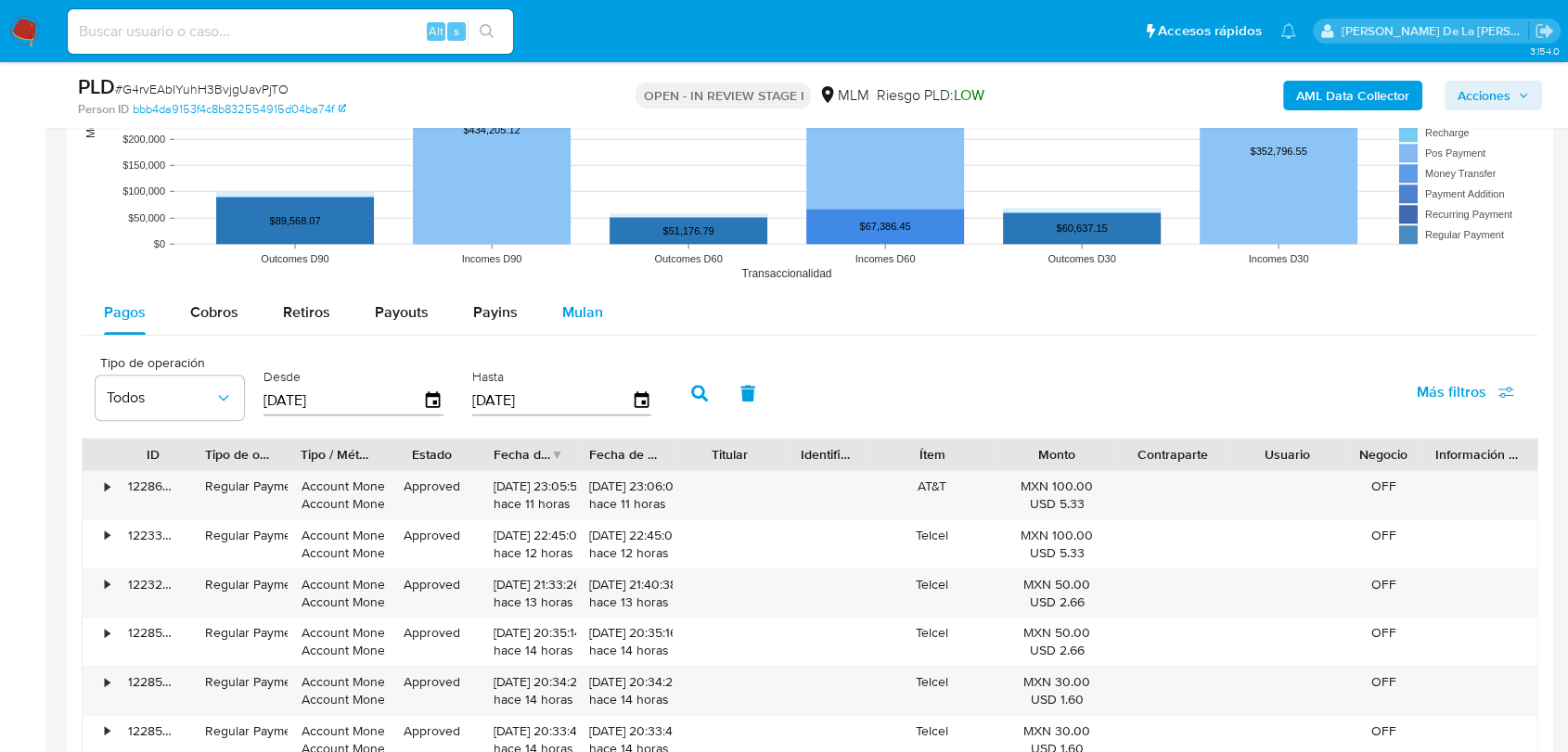
click at [578, 314] on span "Mulan" at bounding box center [582, 312] width 41 height 21
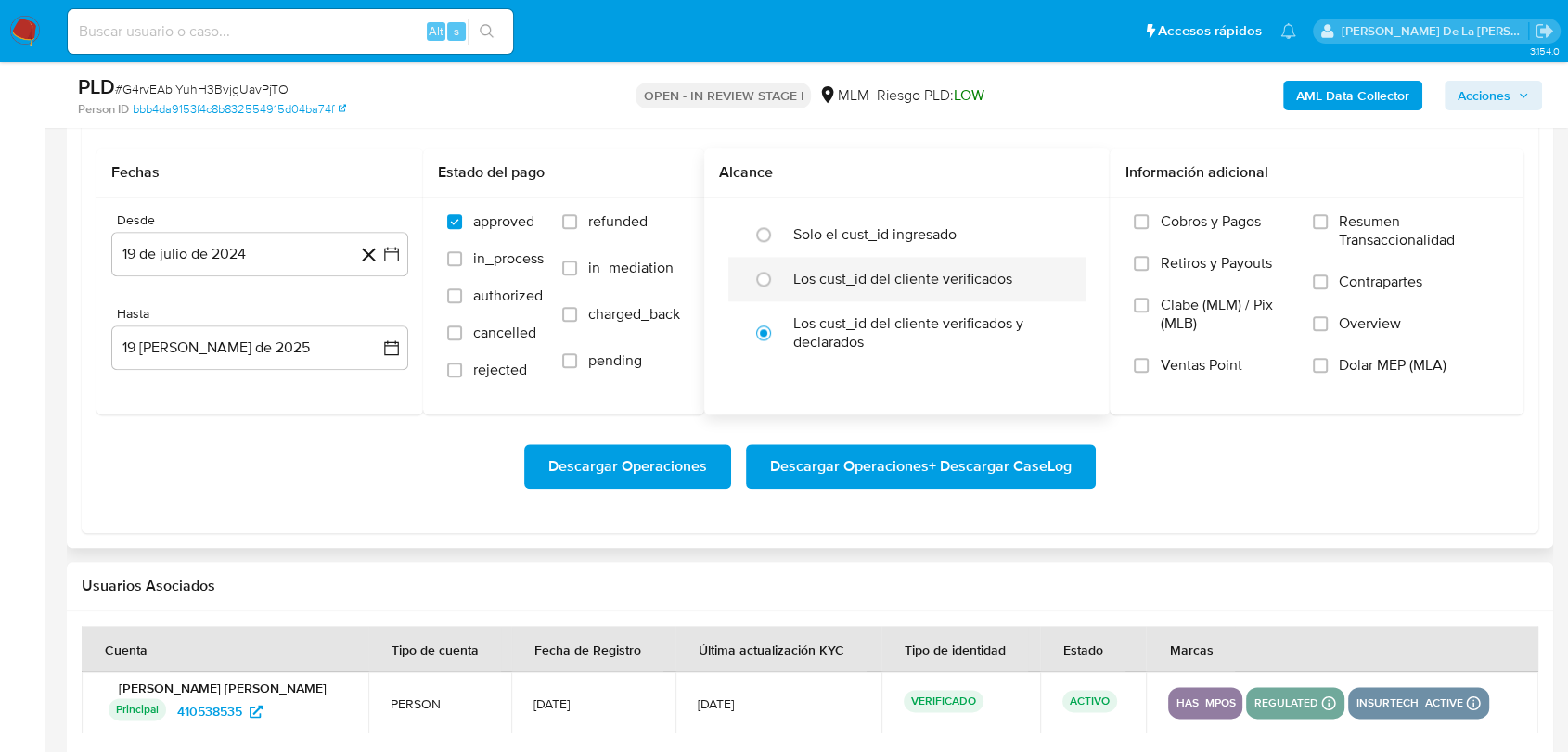
scroll to position [1983, 0]
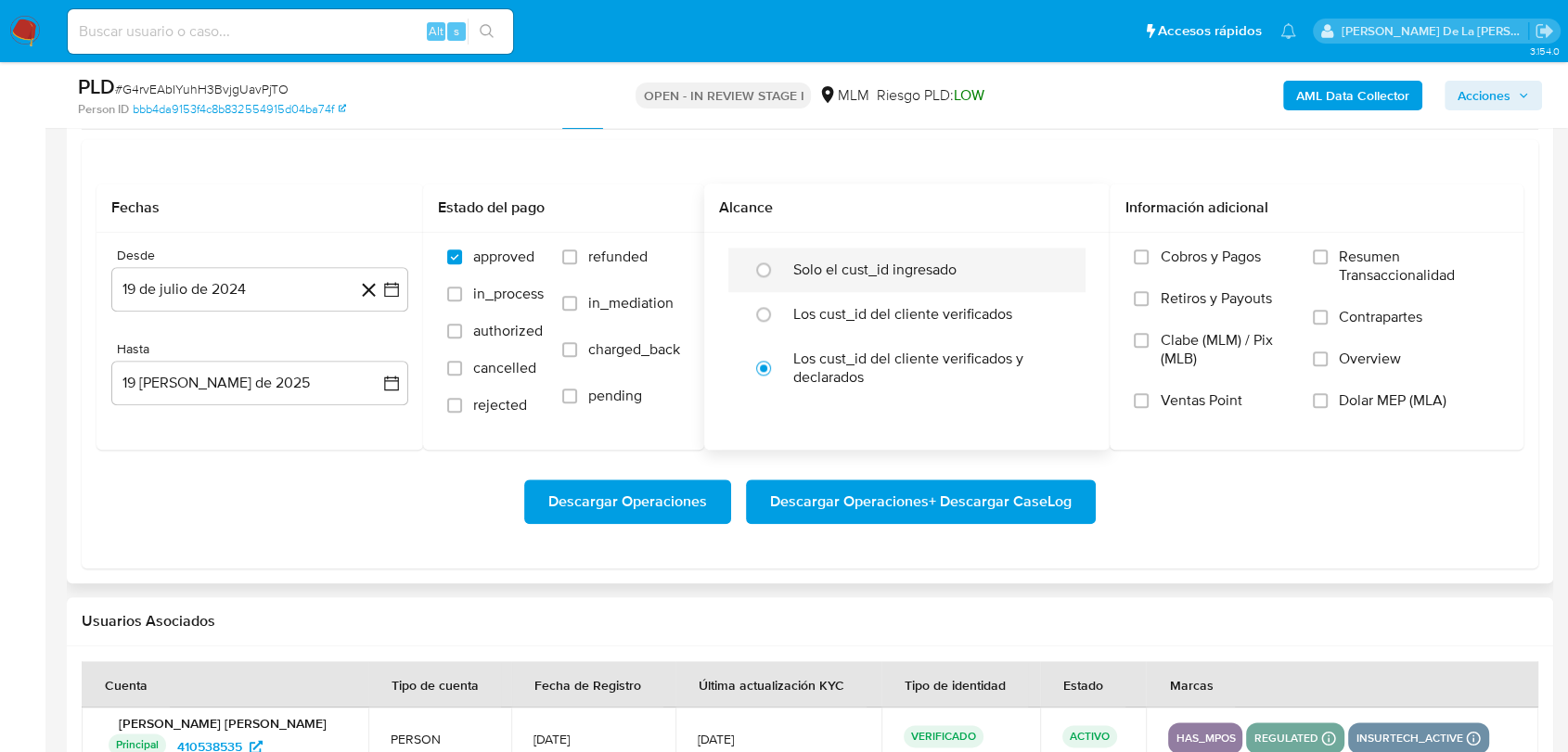
click at [860, 250] on div "Solo el cust_id ingresado" at bounding box center [927, 270] width 266 height 44
radio input "true"
click at [382, 292] on icon "button" at bounding box center [391, 289] width 18 height 18
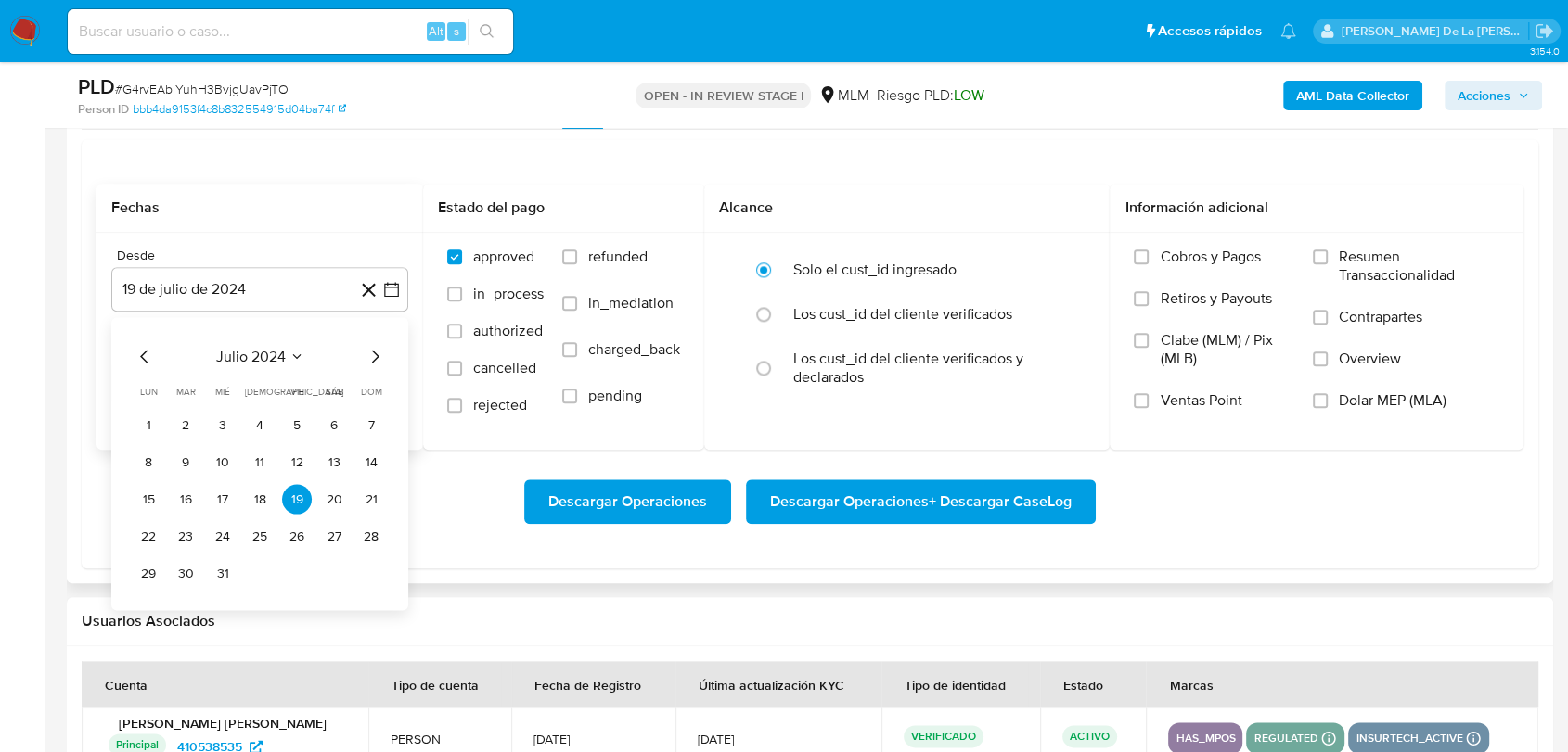
click at [375, 337] on div "julio 2024 julio 2024 lun lunes mar martes mié miércoles jue jueves vie viernes…" at bounding box center [259, 464] width 297 height 293
click at [376, 355] on icon "Mes siguiente" at bounding box center [374, 356] width 22 height 22
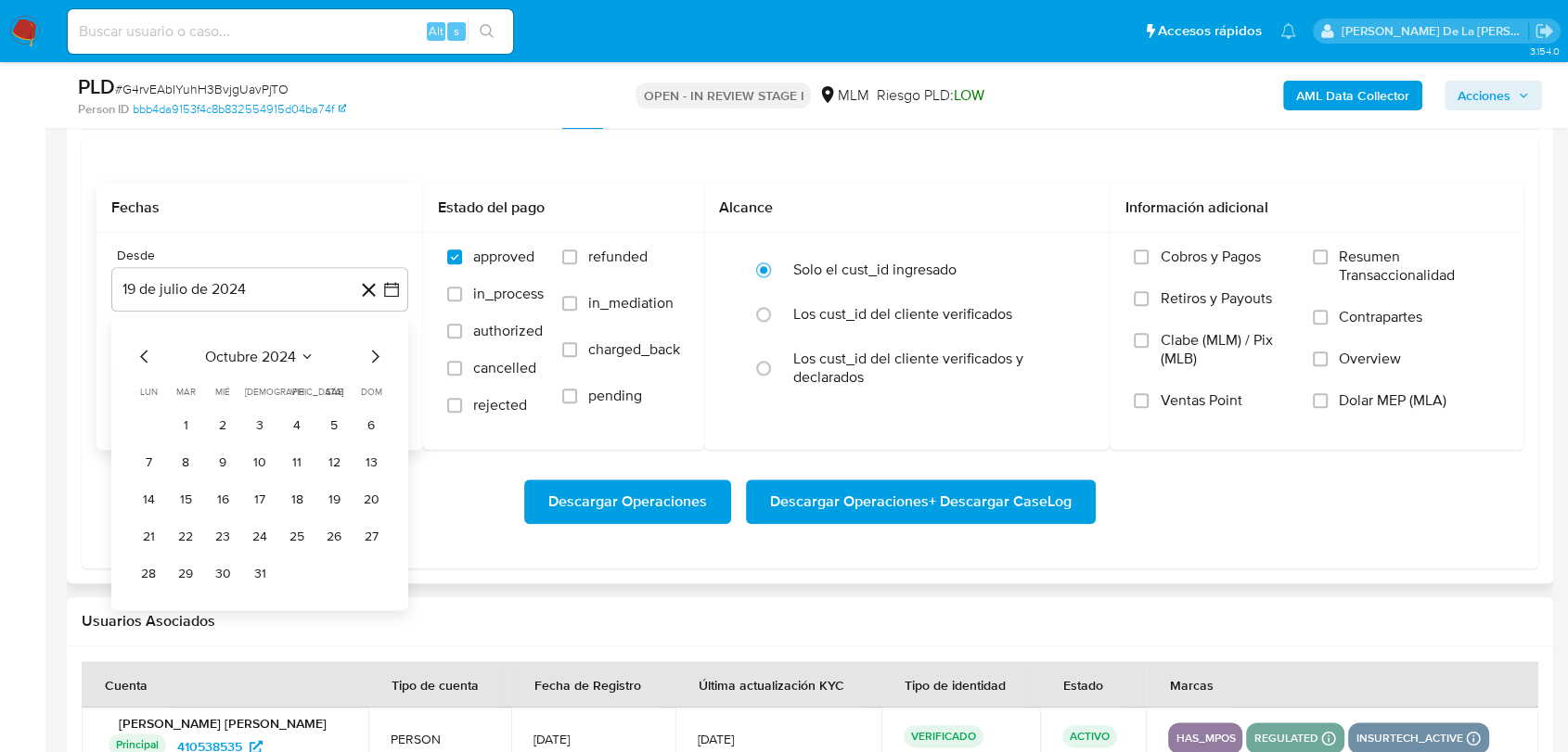
click at [376, 355] on icon "Mes siguiente" at bounding box center [374, 356] width 22 height 22
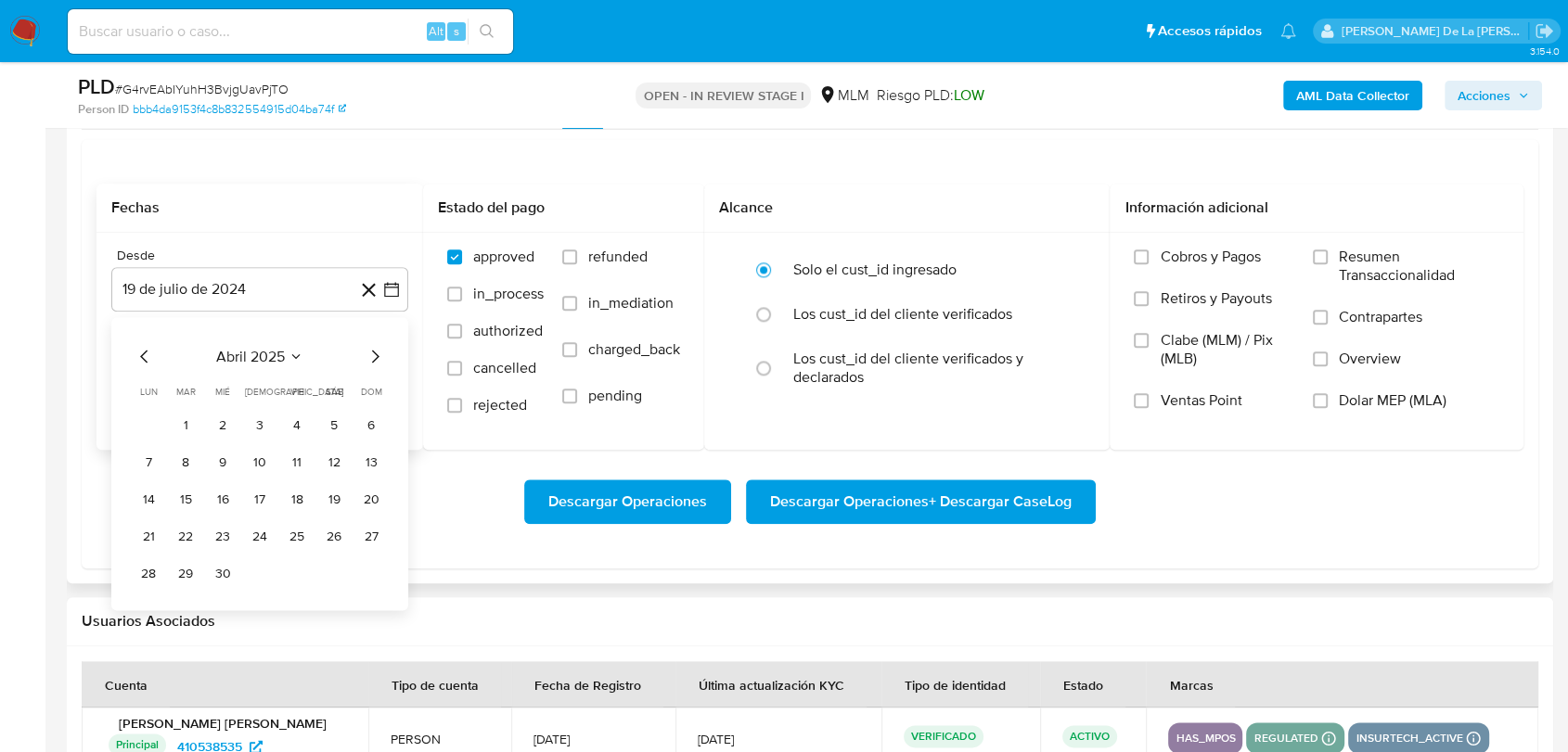
click at [376, 355] on icon "Mes siguiente" at bounding box center [374, 356] width 22 height 22
click at [135, 352] on icon "Mes anterior" at bounding box center [145, 356] width 22 height 22
click at [179, 422] on button "1" at bounding box center [185, 424] width 30 height 30
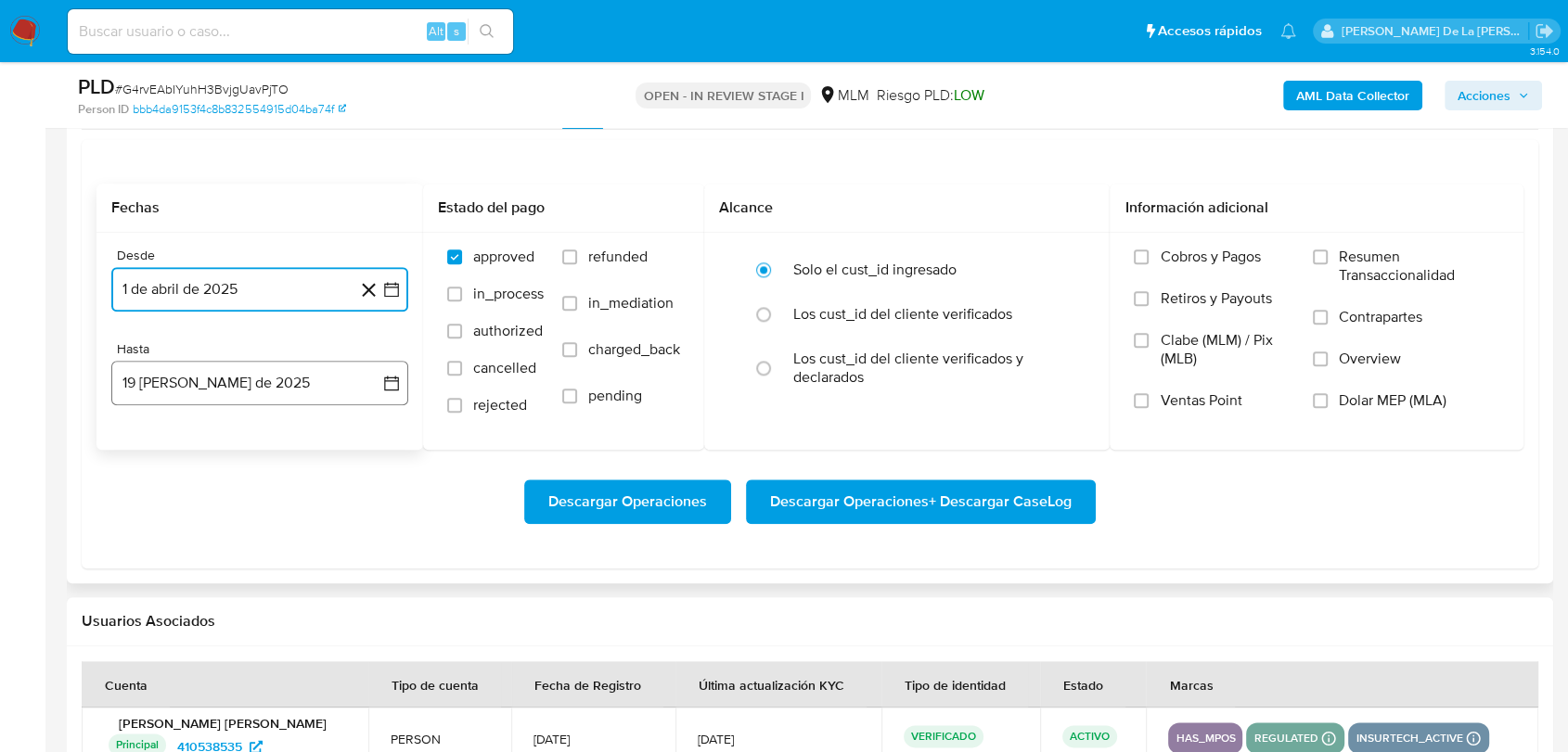
click at [205, 373] on button "19 [PERSON_NAME] de 2025" at bounding box center [259, 383] width 297 height 44
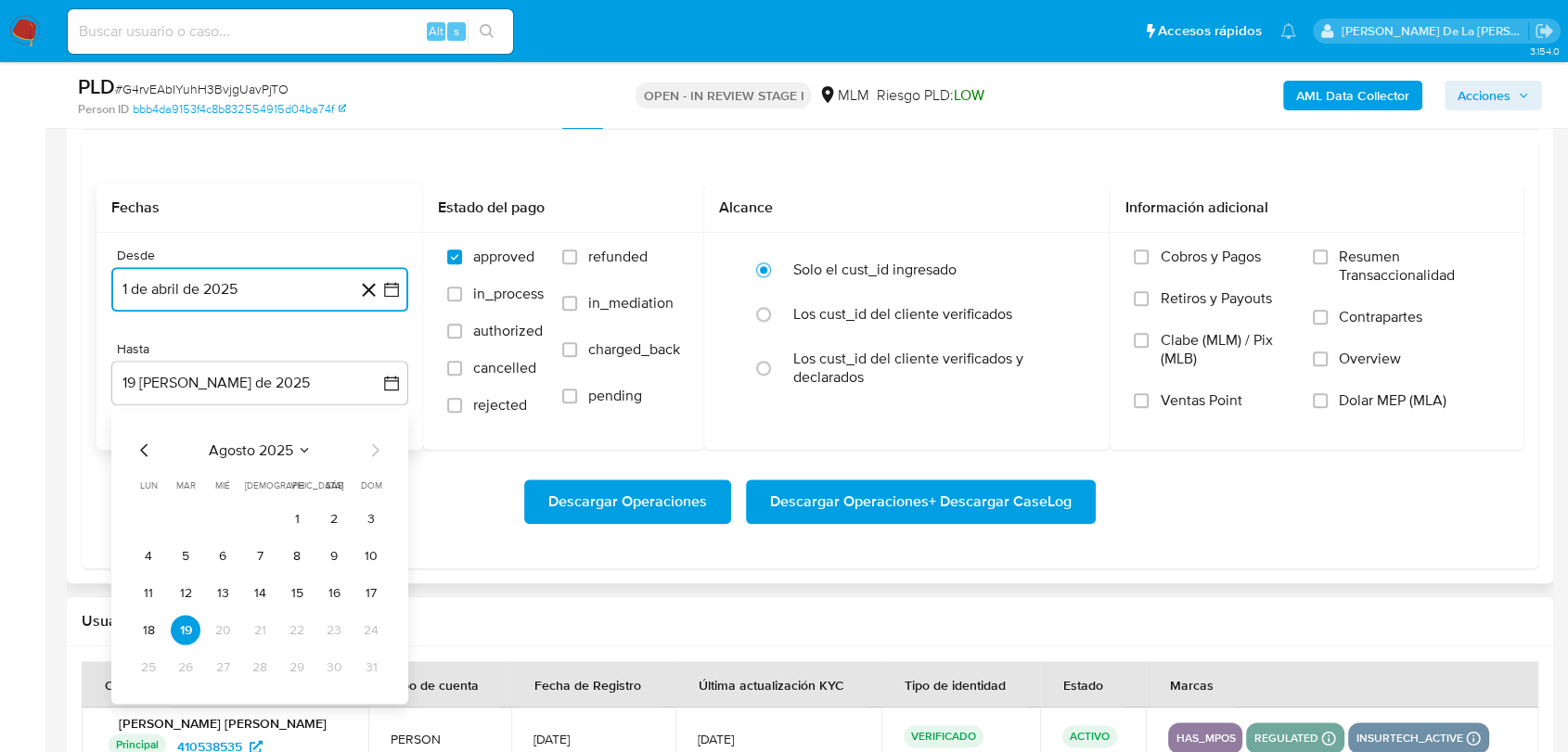
click at [146, 454] on icon "Mes anterior" at bounding box center [144, 449] width 8 height 13
click at [256, 658] on button "31" at bounding box center [259, 666] width 30 height 30
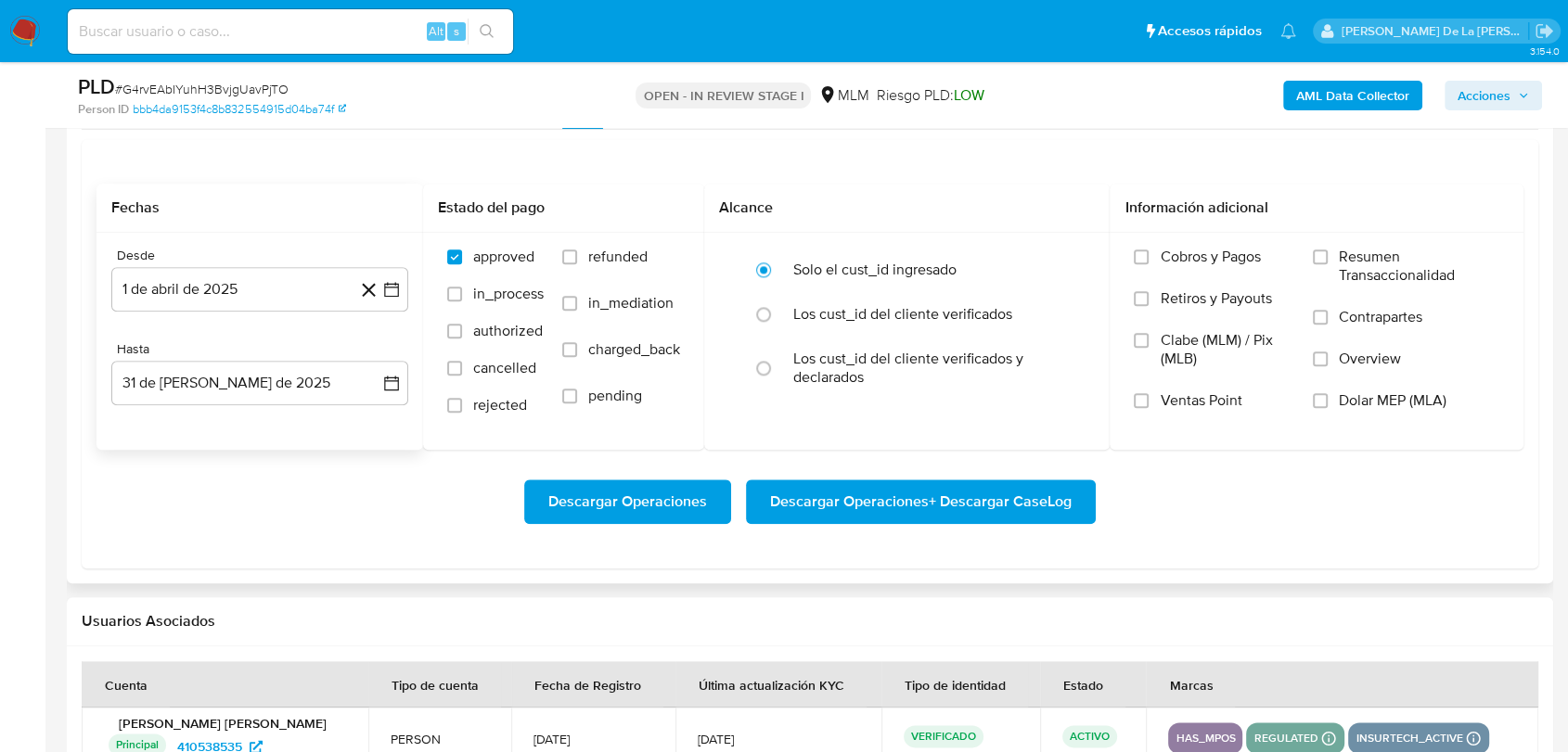
click at [987, 538] on div "Descargar Operaciones Descargar Operaciones + Descargar CaseLog" at bounding box center [810, 502] width 1427 height 104
click at [987, 517] on span "Descargar Operaciones + Descargar CaseLog" at bounding box center [921, 501] width 302 height 40
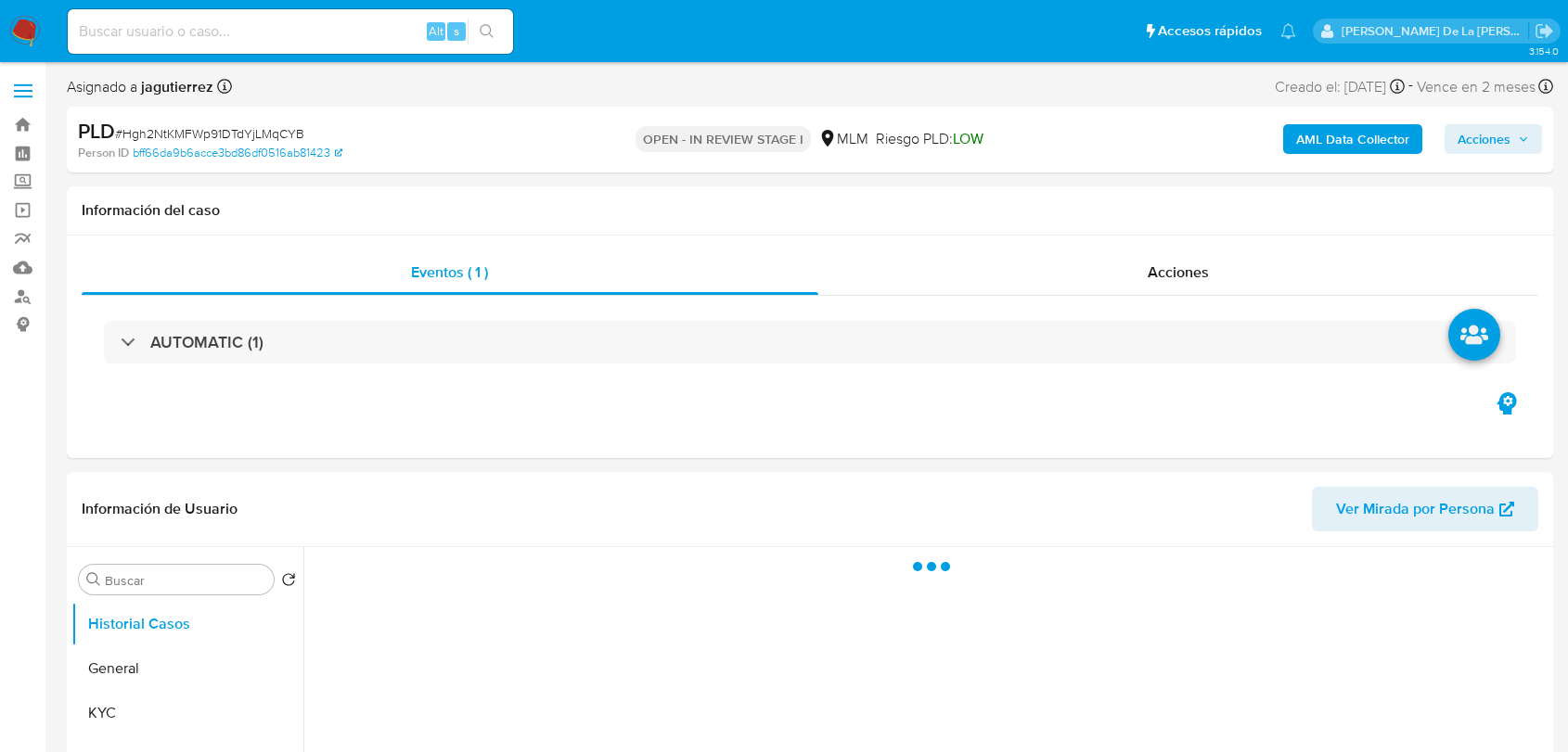
select select "10"
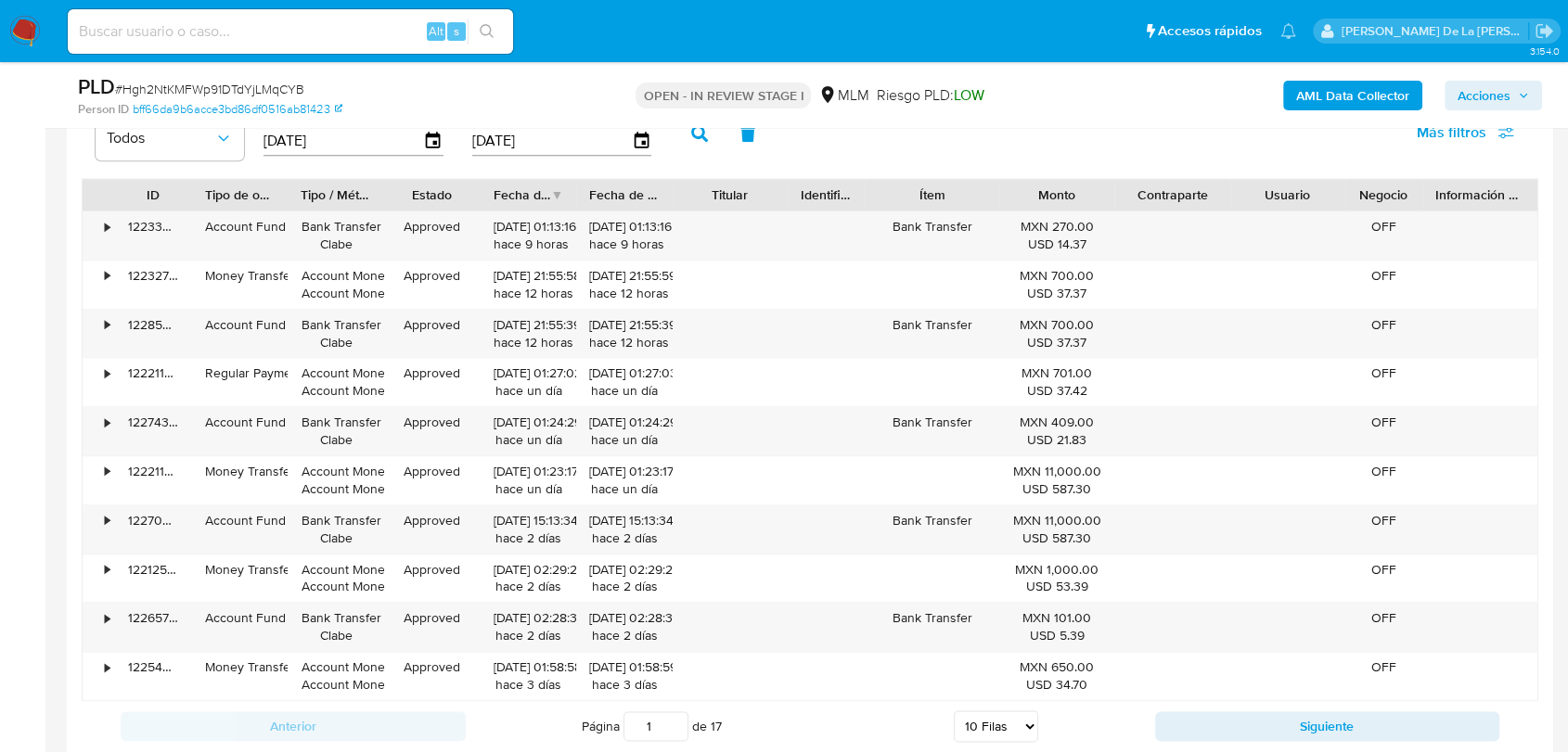
scroll to position [1649, 0]
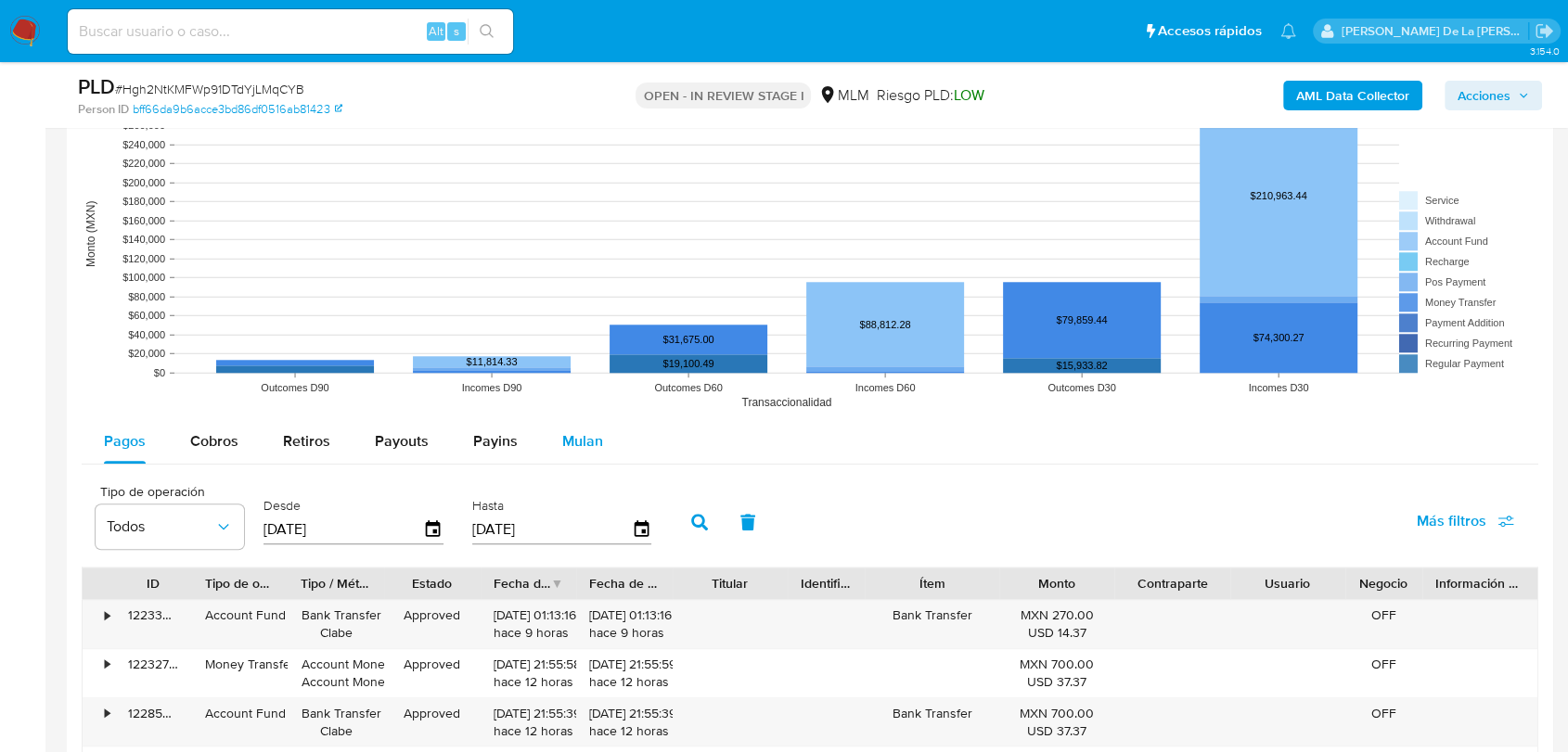
click at [562, 426] on div "Mulan" at bounding box center [582, 442] width 41 height 44
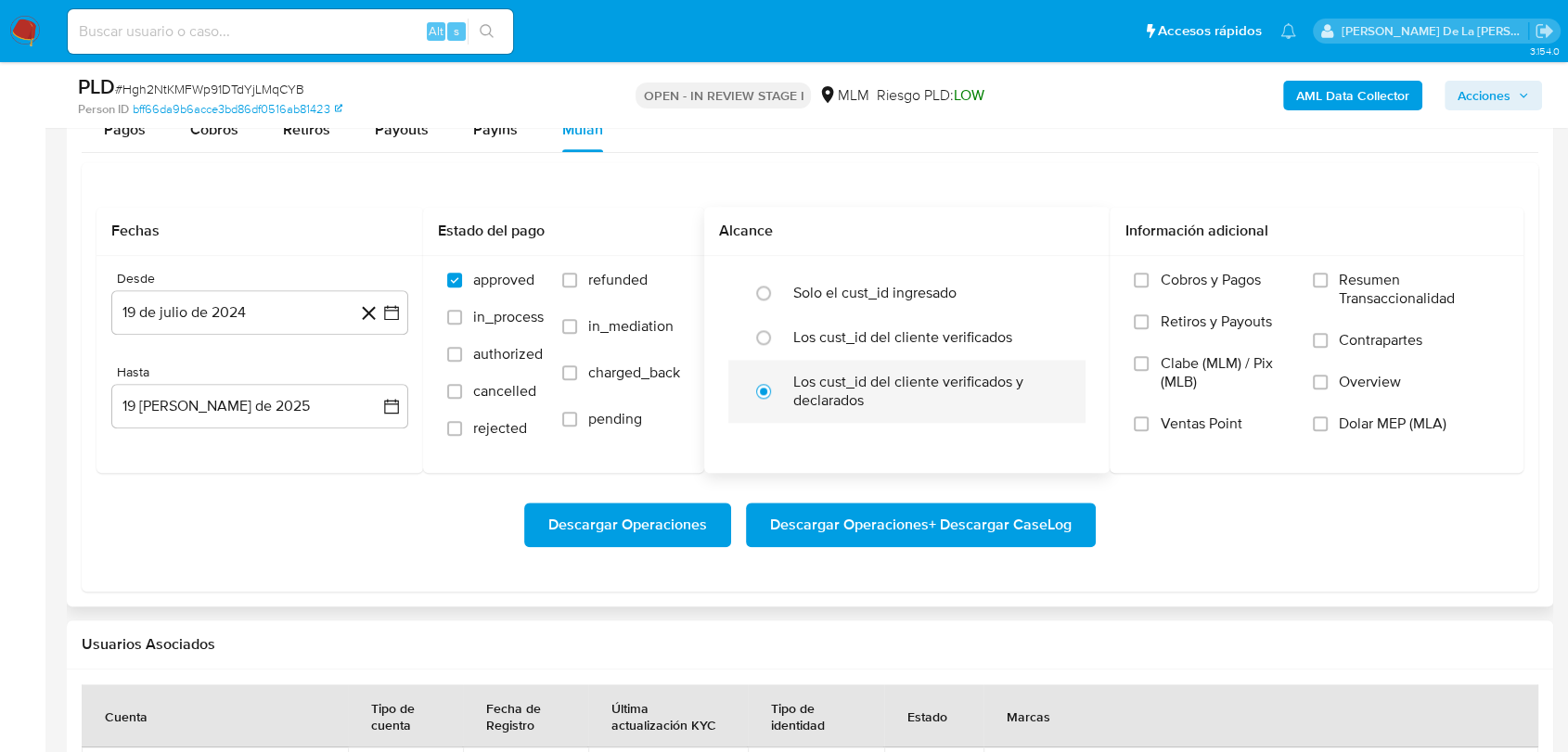
scroll to position [1958, 0]
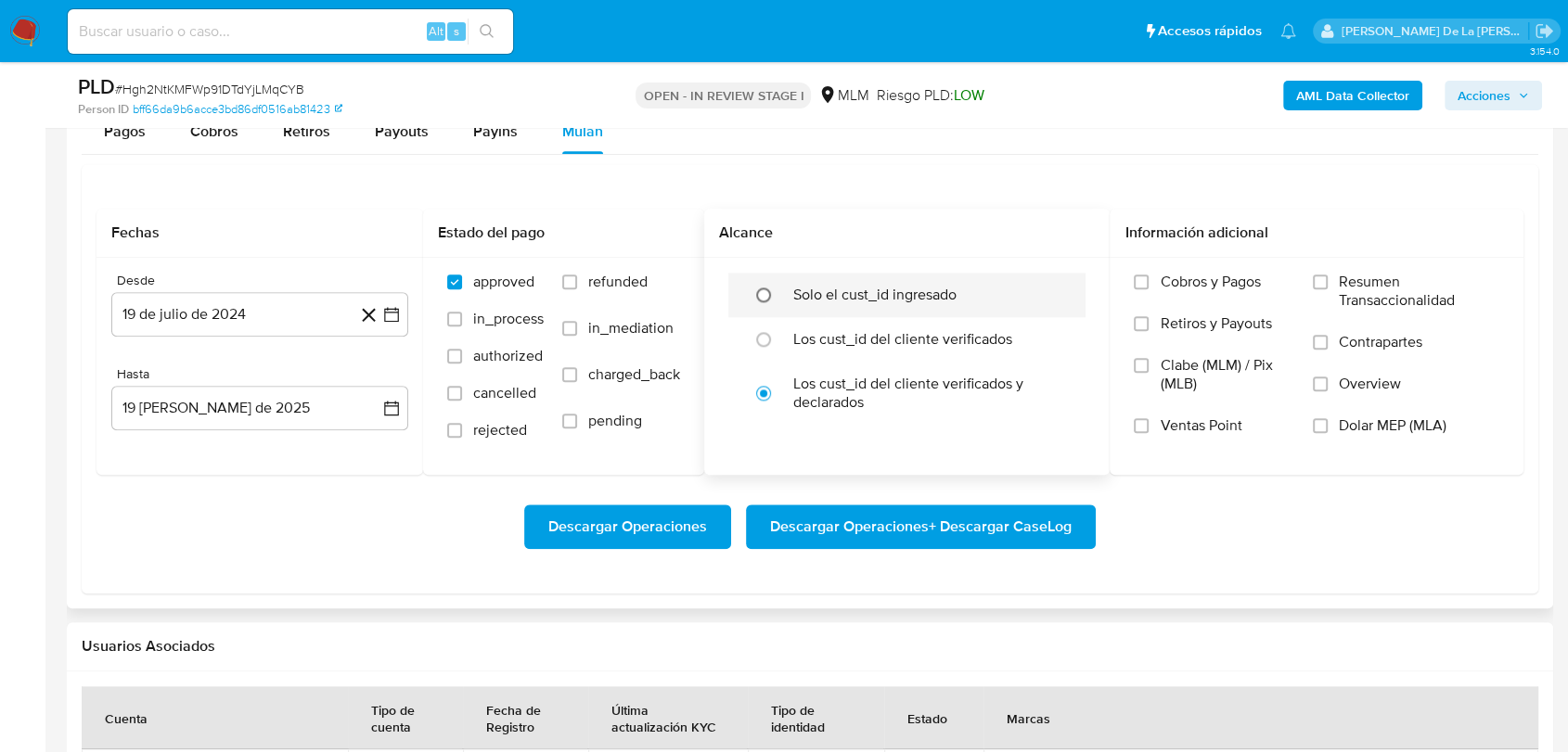
click at [772, 302] on input "radio" at bounding box center [763, 295] width 30 height 30
radio input "true"
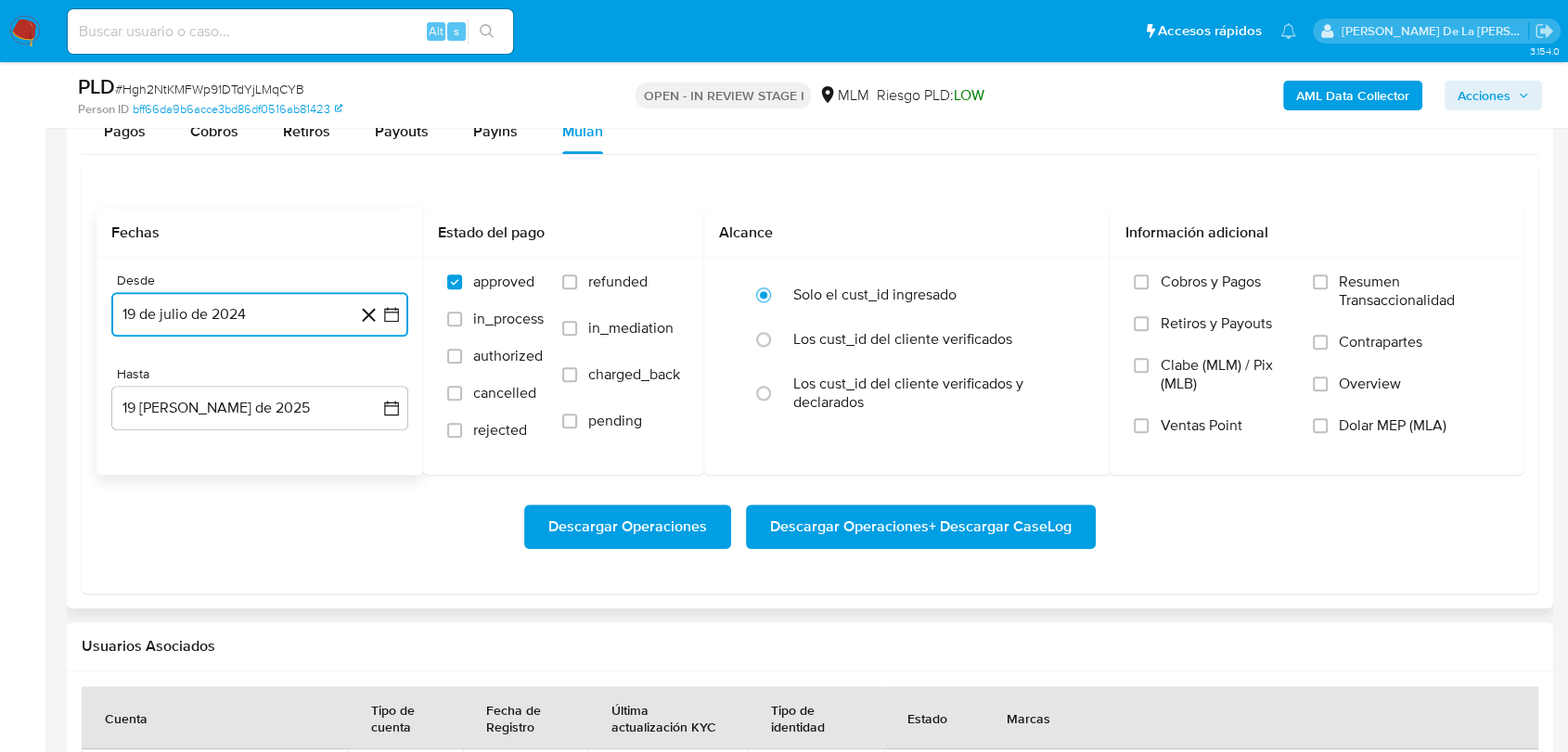
click at [398, 316] on icon "button" at bounding box center [391, 313] width 14 height 14
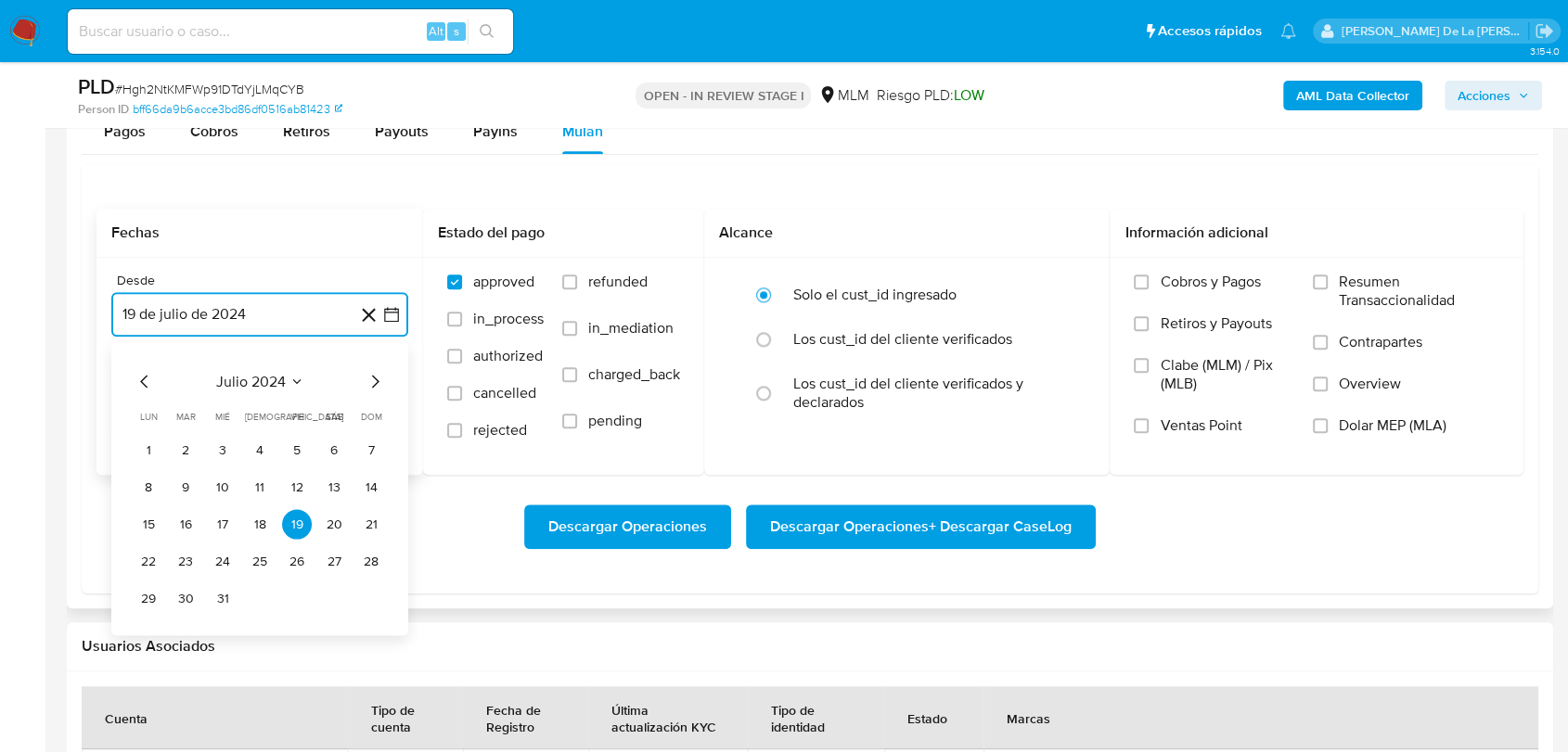
click at [379, 382] on icon "Mes siguiente" at bounding box center [374, 381] width 22 height 22
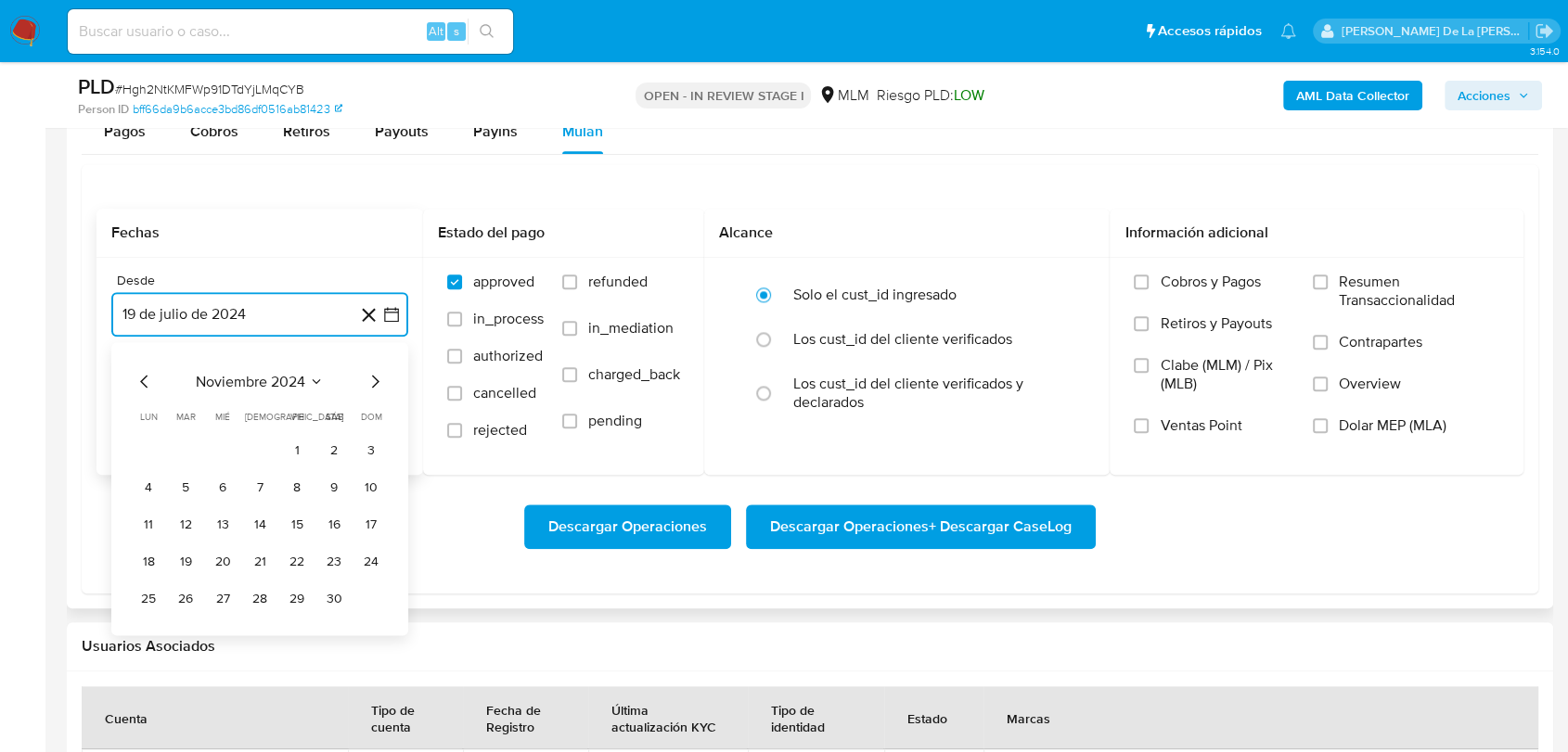
click at [379, 382] on icon "Mes siguiente" at bounding box center [374, 381] width 22 height 22
click at [189, 453] on button "1" at bounding box center [185, 449] width 30 height 30
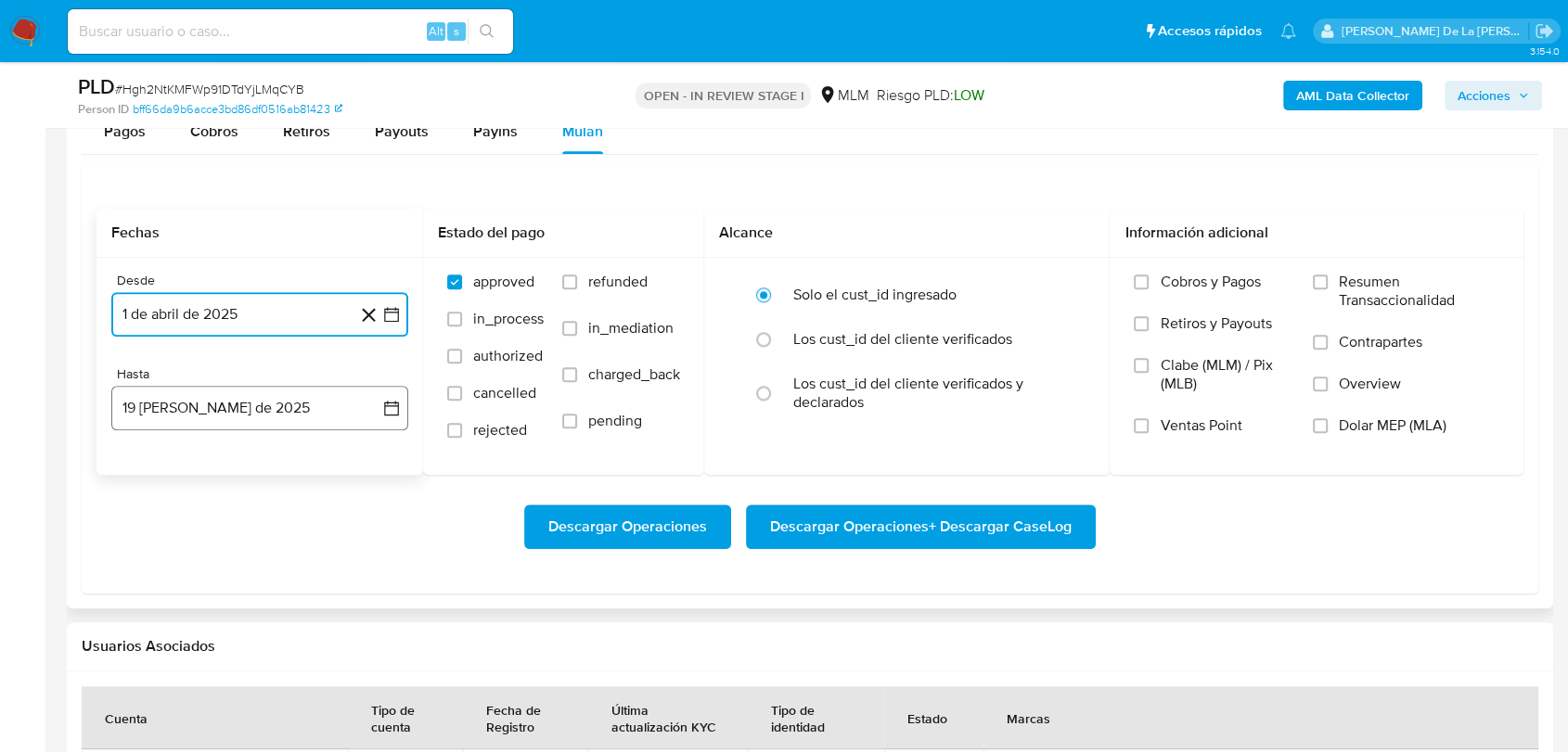
click at [196, 425] on button "19 [PERSON_NAME] de 2025" at bounding box center [259, 408] width 297 height 44
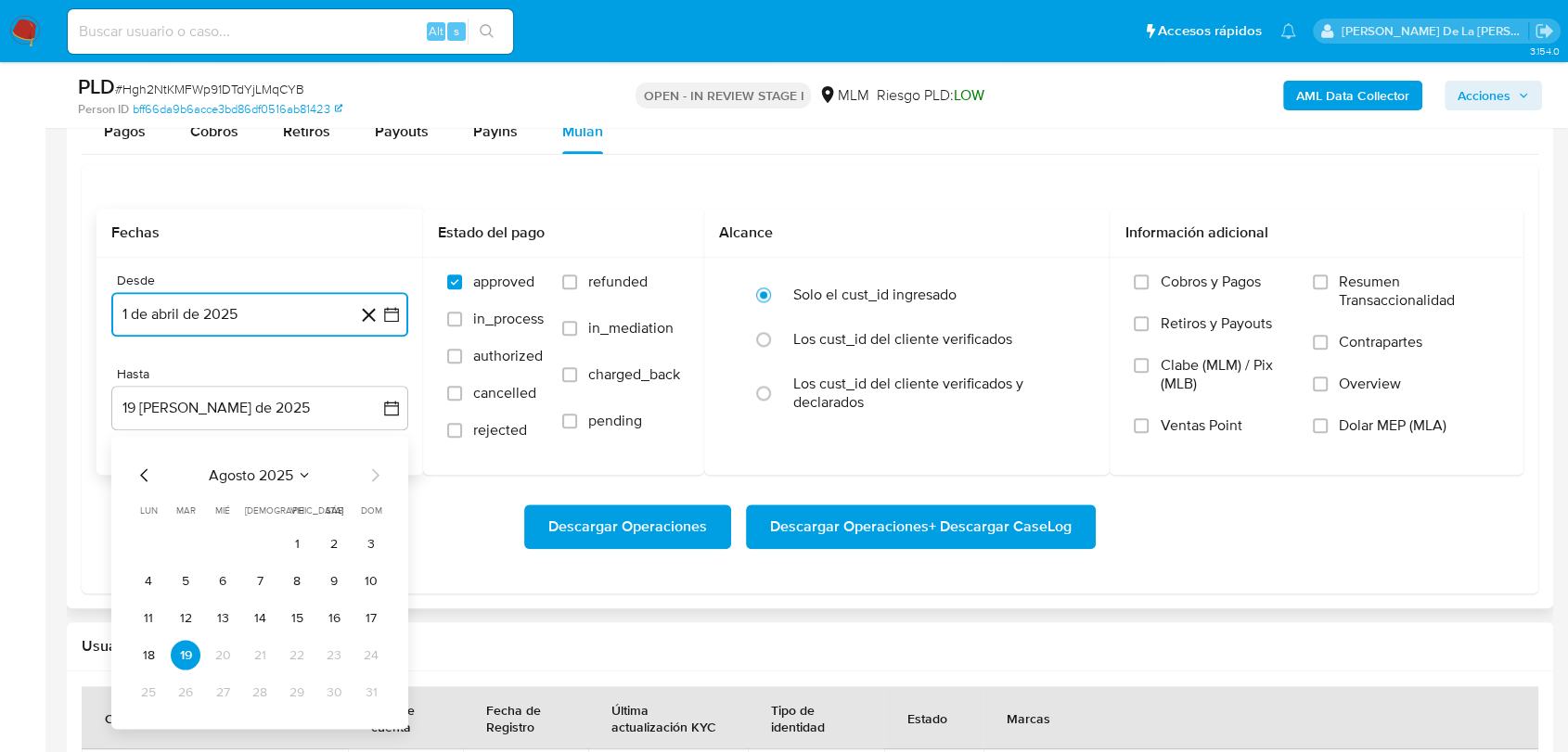
click at [145, 468] on icon "Mes anterior" at bounding box center [145, 474] width 22 height 22
click at [264, 685] on button "31" at bounding box center [259, 691] width 30 height 30
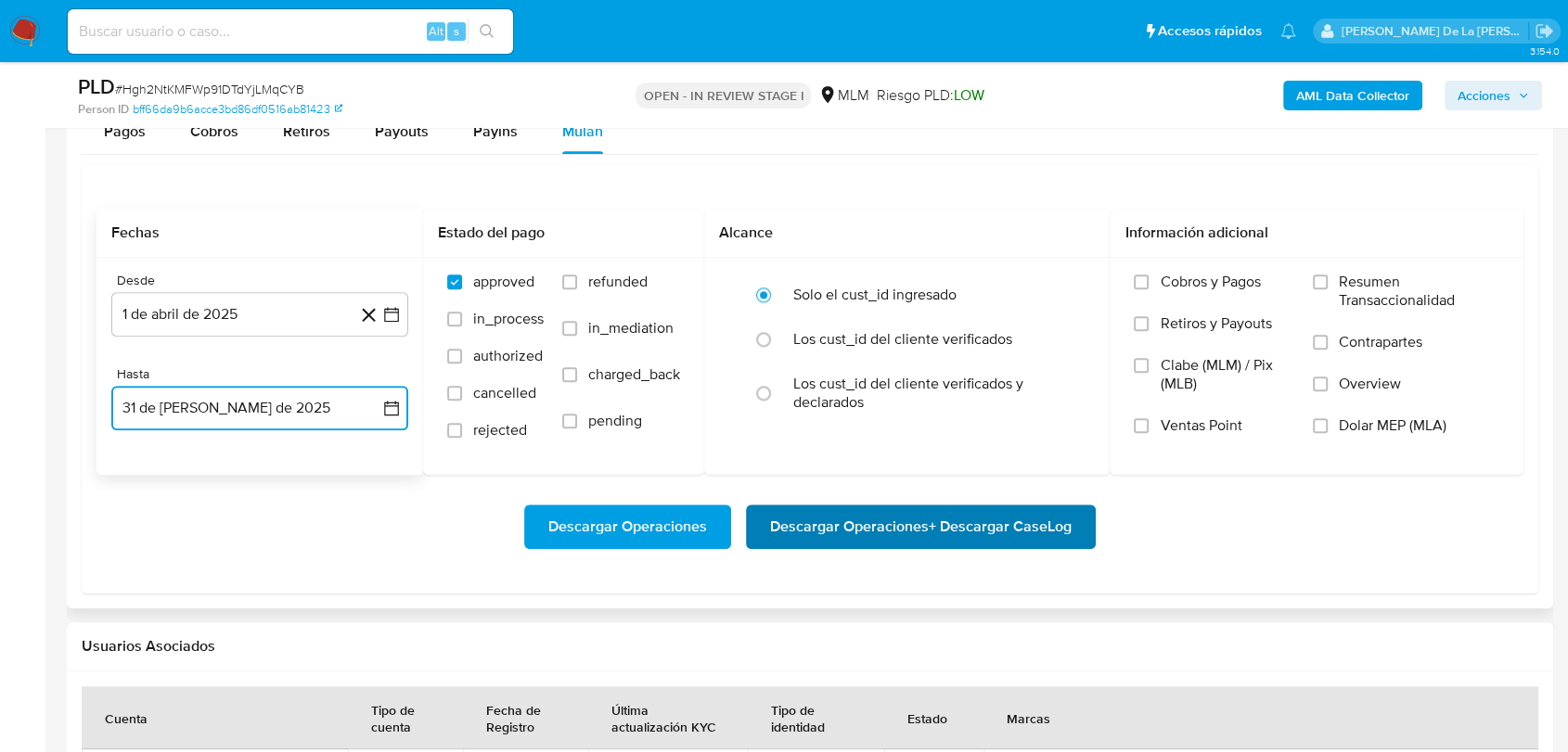
click at [844, 536] on span "Descargar Operaciones + Descargar CaseLog" at bounding box center [921, 526] width 302 height 40
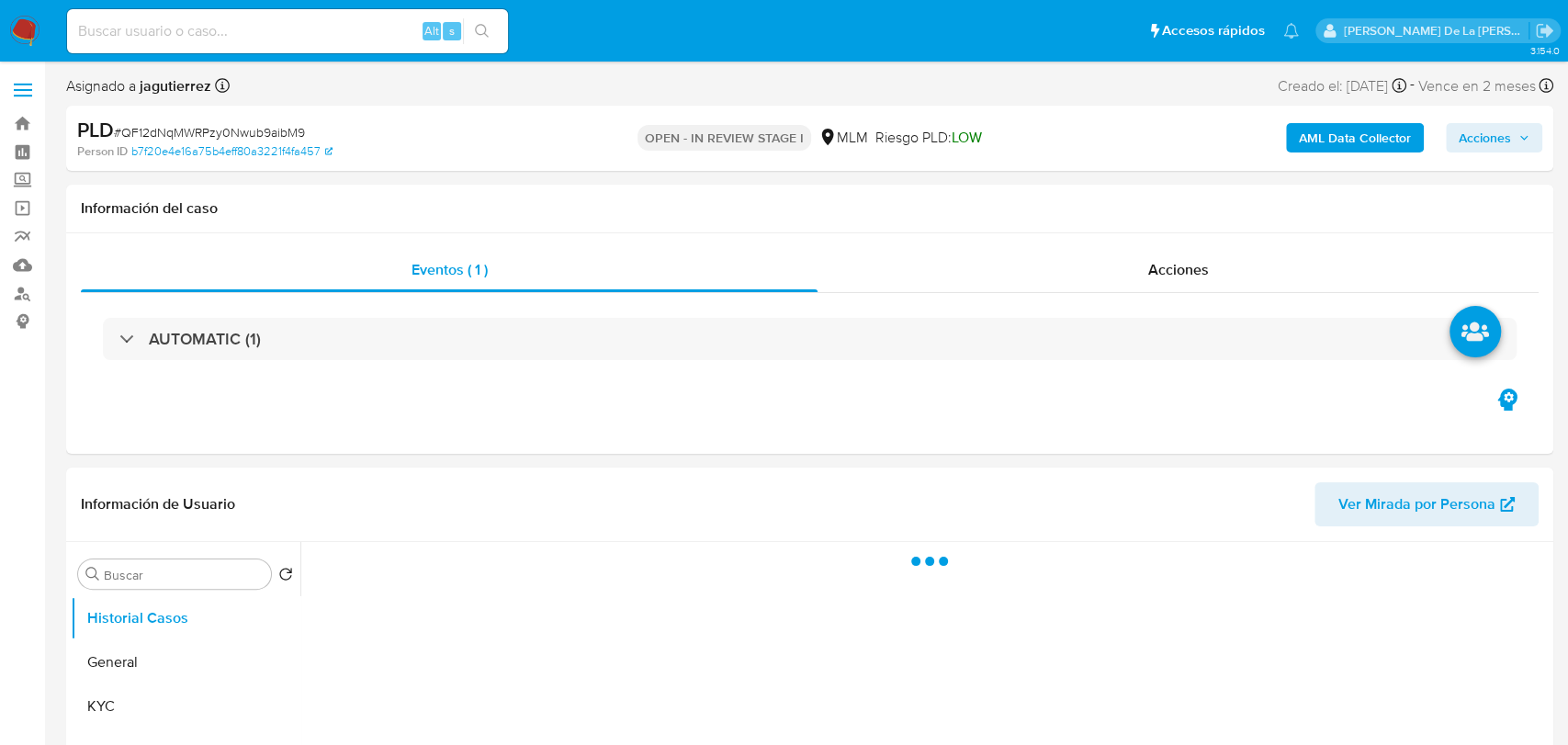
select select "10"
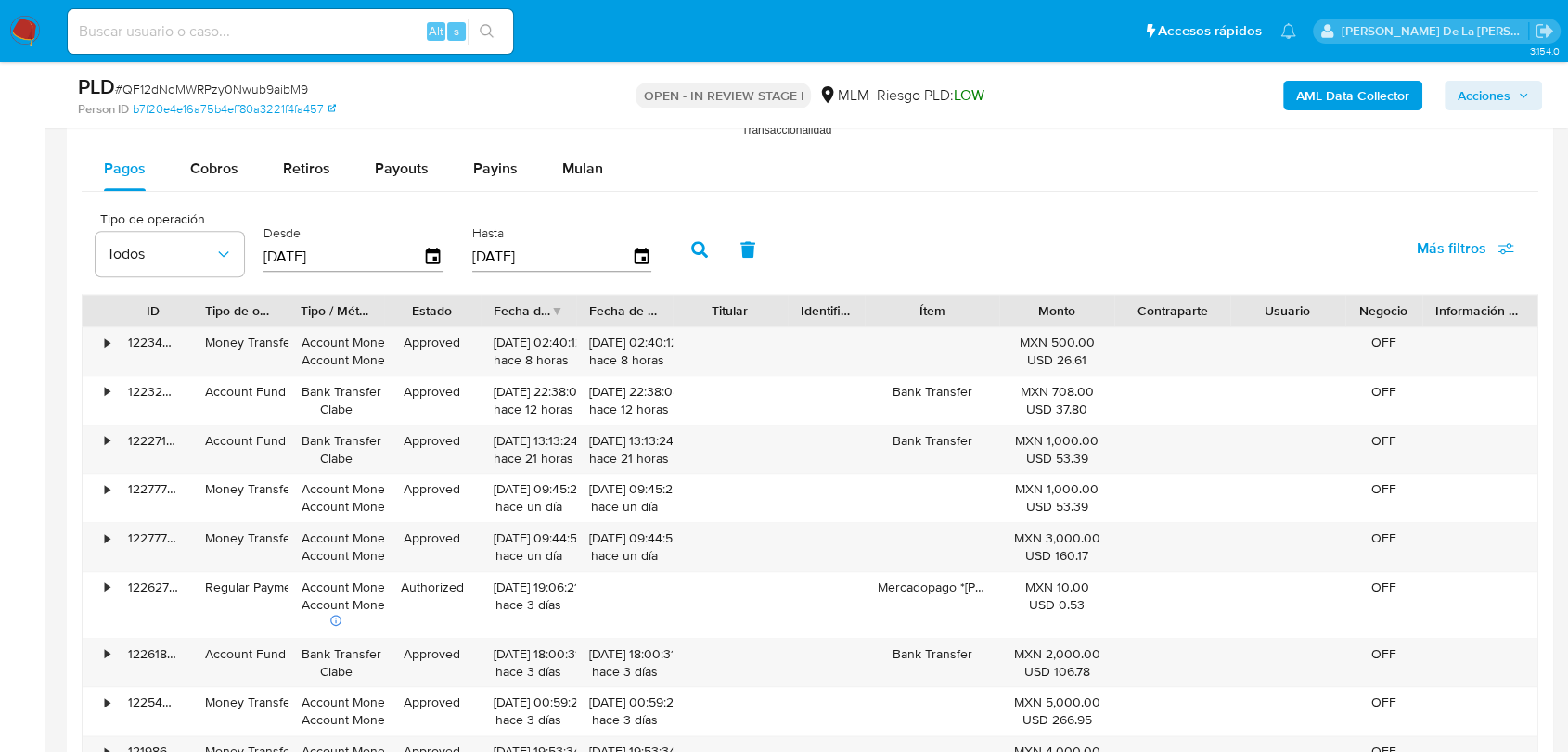
scroll to position [1958, 0]
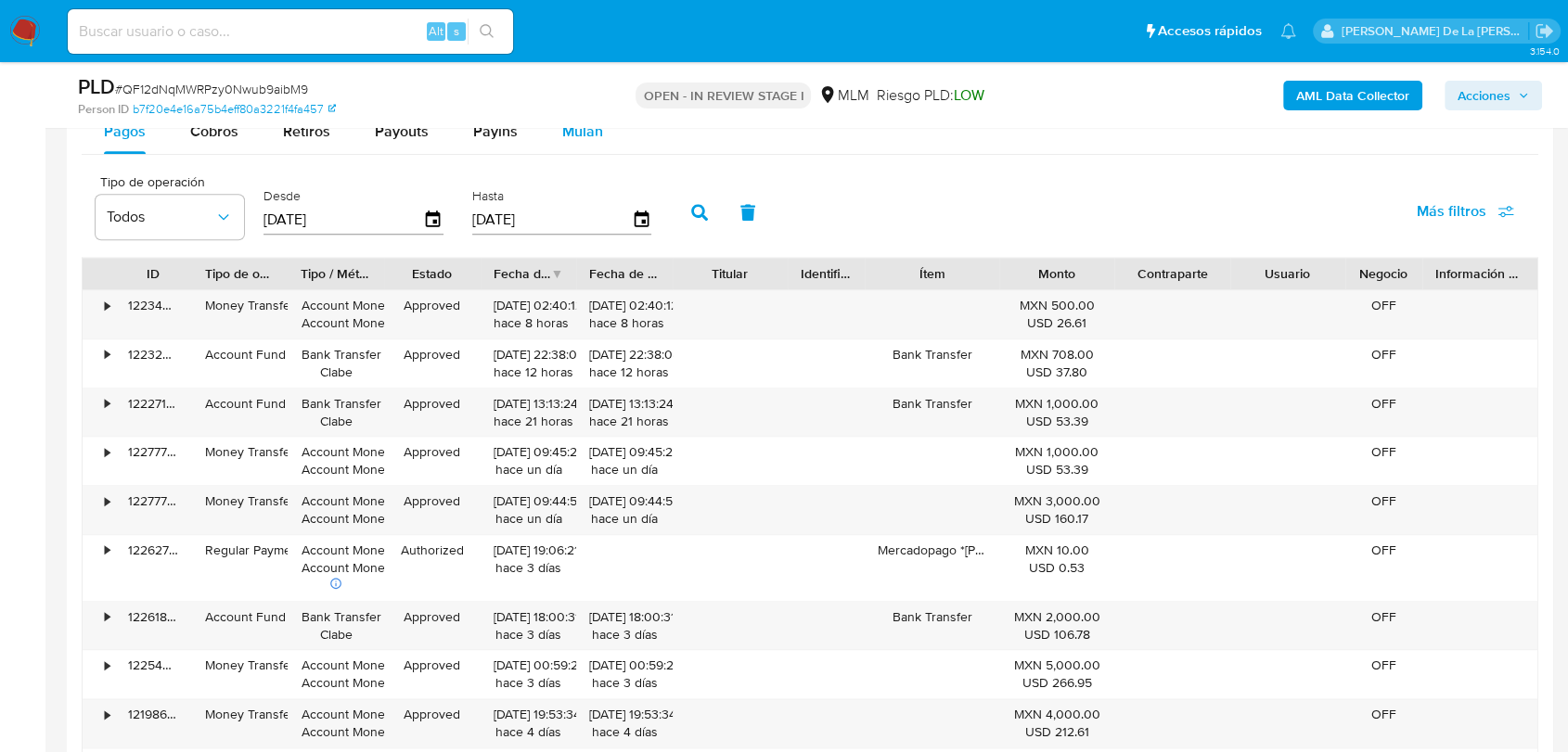
click at [570, 139] on span "Mulan" at bounding box center [582, 131] width 41 height 21
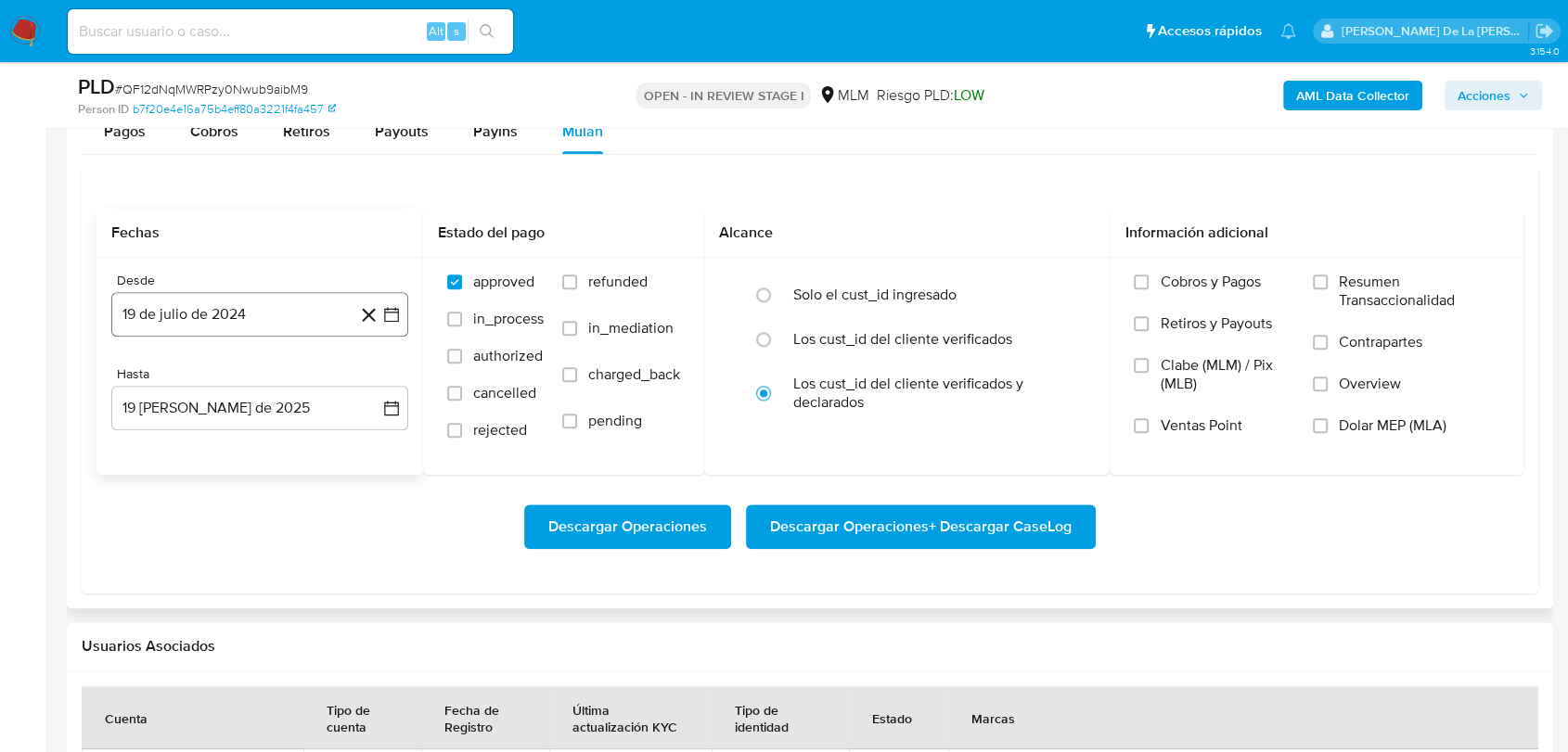
click at [382, 312] on icon "button" at bounding box center [391, 314] width 18 height 18
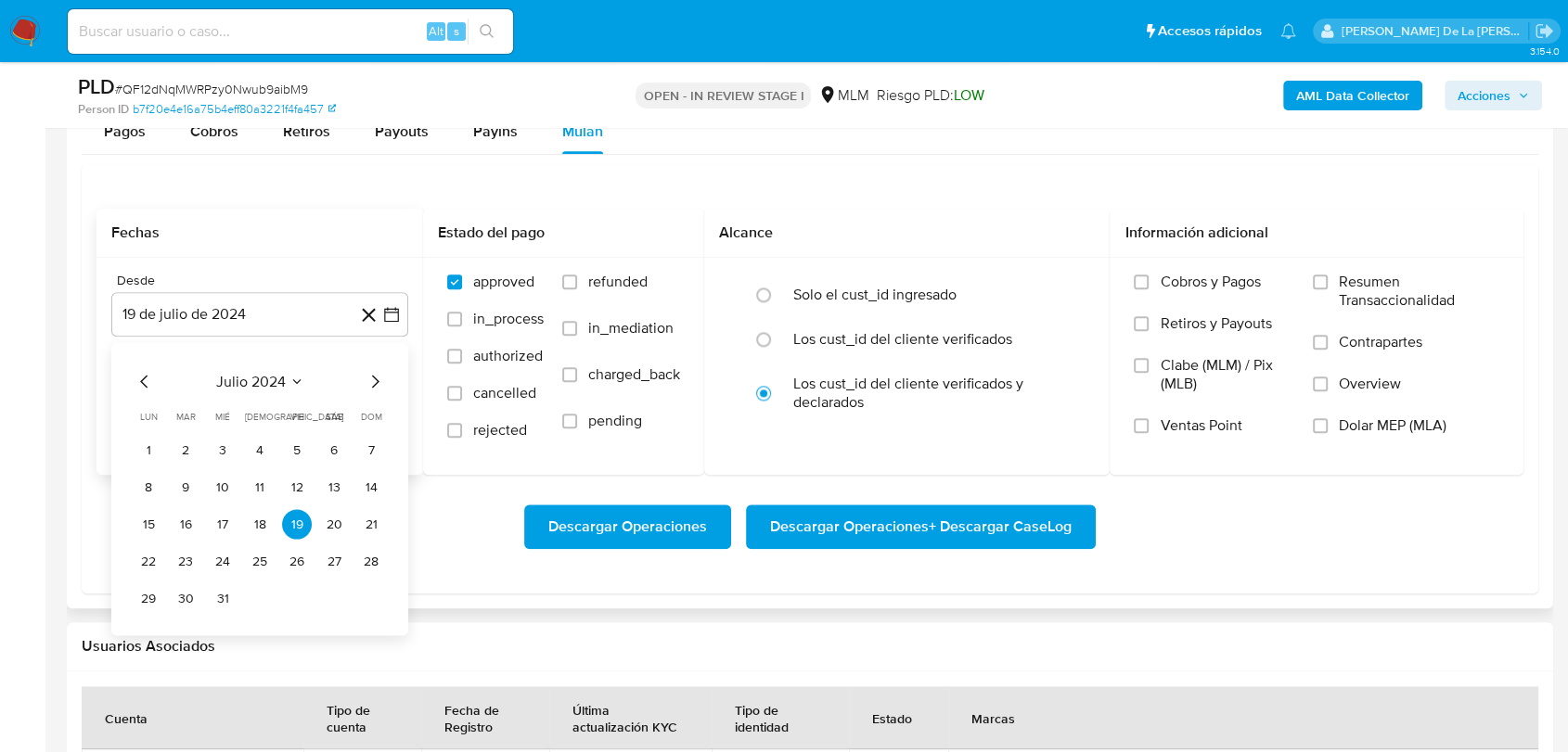
click at [379, 380] on icon "Mes siguiente" at bounding box center [374, 381] width 22 height 22
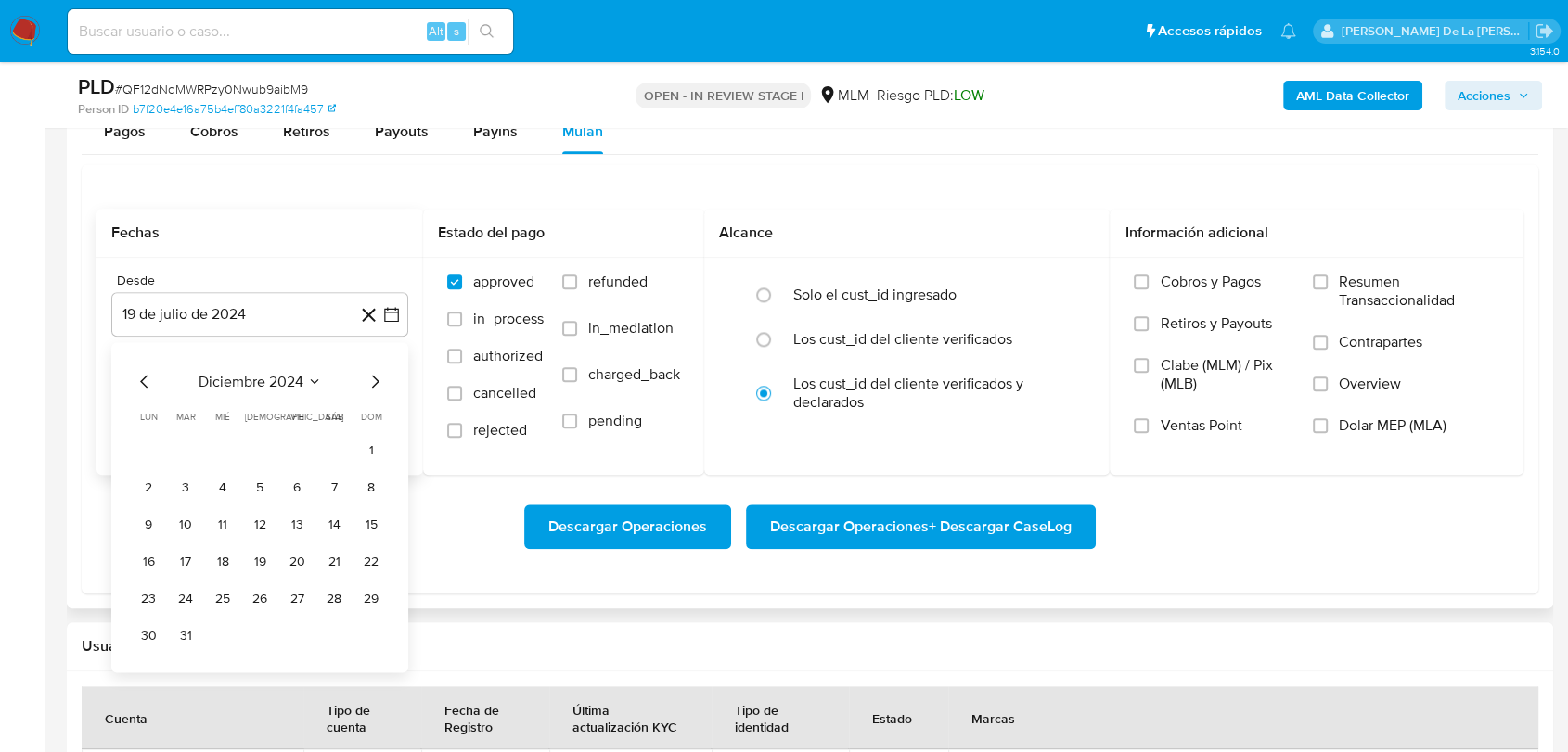
click at [379, 380] on icon "Mes siguiente" at bounding box center [374, 381] width 22 height 22
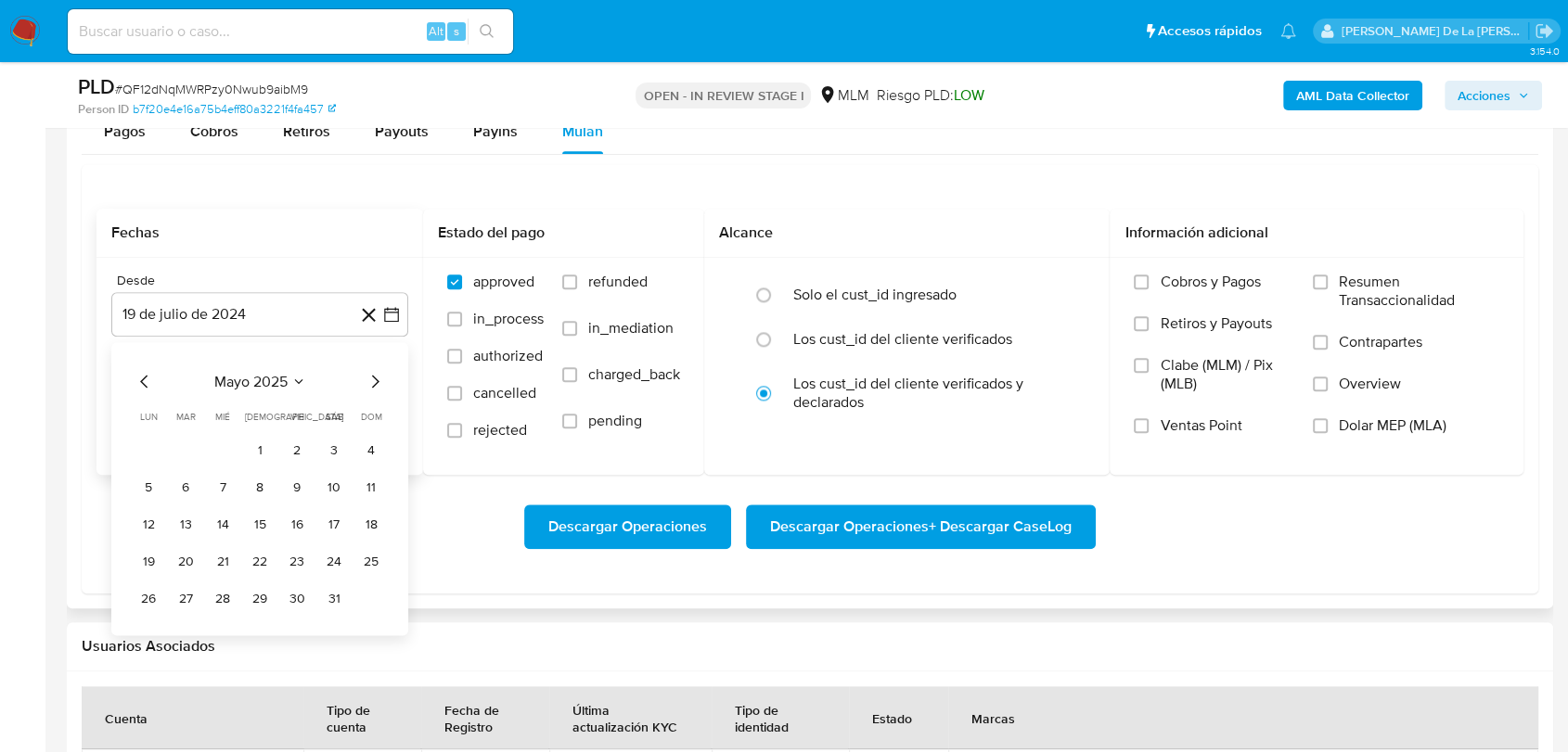
click at [136, 380] on icon "Mes anterior" at bounding box center [145, 381] width 22 height 22
click at [177, 443] on button "1" at bounding box center [185, 449] width 30 height 30
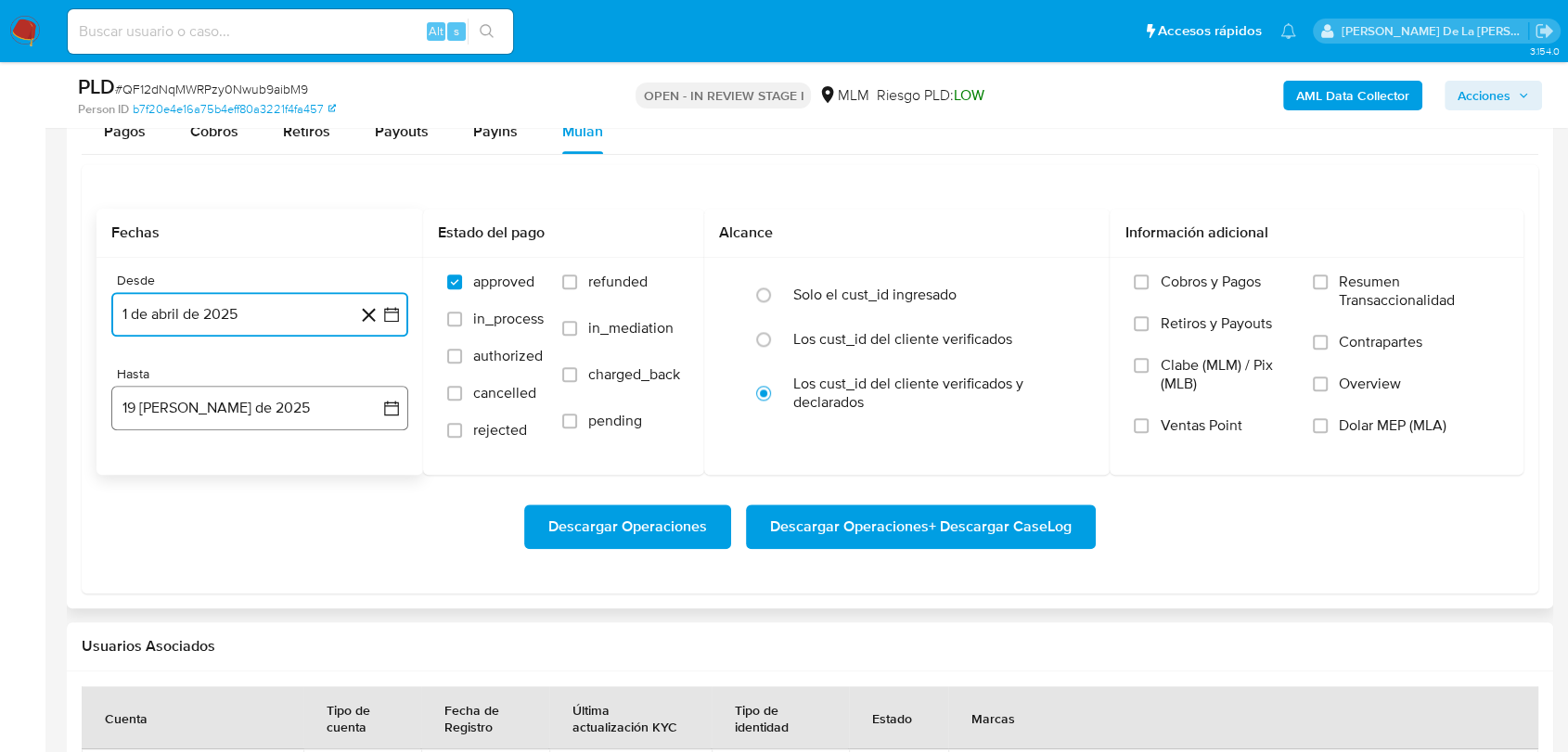
click at [196, 416] on button "19 de agosto de 2025" at bounding box center [259, 408] width 297 height 44
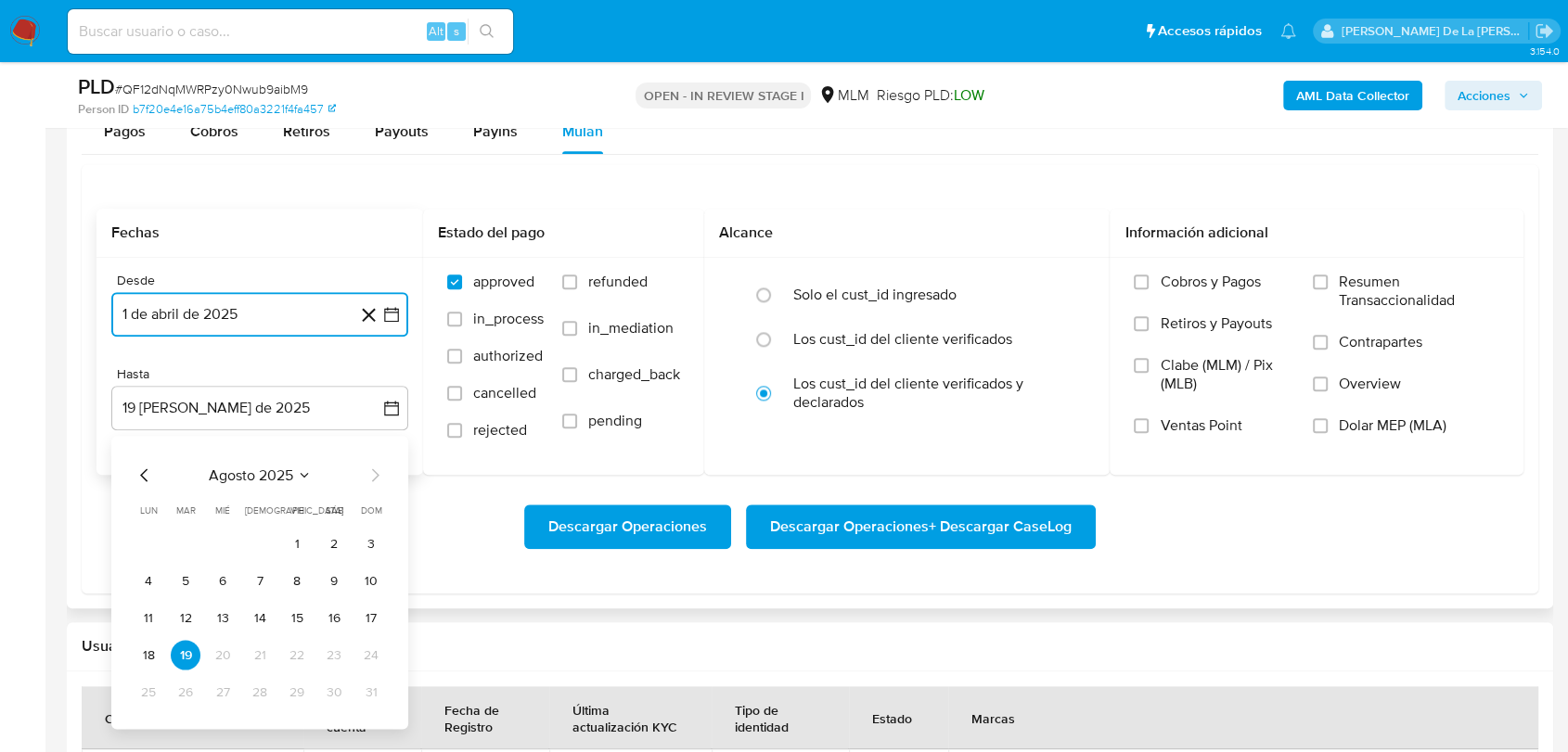
click at [142, 482] on icon "Mes anterior" at bounding box center [145, 474] width 22 height 22
click at [267, 689] on button "31" at bounding box center [259, 691] width 30 height 30
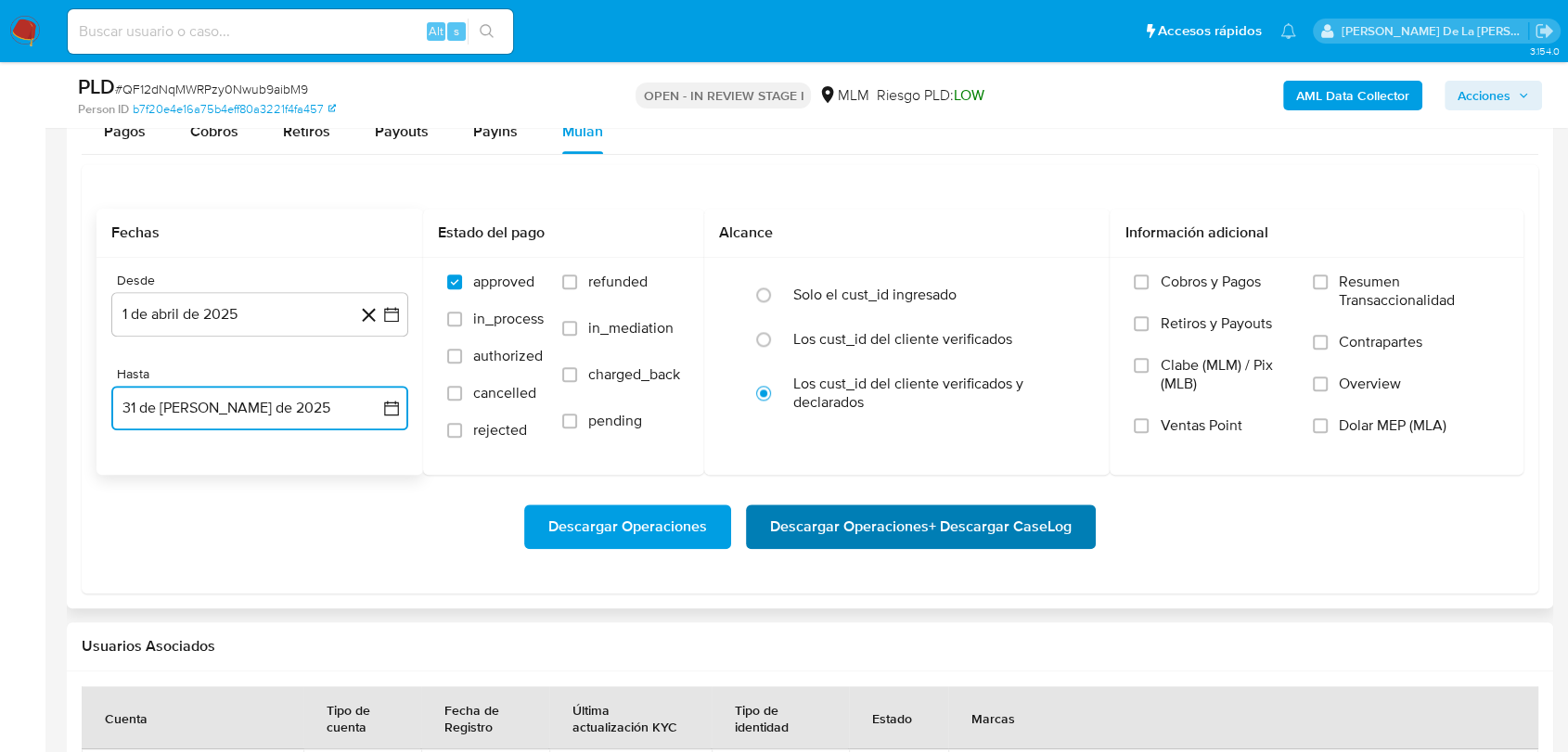
click at [896, 512] on span "Descargar Operaciones + Descargar CaseLog" at bounding box center [921, 526] width 302 height 40
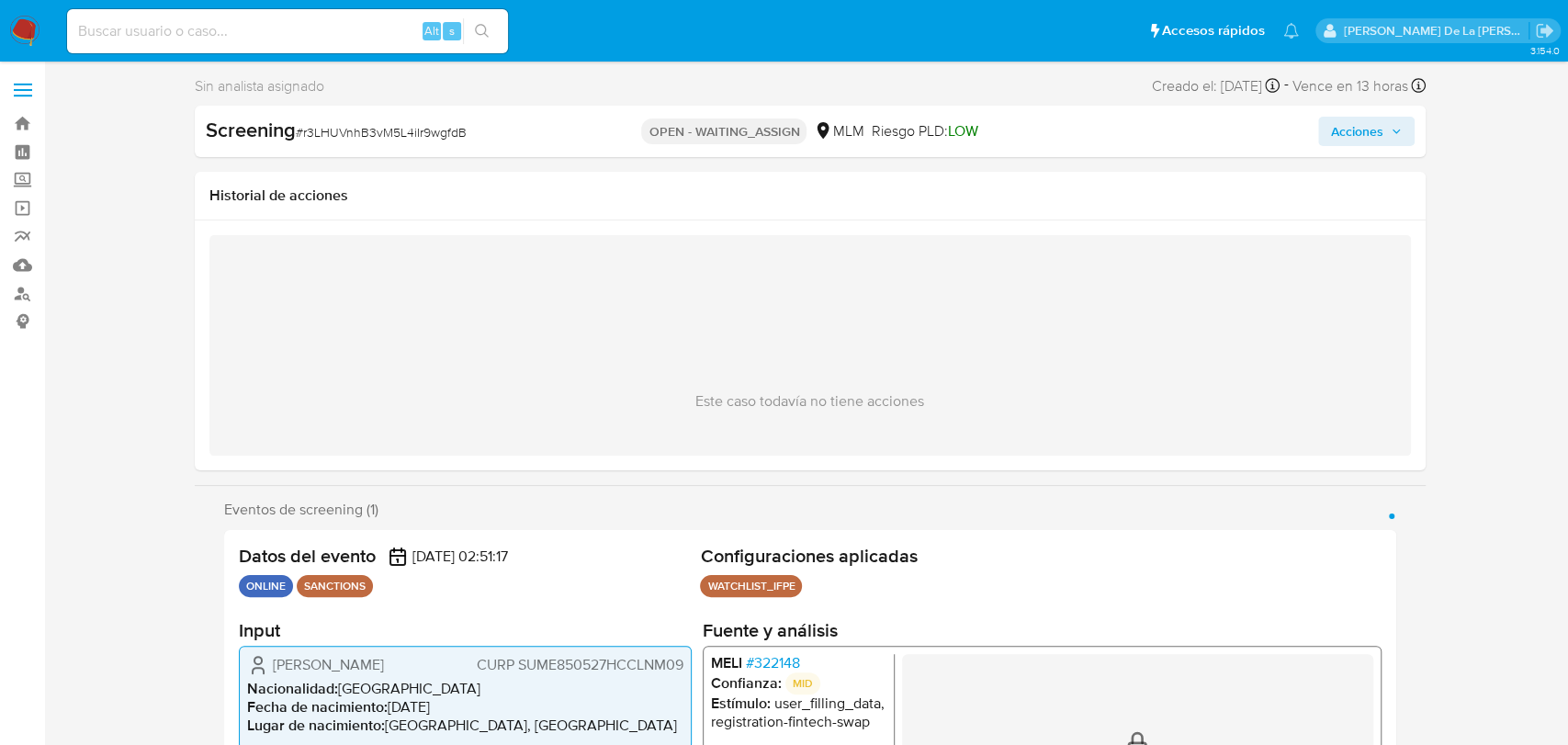
select select "10"
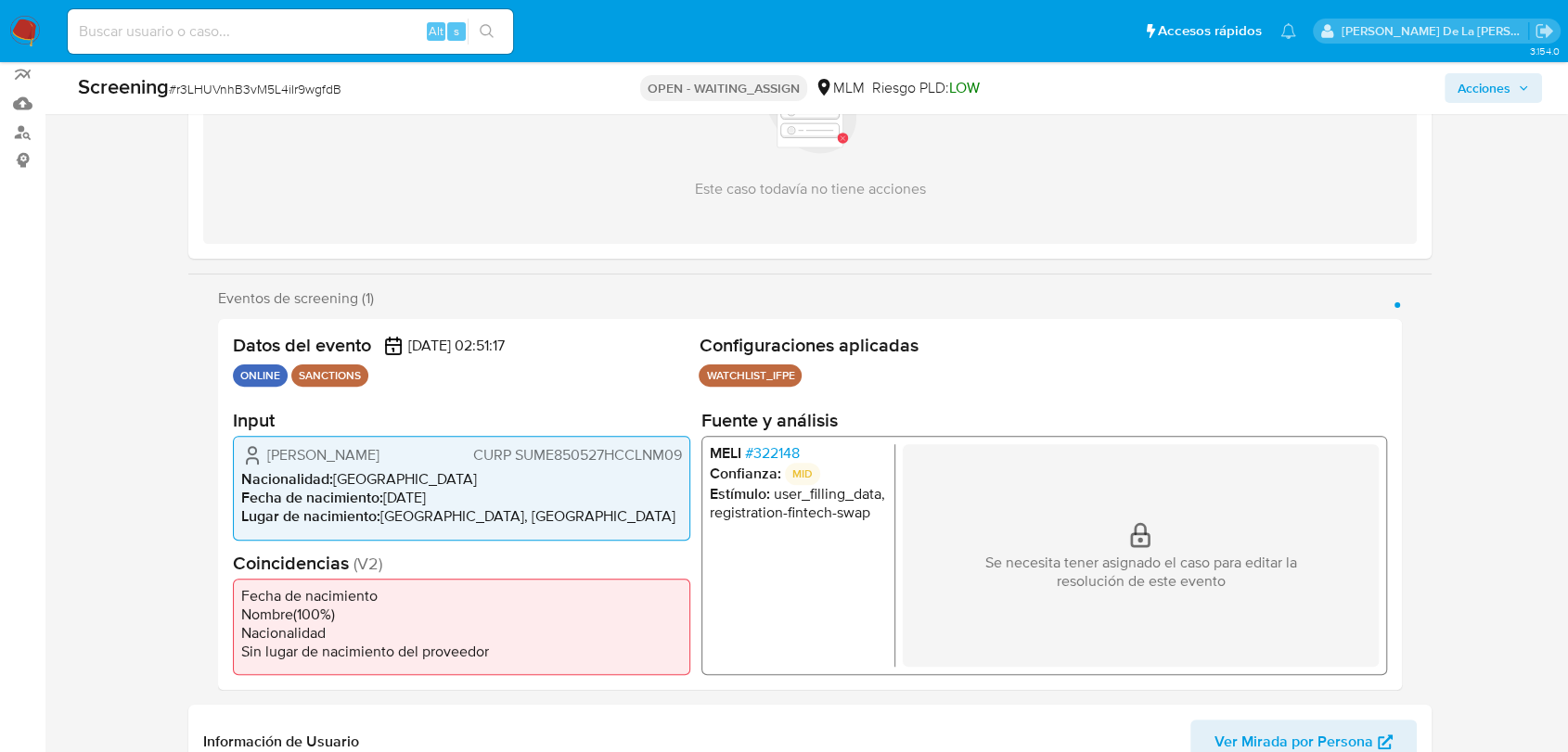
scroll to position [309, 0]
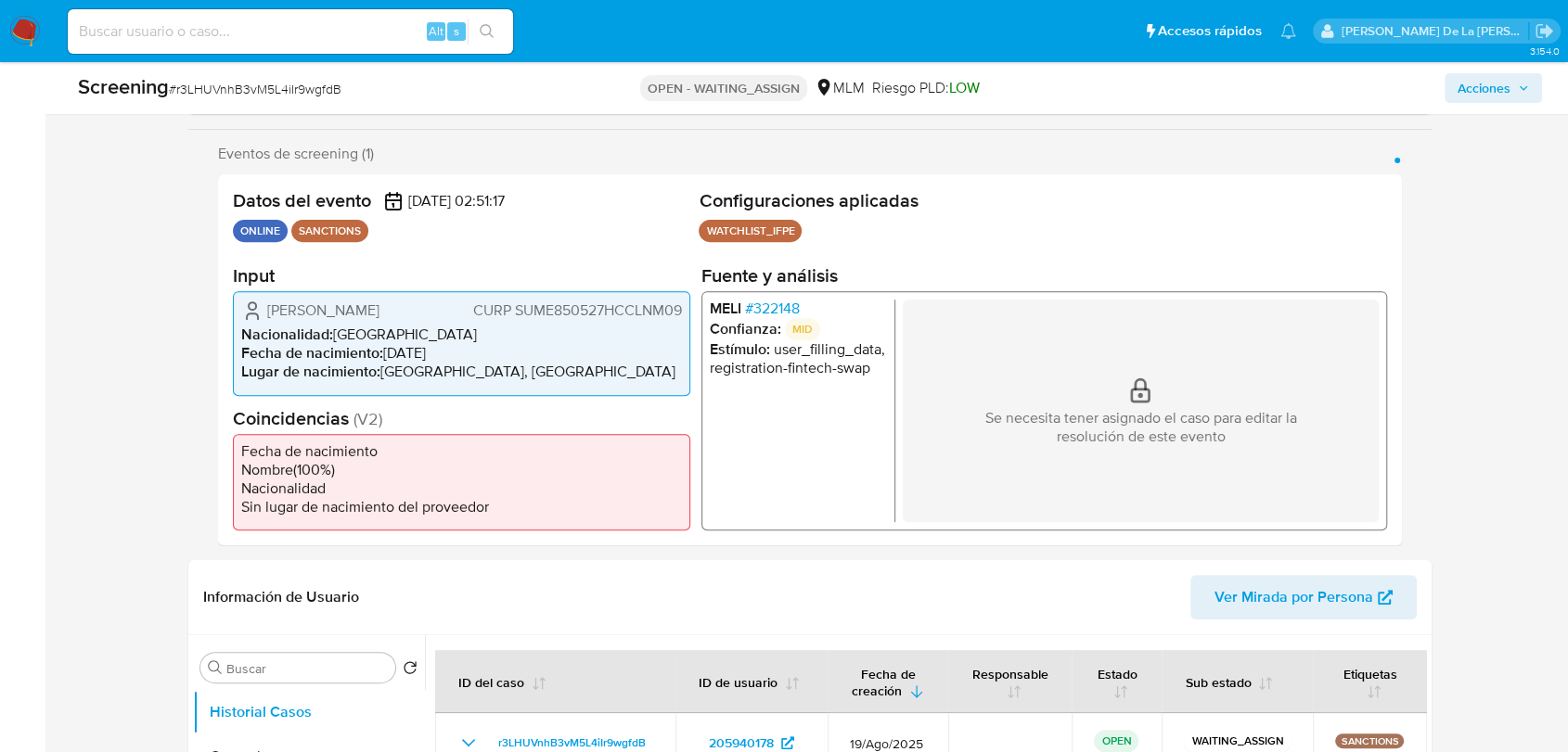
click at [772, 307] on span "# 322148" at bounding box center [772, 309] width 55 height 18
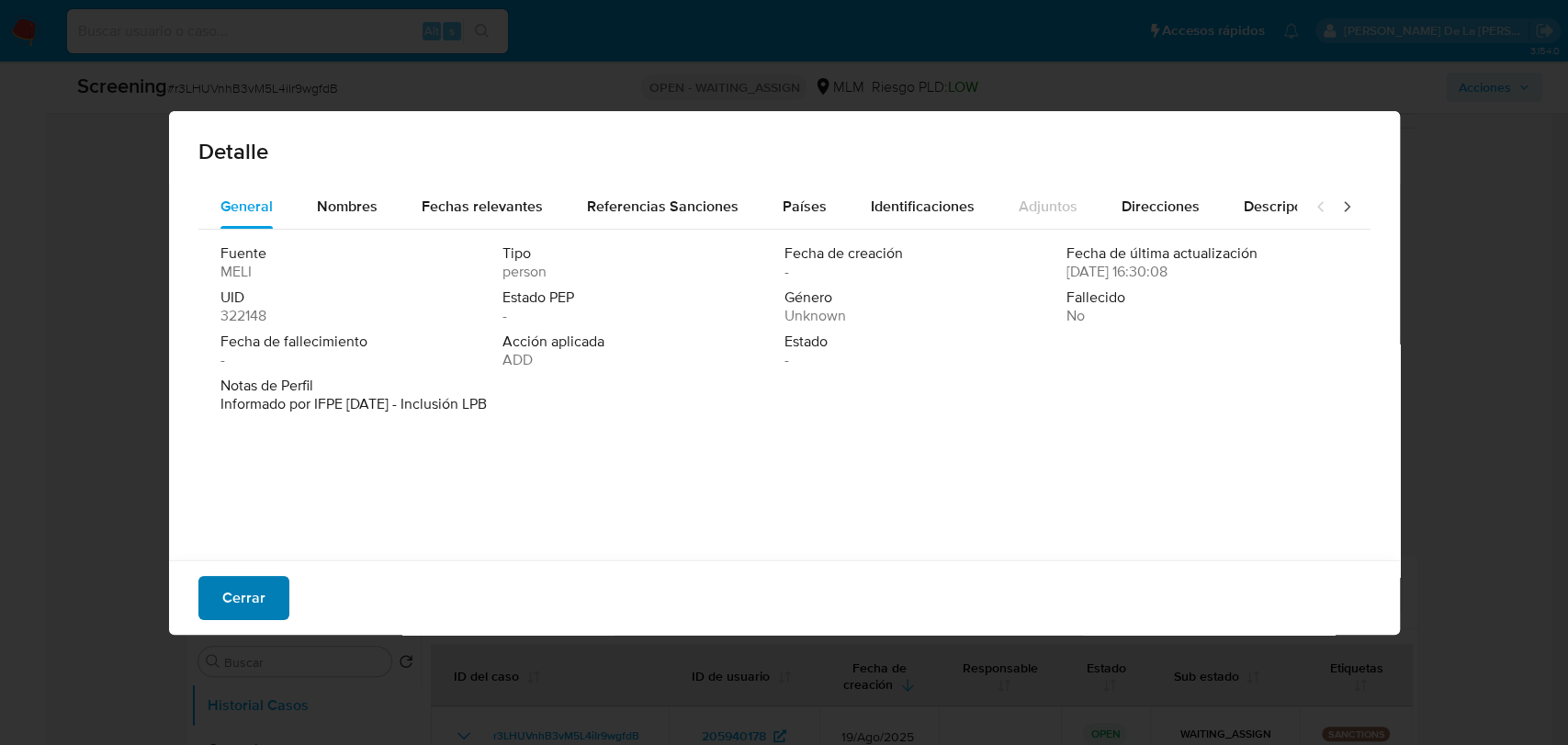
click at [254, 598] on span "Cerrar" at bounding box center [244, 598] width 43 height 40
